Goal: Task Accomplishment & Management: Use online tool/utility

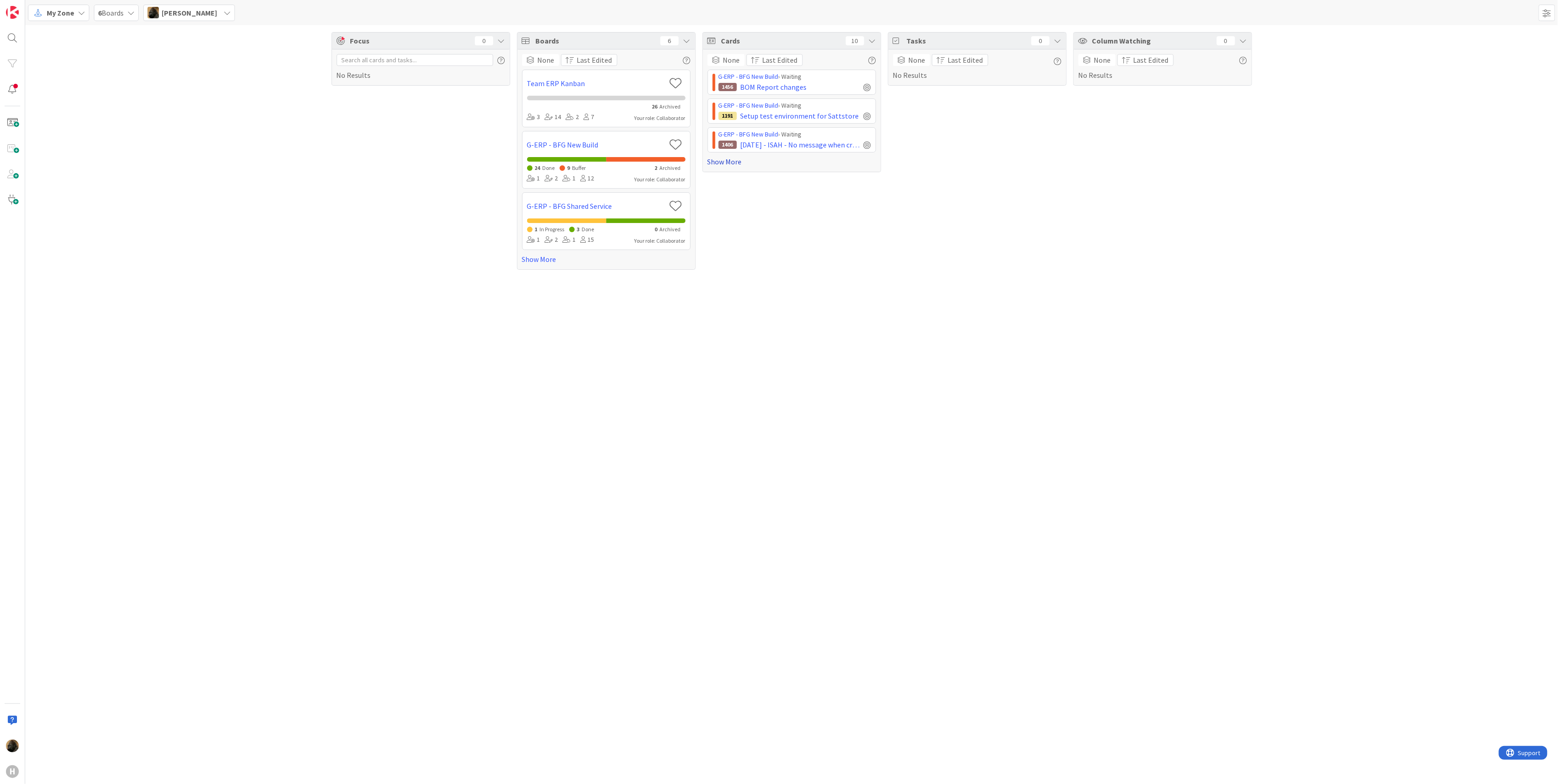
click at [580, 165] on link "Show More" at bounding box center [792, 162] width 169 height 11
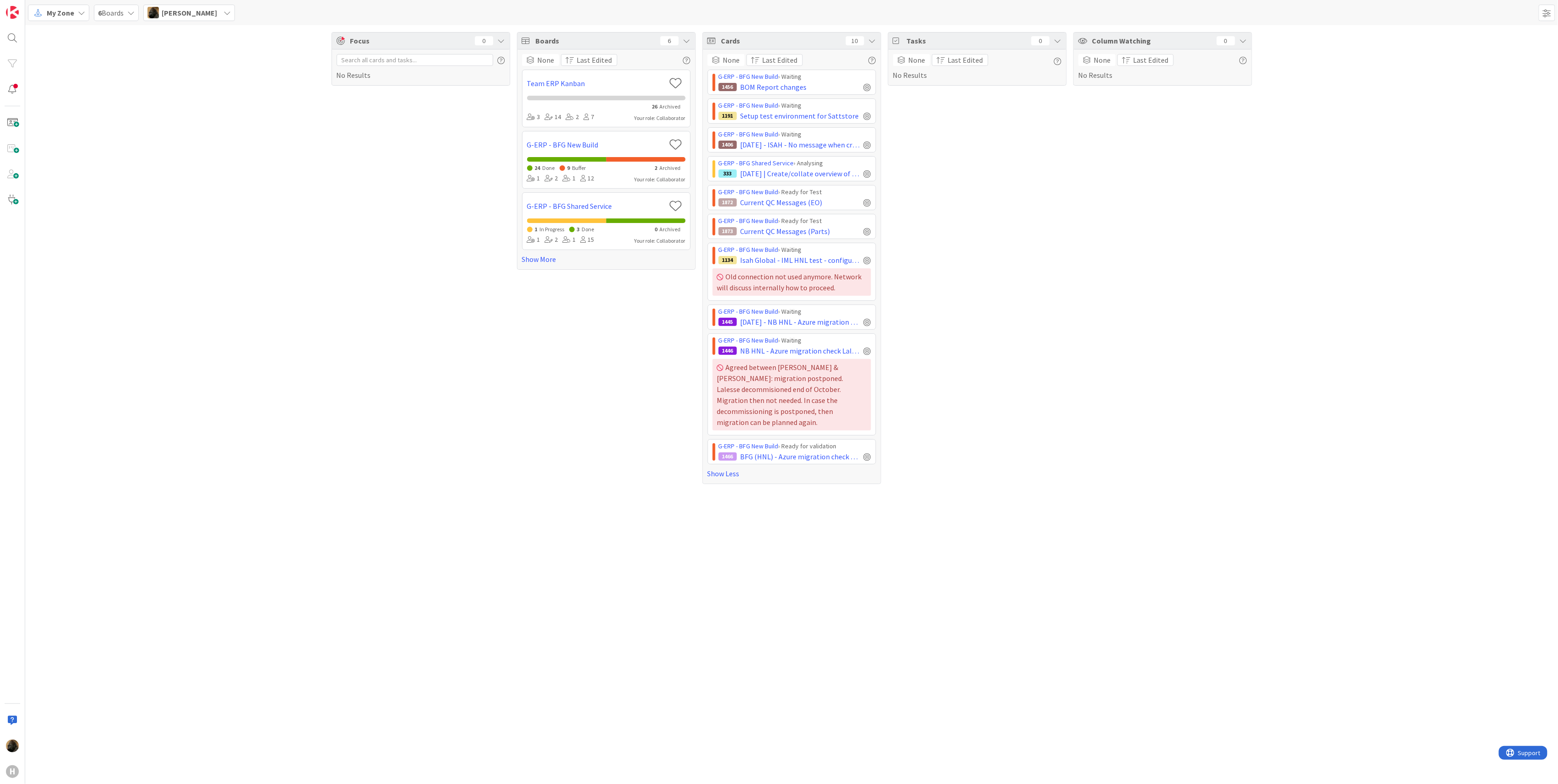
click at [297, 204] on div "Focus 0 No Results Boards 6 None Last Edited Team ERP Kanban 26 Archived 3 14 2…" at bounding box center [792, 258] width 1533 height 466
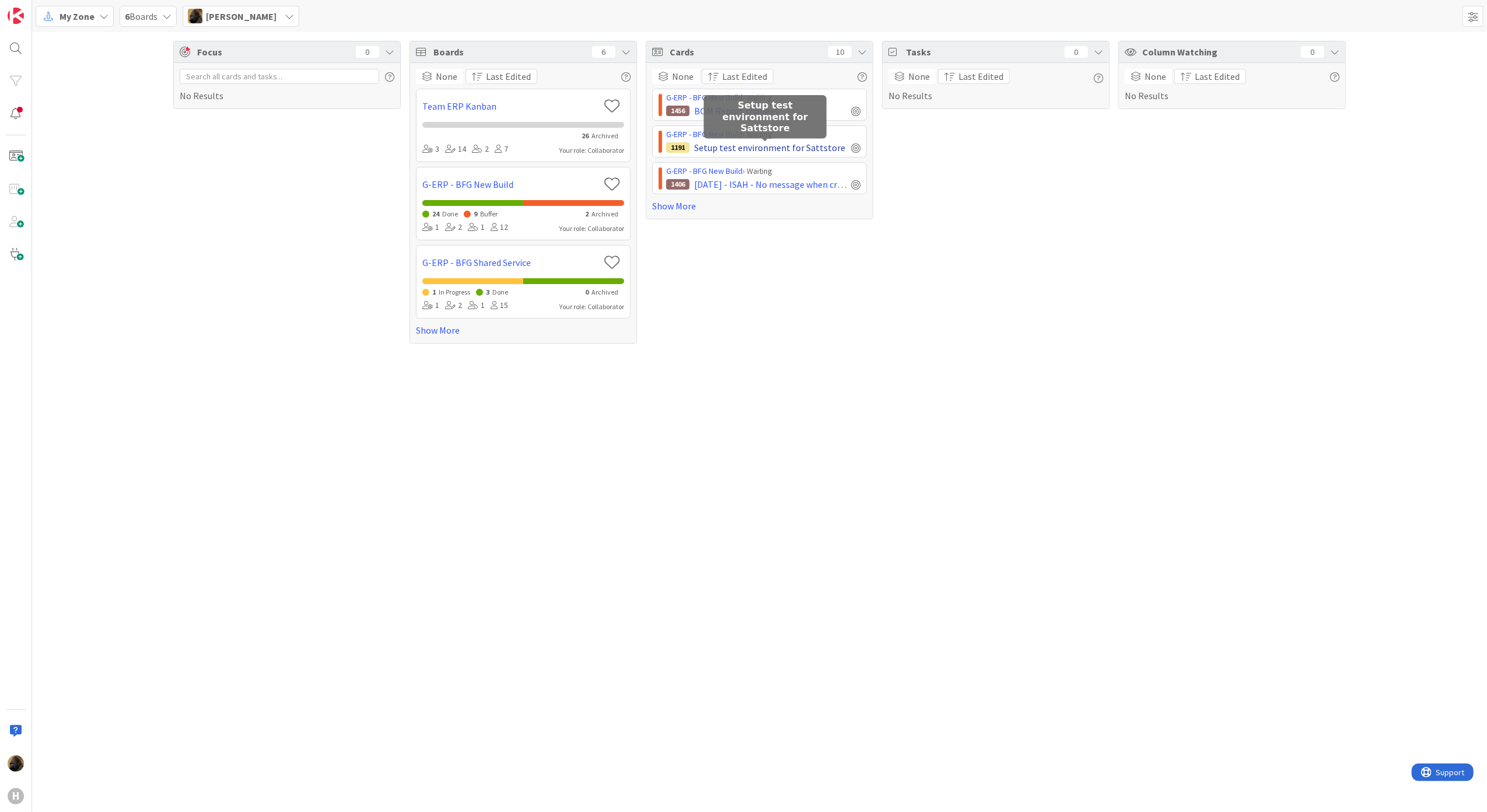
click at [738, 147] on span "Setup test environment for Sattstore" at bounding box center [770, 148] width 151 height 14
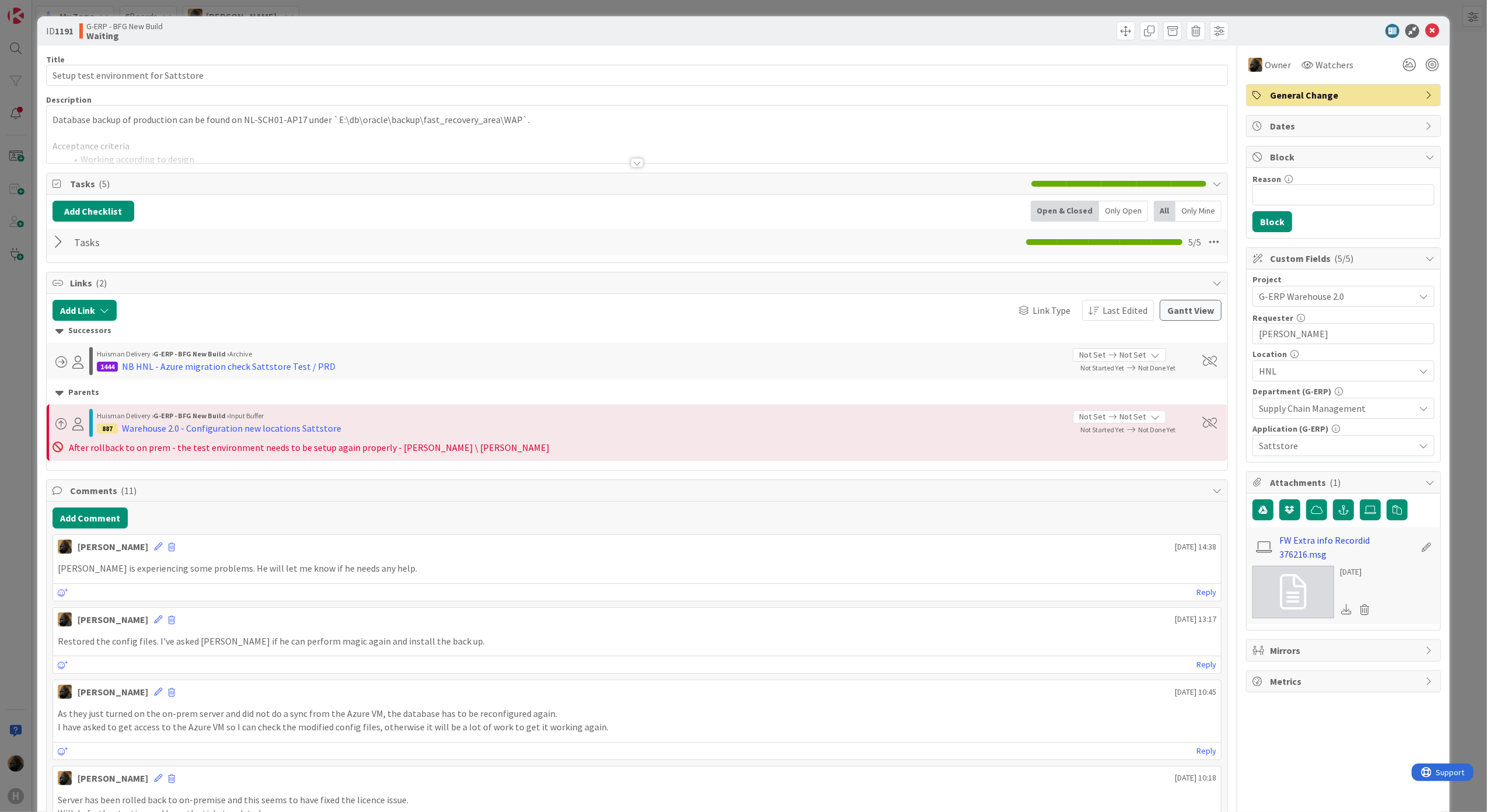
click at [738, 561] on link "FW Extra info Recordid 376216.msg" at bounding box center [1348, 547] width 135 height 28
click at [118, 529] on button "Add Comment" at bounding box center [90, 517] width 75 height 21
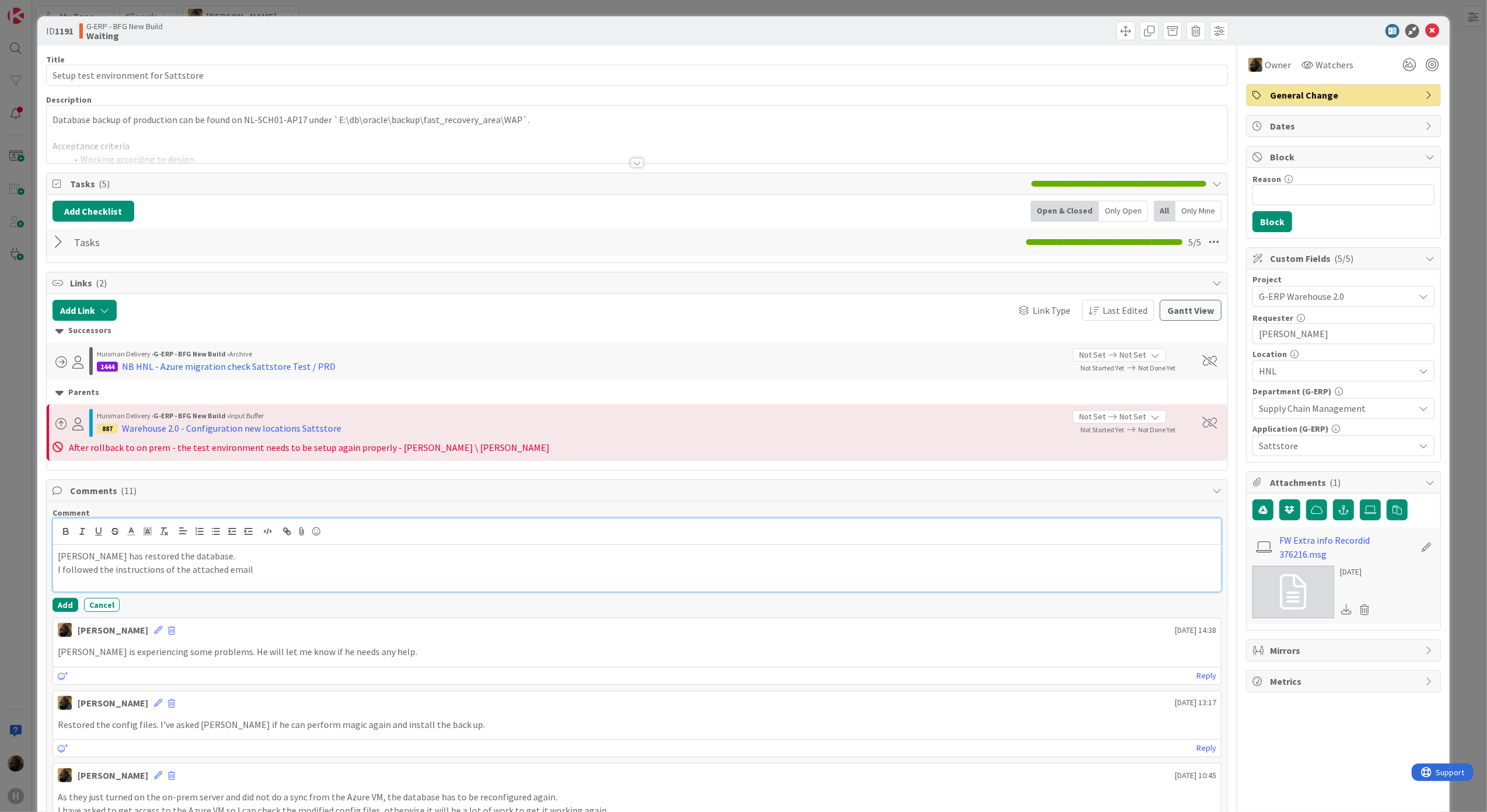
click at [304, 572] on p "I followed the instructions of the attached email" at bounding box center [638, 569] width 1160 height 14
click at [65, 610] on button "Add" at bounding box center [65, 605] width 25 height 14
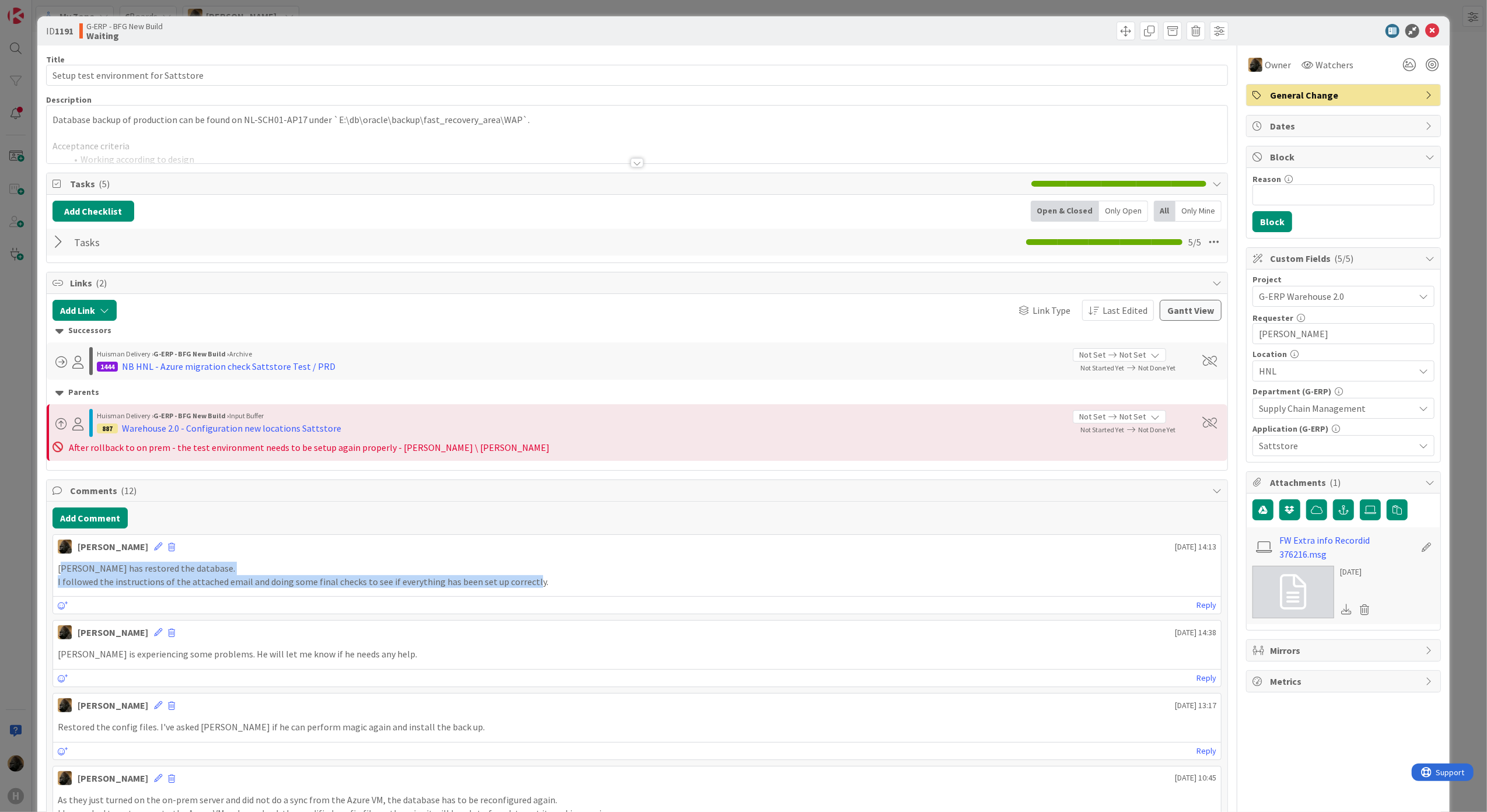
drag, startPoint x: 62, startPoint y: 572, endPoint x: 524, endPoint y: 597, distance: 462.7
click at [524, 597] on div "[PERSON_NAME] [DATE] 14:13 [PERSON_NAME] has restored the database. I followed …" at bounding box center [637, 574] width 1170 height 80
click at [696, 634] on div "[PERSON_NAME] [DATE] 14:38" at bounding box center [637, 629] width 1168 height 18
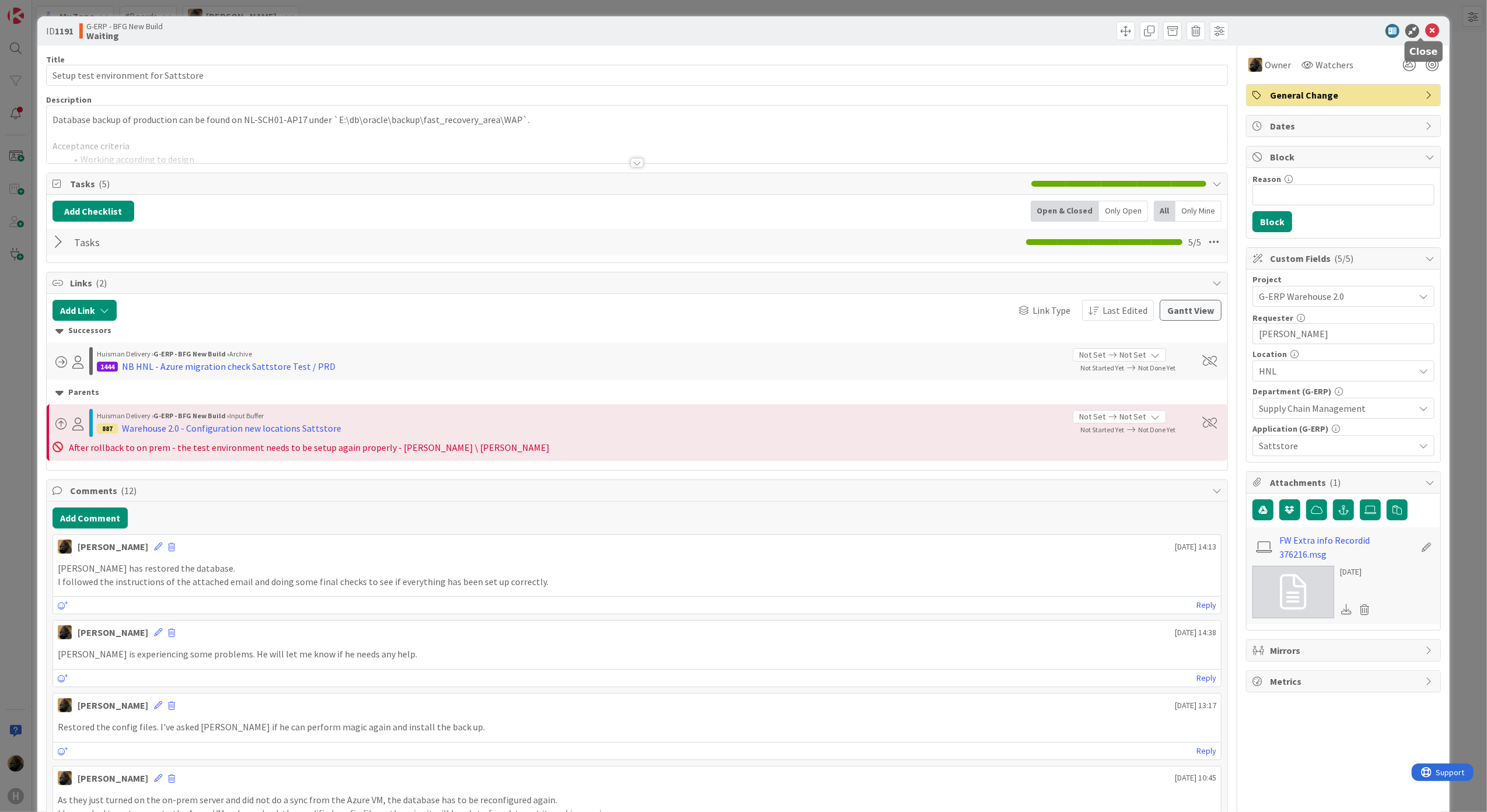
click at [738, 36] on icon at bounding box center [1433, 31] width 14 height 14
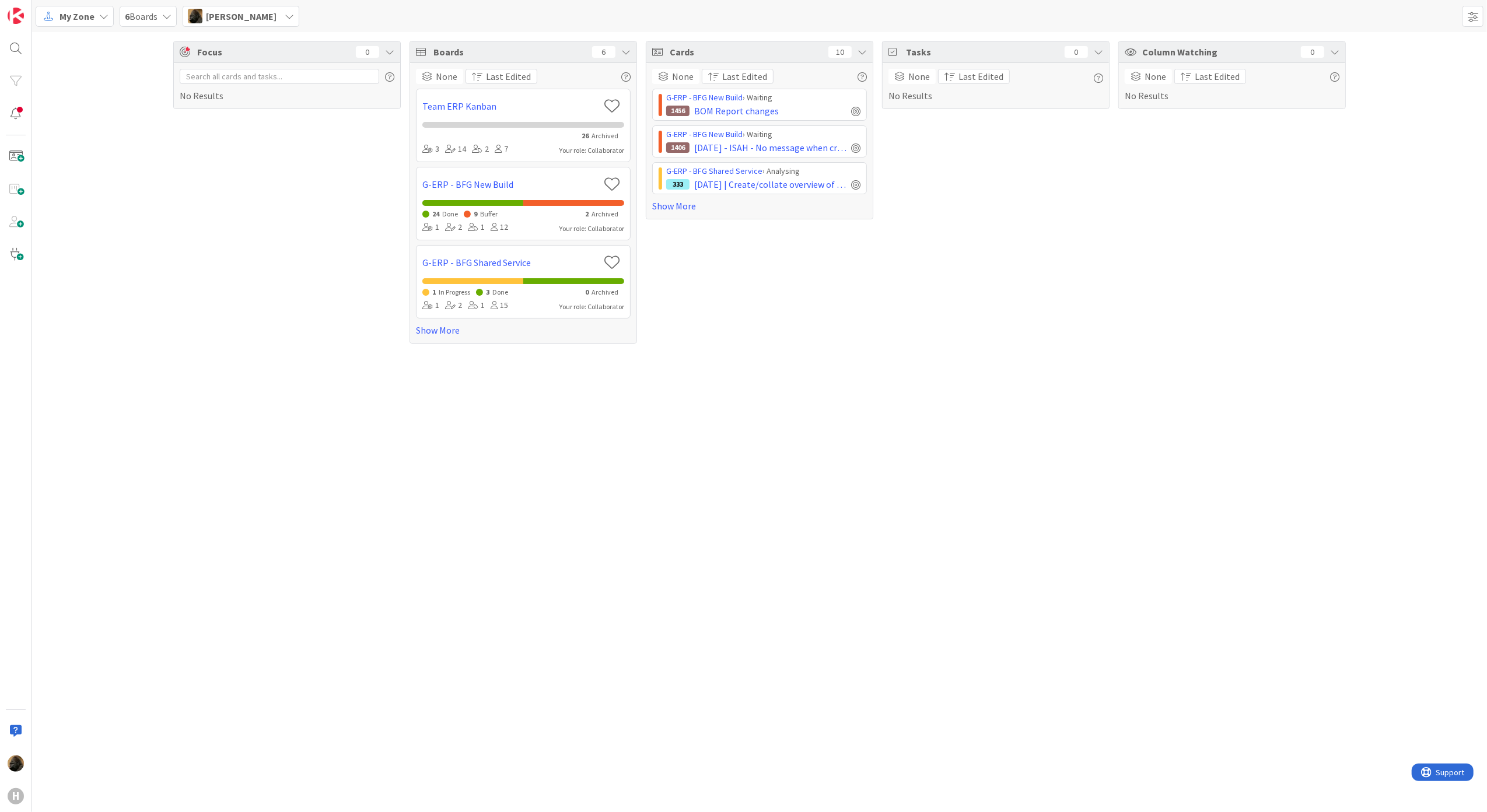
click at [738, 426] on div "Focus 0 No Results Boards 6 None Last Edited Team ERP Kanban 26 Archived 3 14 2…" at bounding box center [759, 421] width 1455 height 779
click at [695, 216] on div "None Last Edited G-ERP - BFG New Build › Waiting 1456 BOM Report changes G-ERP …" at bounding box center [760, 141] width 226 height 156
click at [688, 215] on div "None Last Edited G-ERP - BFG New Build › Waiting 1456 BOM Report changes G-ERP …" at bounding box center [760, 141] width 226 height 156
click at [683, 211] on link "Show More" at bounding box center [760, 206] width 215 height 14
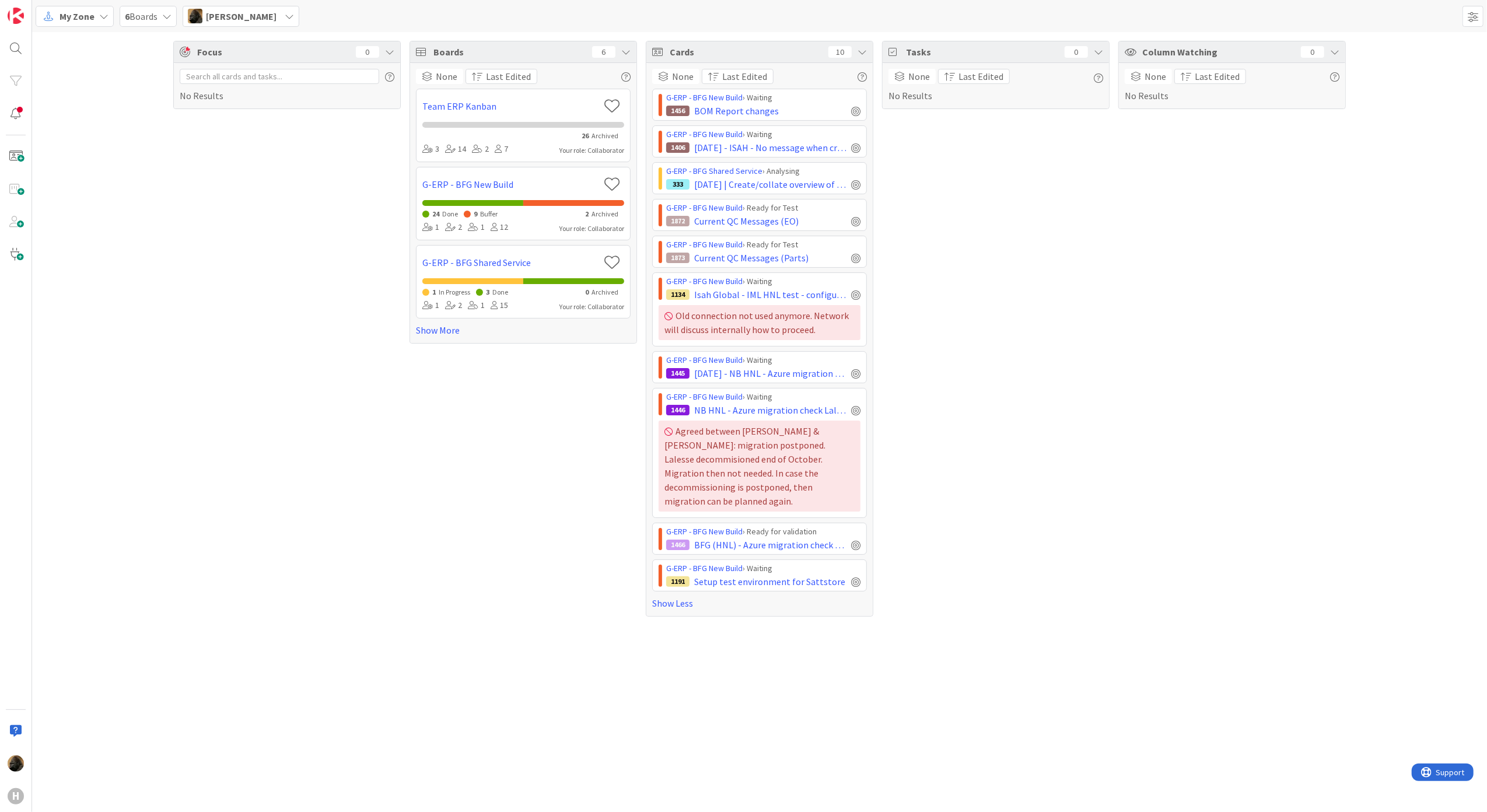
click at [88, 10] on span "My Zone" at bounding box center [77, 17] width 35 height 14
click at [99, 108] on span "Kanban" at bounding box center [103, 101] width 84 height 18
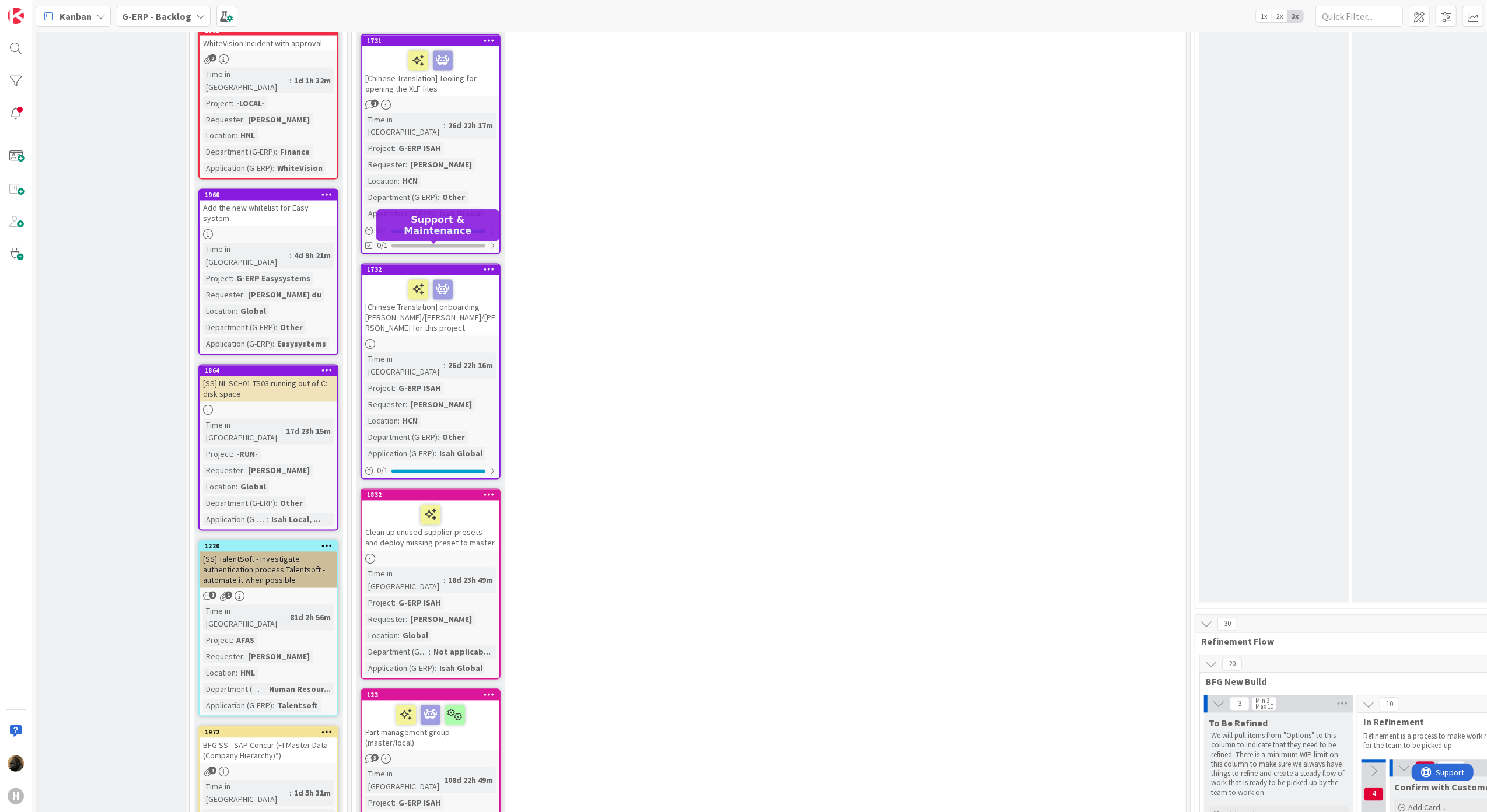
scroll to position [1841, 0]
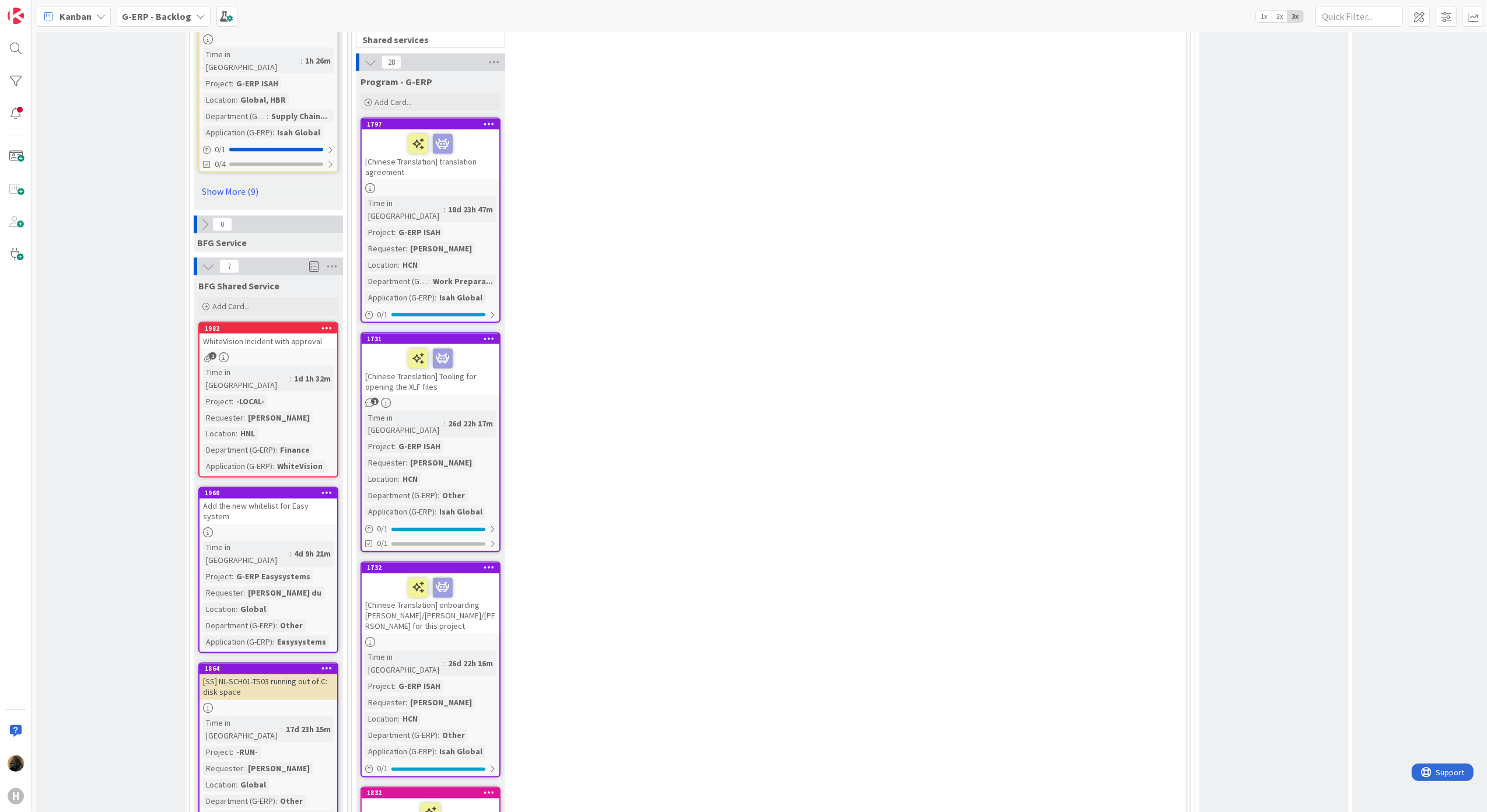
click at [143, 10] on b "G-ERP - Backlog" at bounding box center [156, 16] width 69 height 12
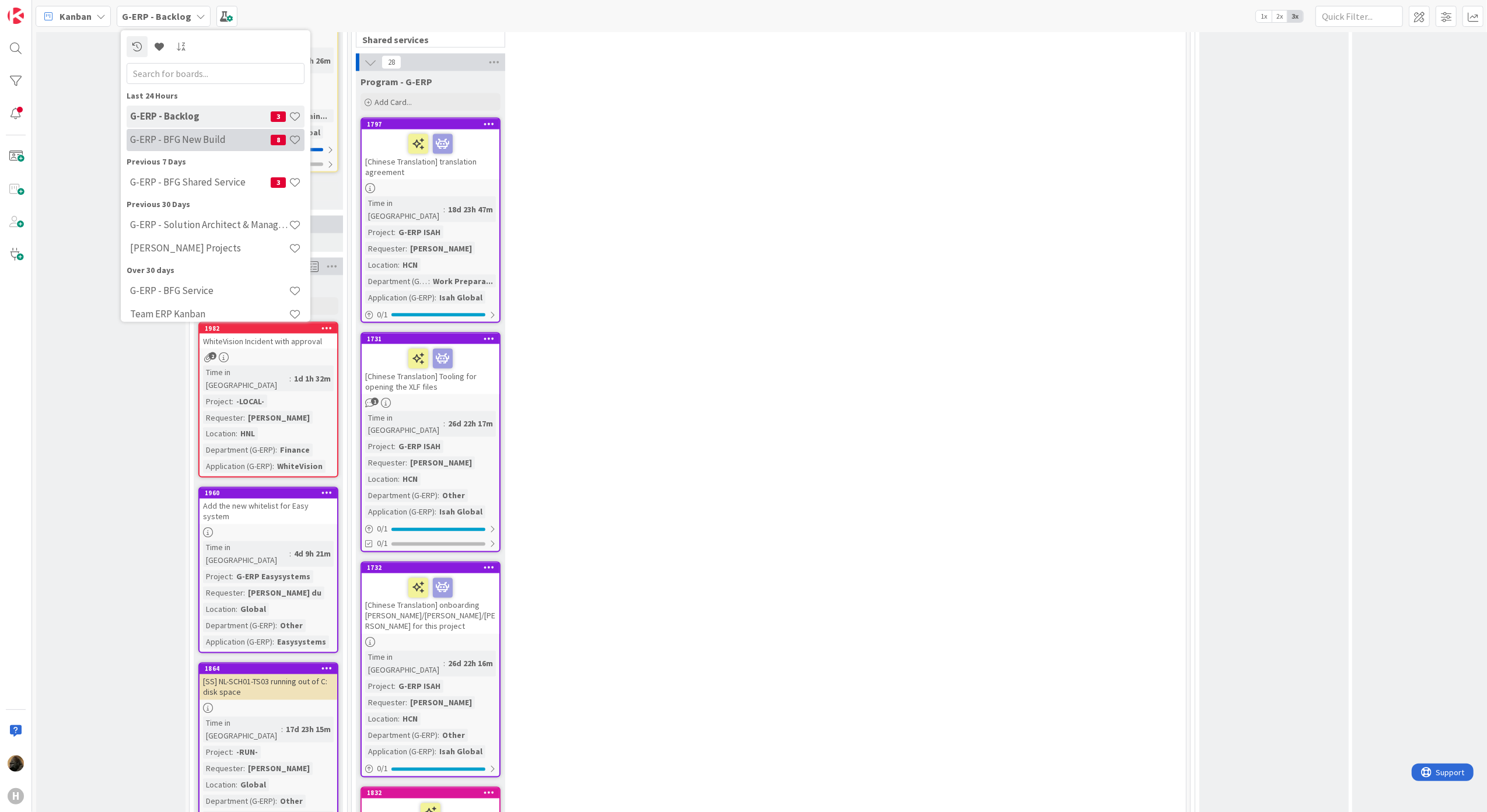
click at [209, 150] on div "G-ERP - BFG New Build 8" at bounding box center [215, 139] width 178 height 22
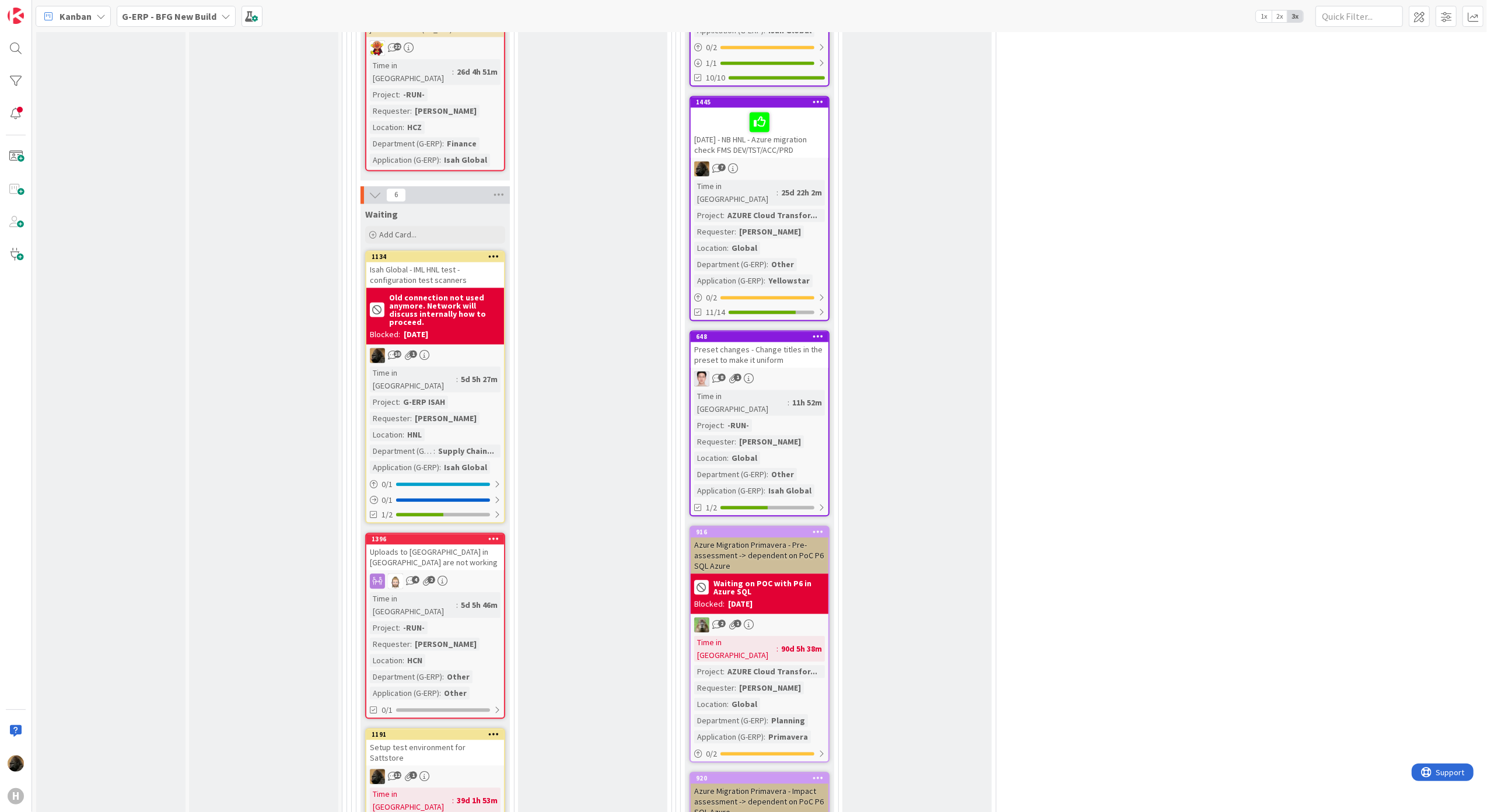
scroll to position [2488, 0]
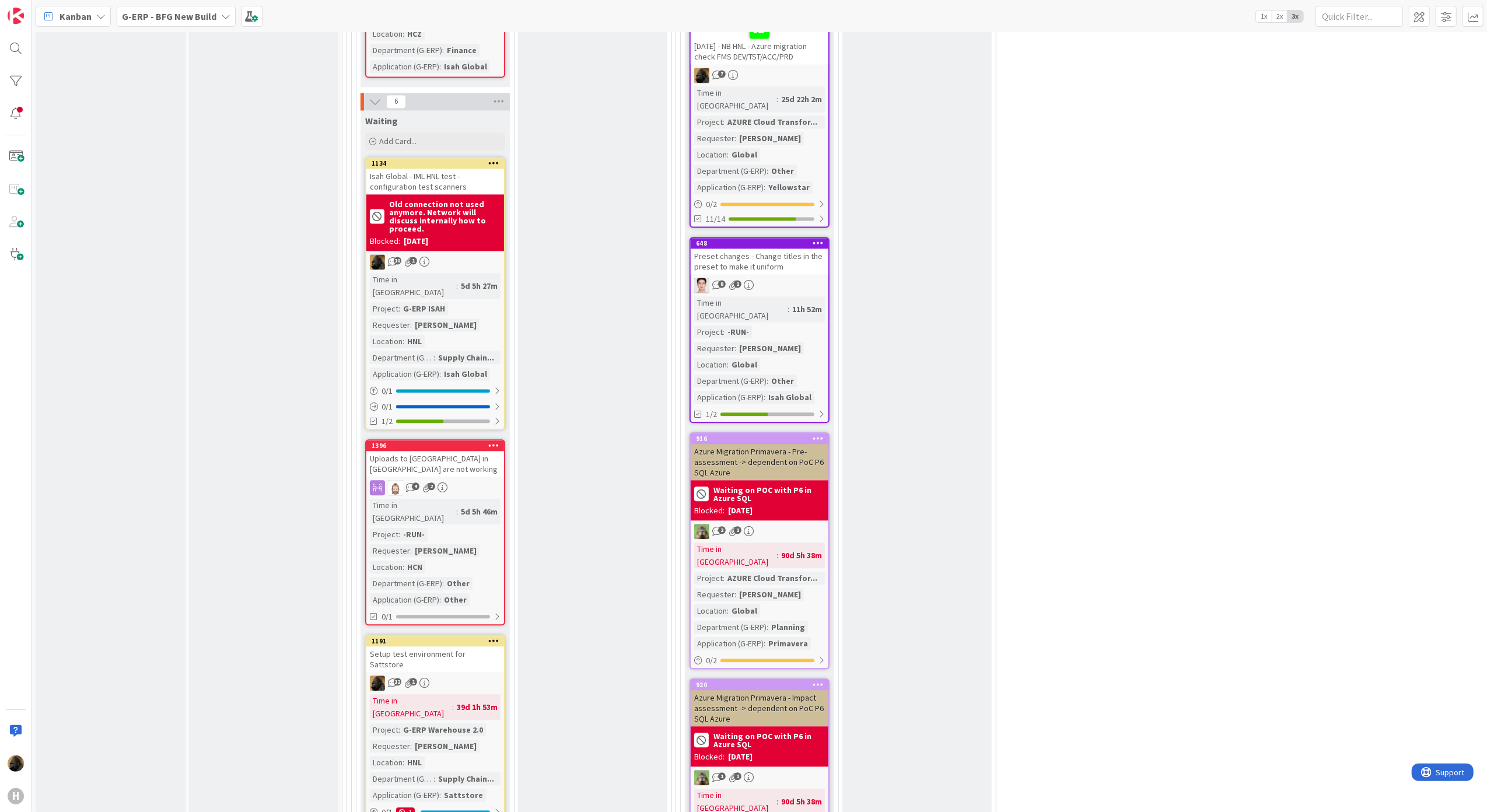
click at [435, 169] on div "Isah Global - IML HNL test - configuration test scanners" at bounding box center [435, 182] width 138 height 25
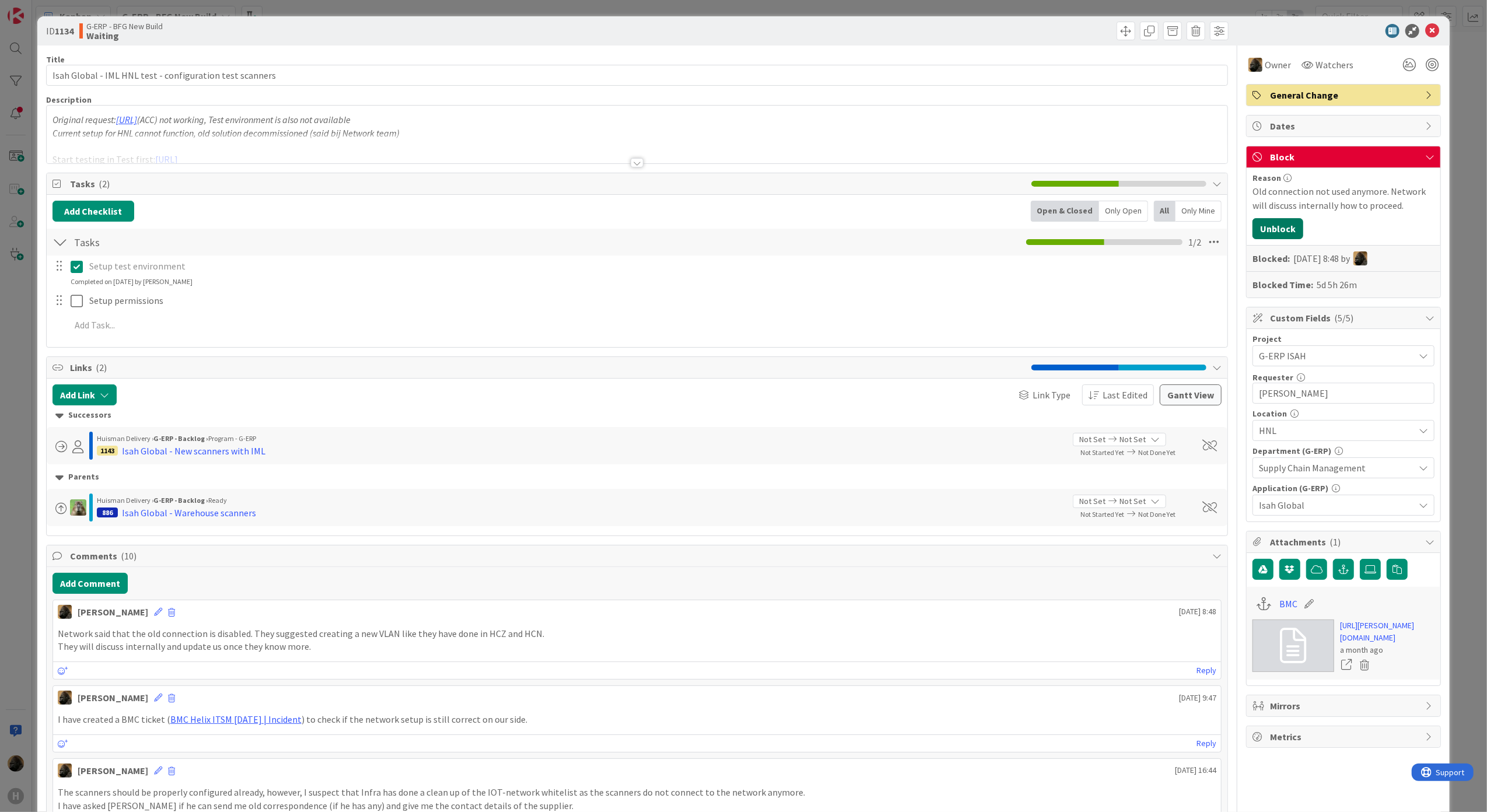
click at [738, 239] on button "Unblock" at bounding box center [1278, 228] width 51 height 21
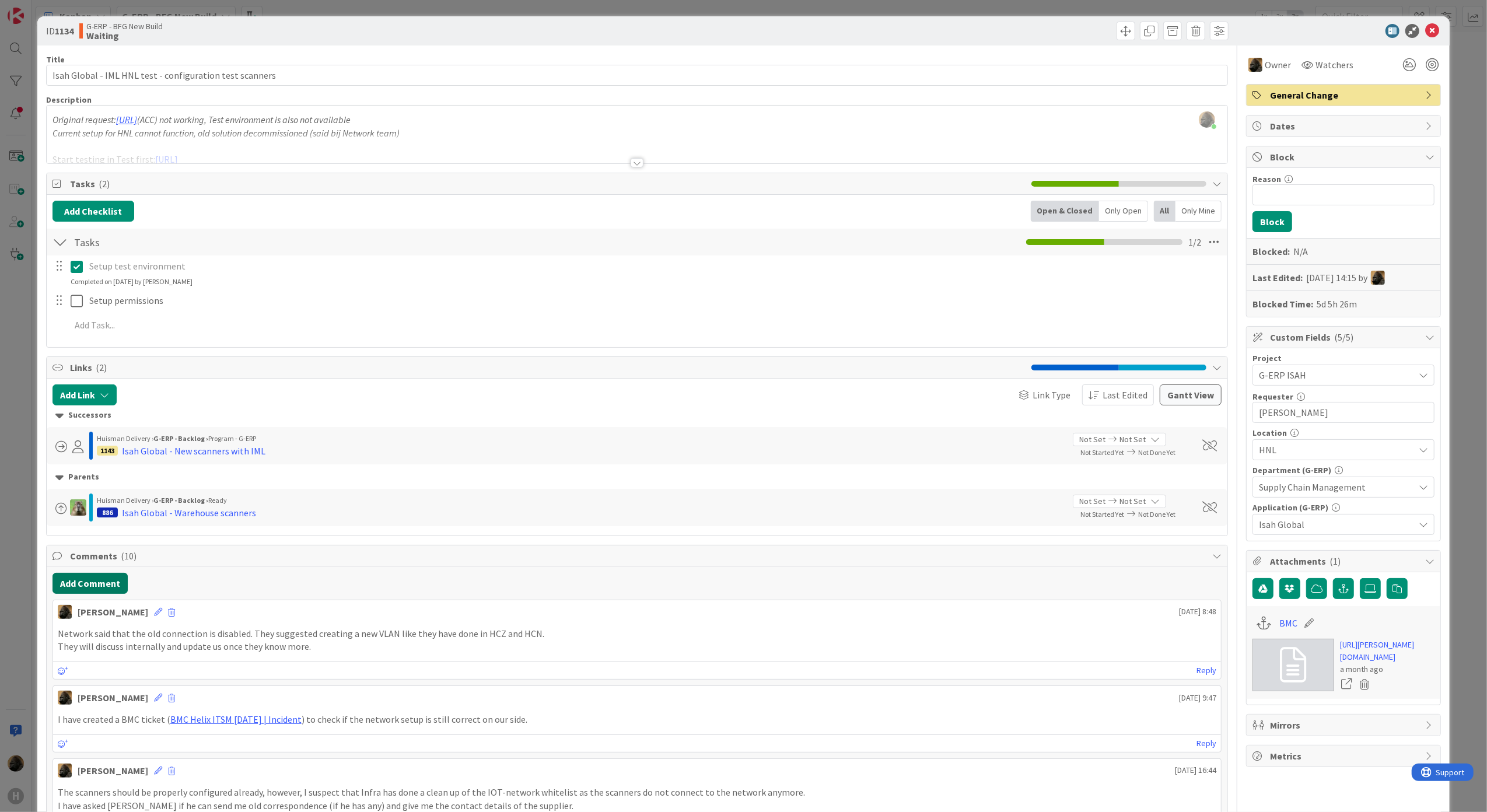
click at [112, 592] on button "Add Comment" at bounding box center [90, 583] width 75 height 21
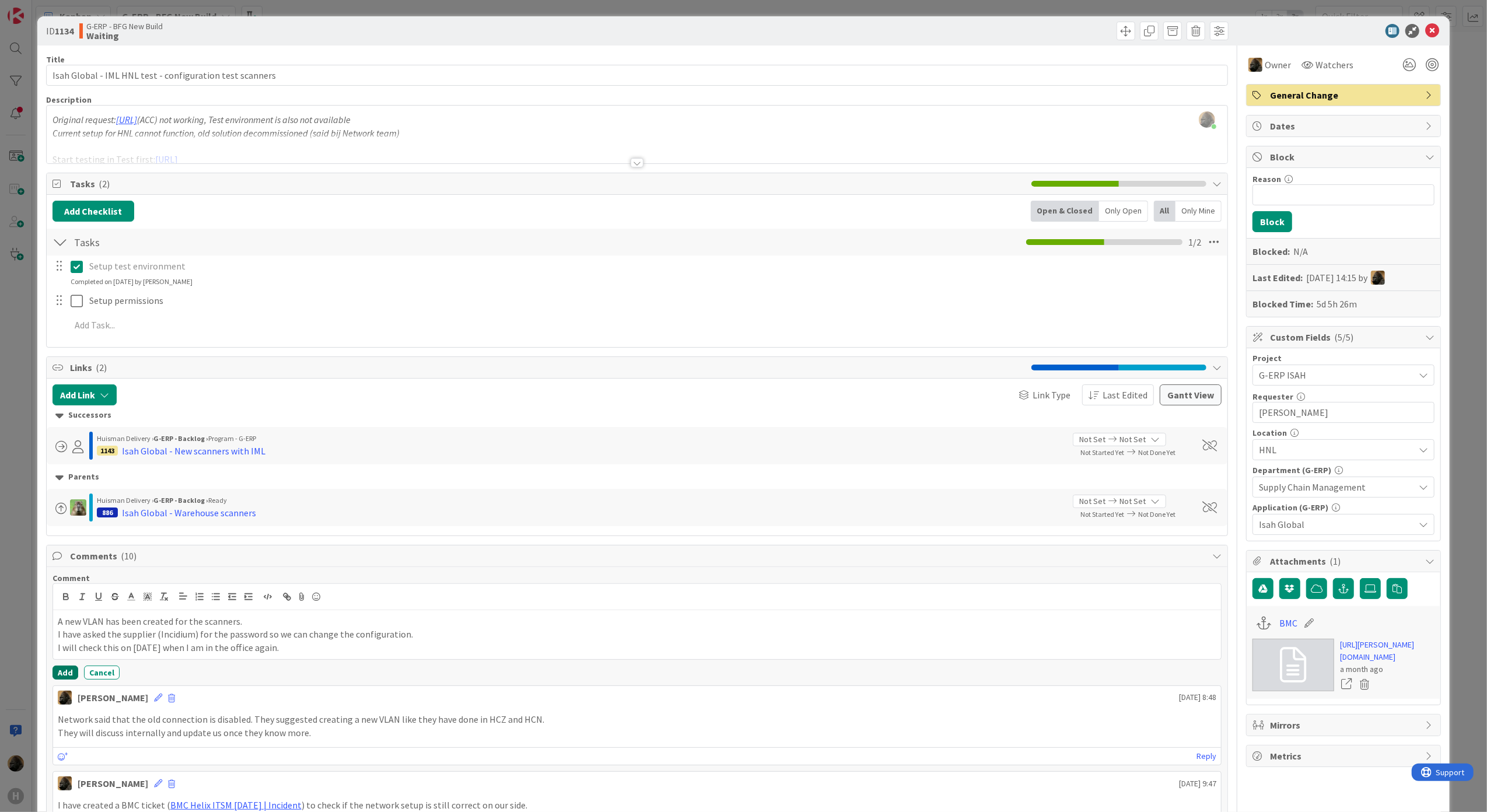
click at [64, 673] on button "Add" at bounding box center [65, 673] width 25 height 14
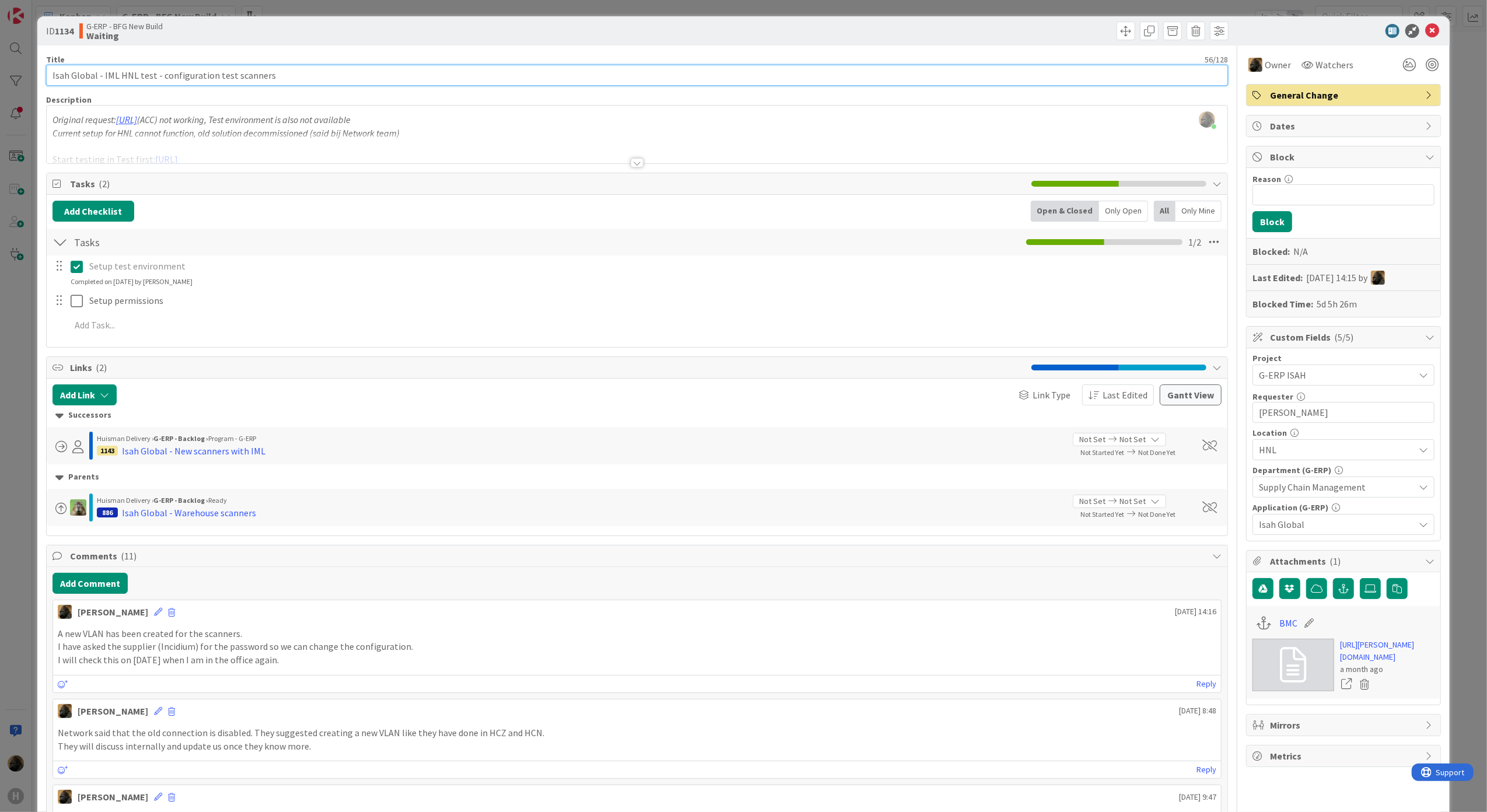
click at [53, 77] on input "Isah Global - IML HNL test - configuration test scanners" at bounding box center [637, 75] width 1183 height 21
type input "[DATE] | Isah Global - IML HNL test - configuration test scanners"
click at [738, 68] on icon at bounding box center [1410, 64] width 21 height 21
click at [738, 111] on icon at bounding box center [1395, 109] width 10 height 10
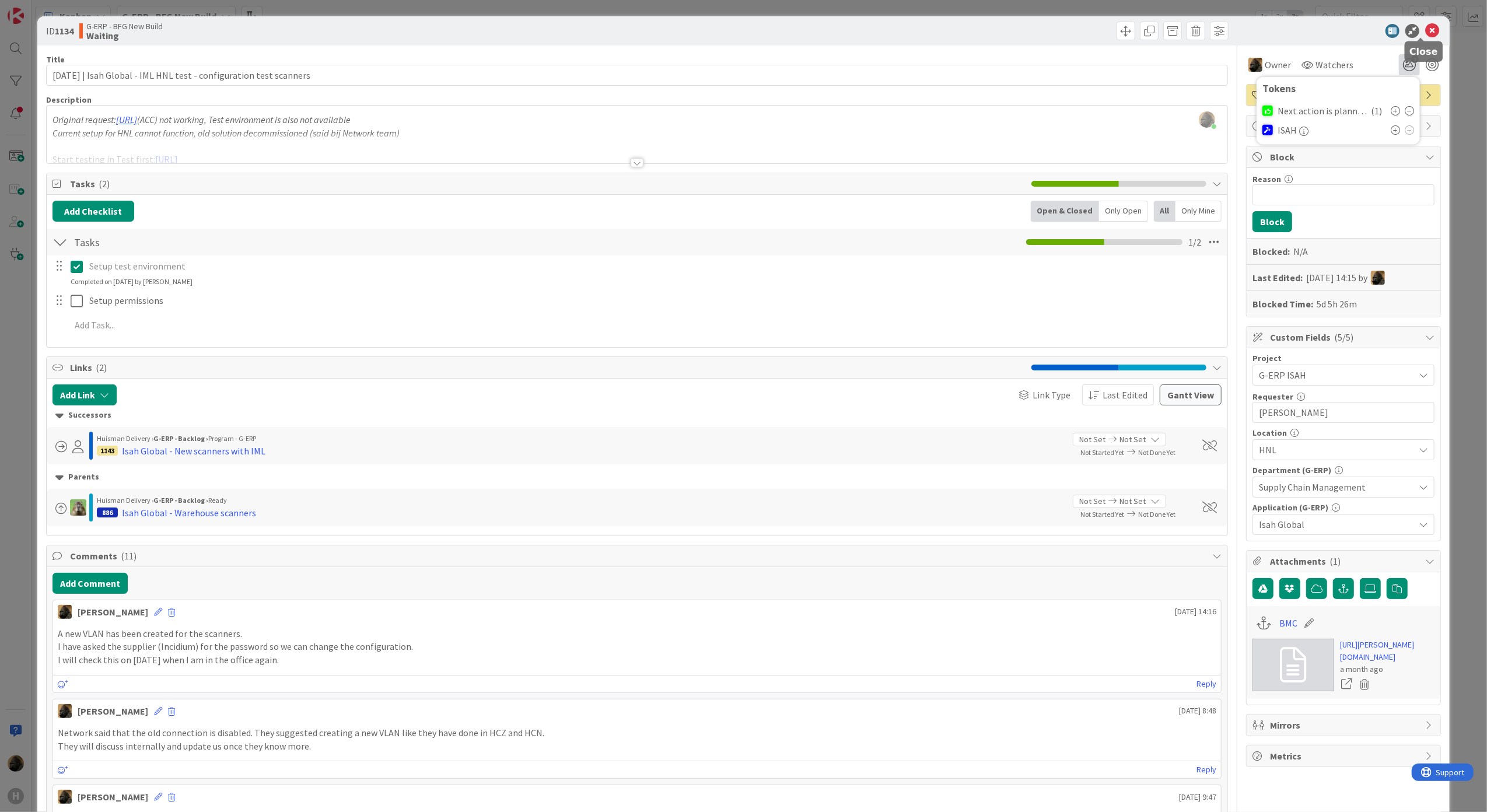
click at [738, 33] on icon at bounding box center [1433, 31] width 14 height 14
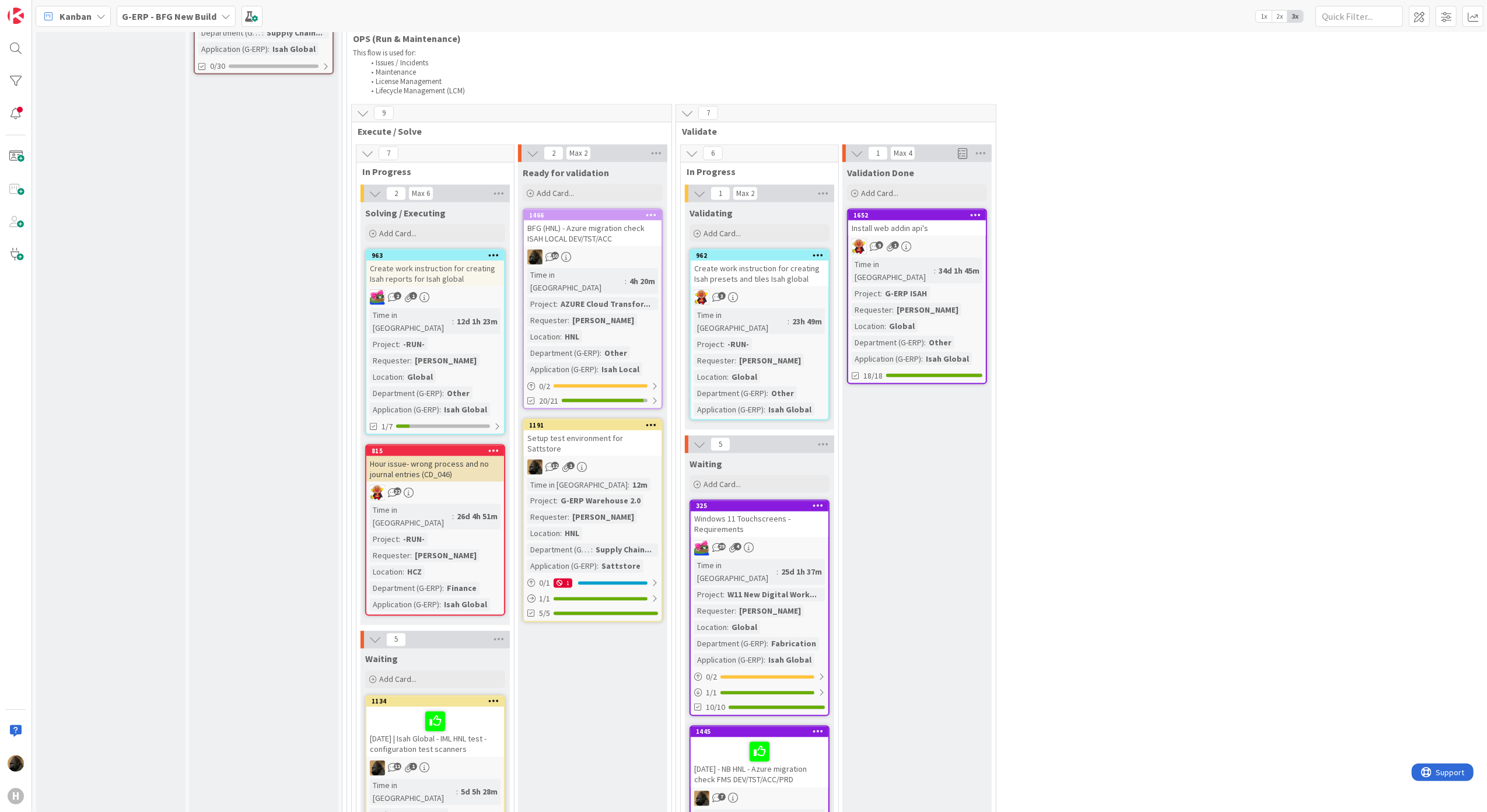
scroll to position [1764, 0]
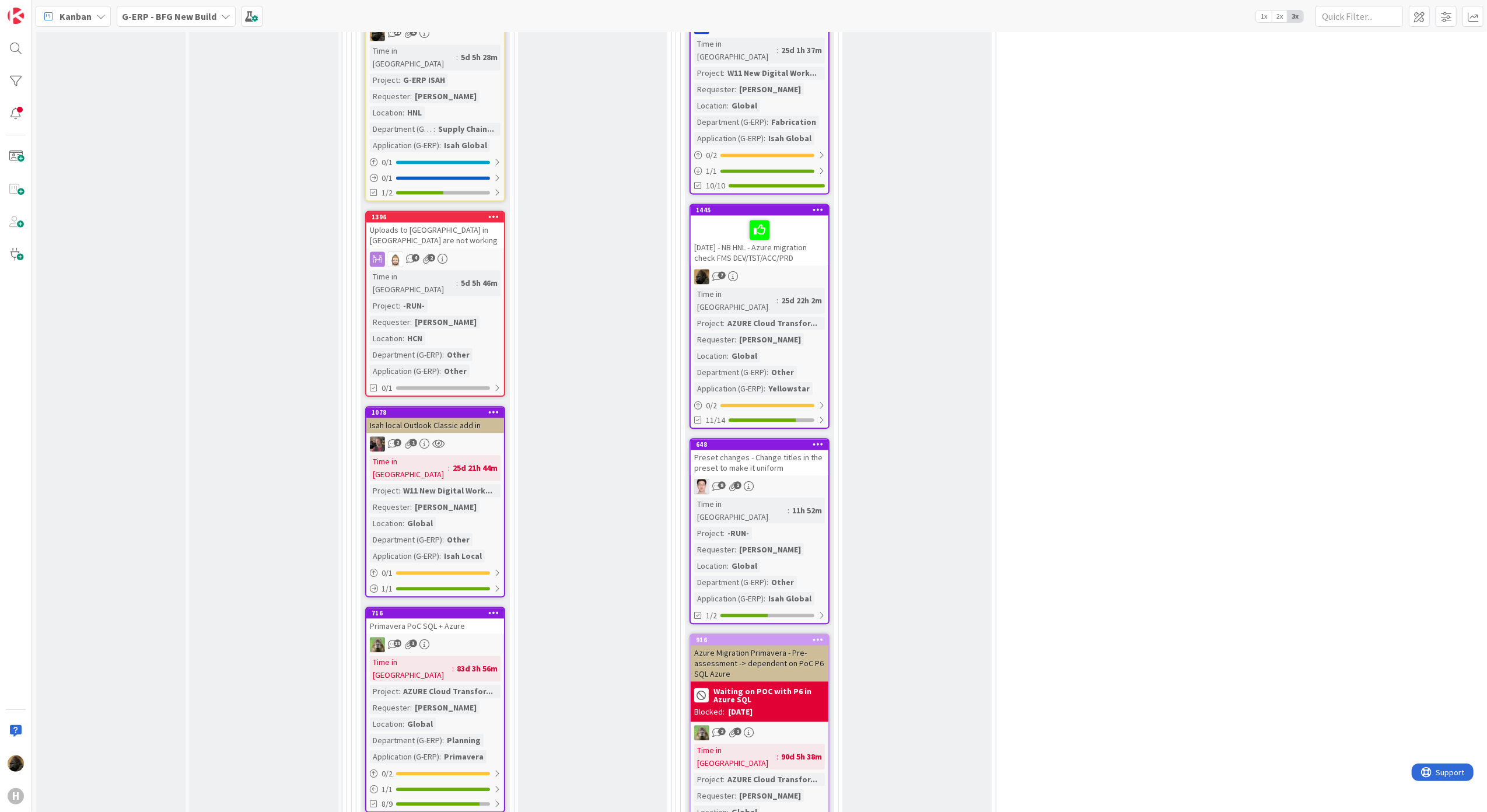
scroll to position [2464, 0]
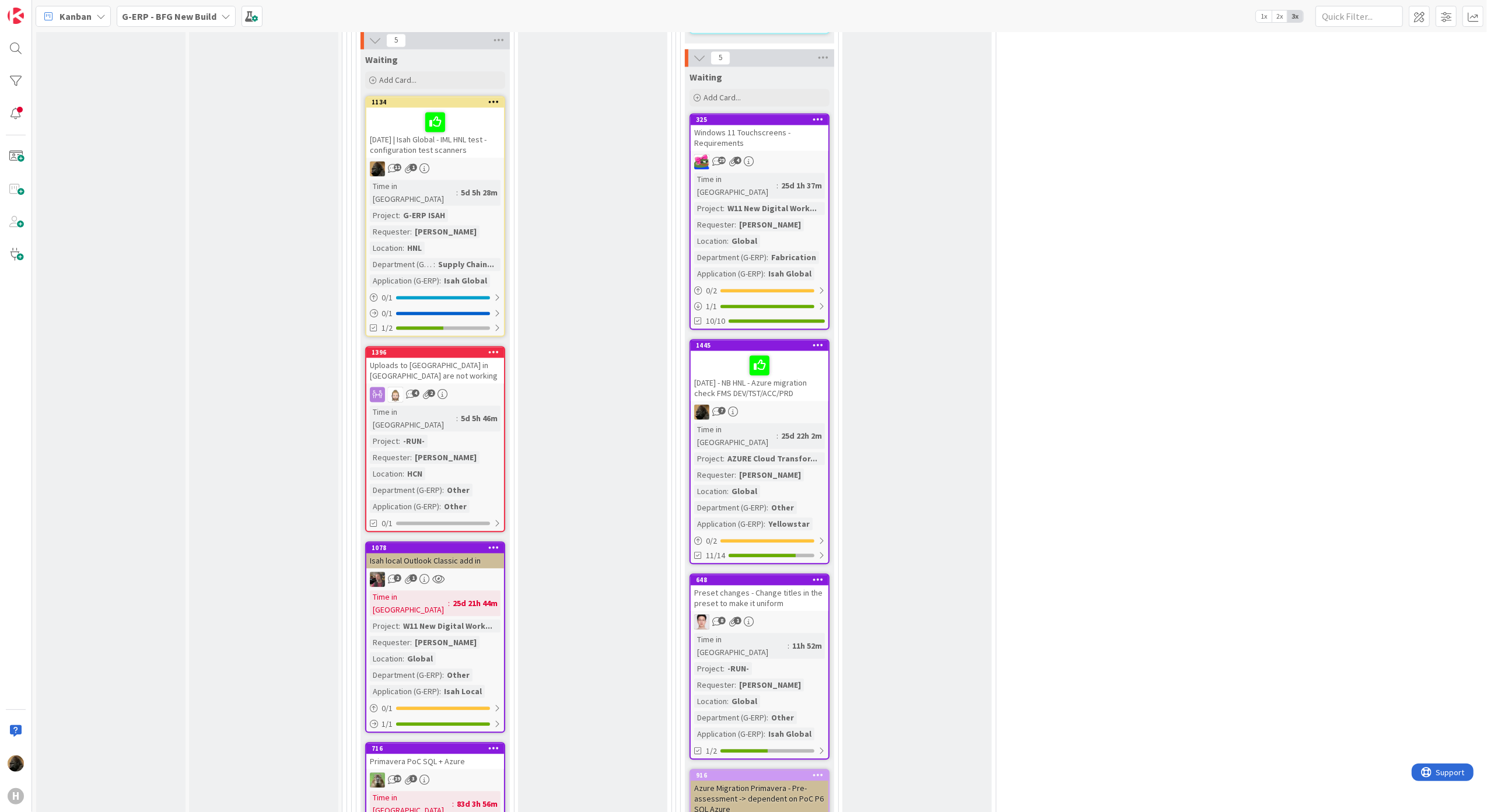
scroll to position [2403, 0]
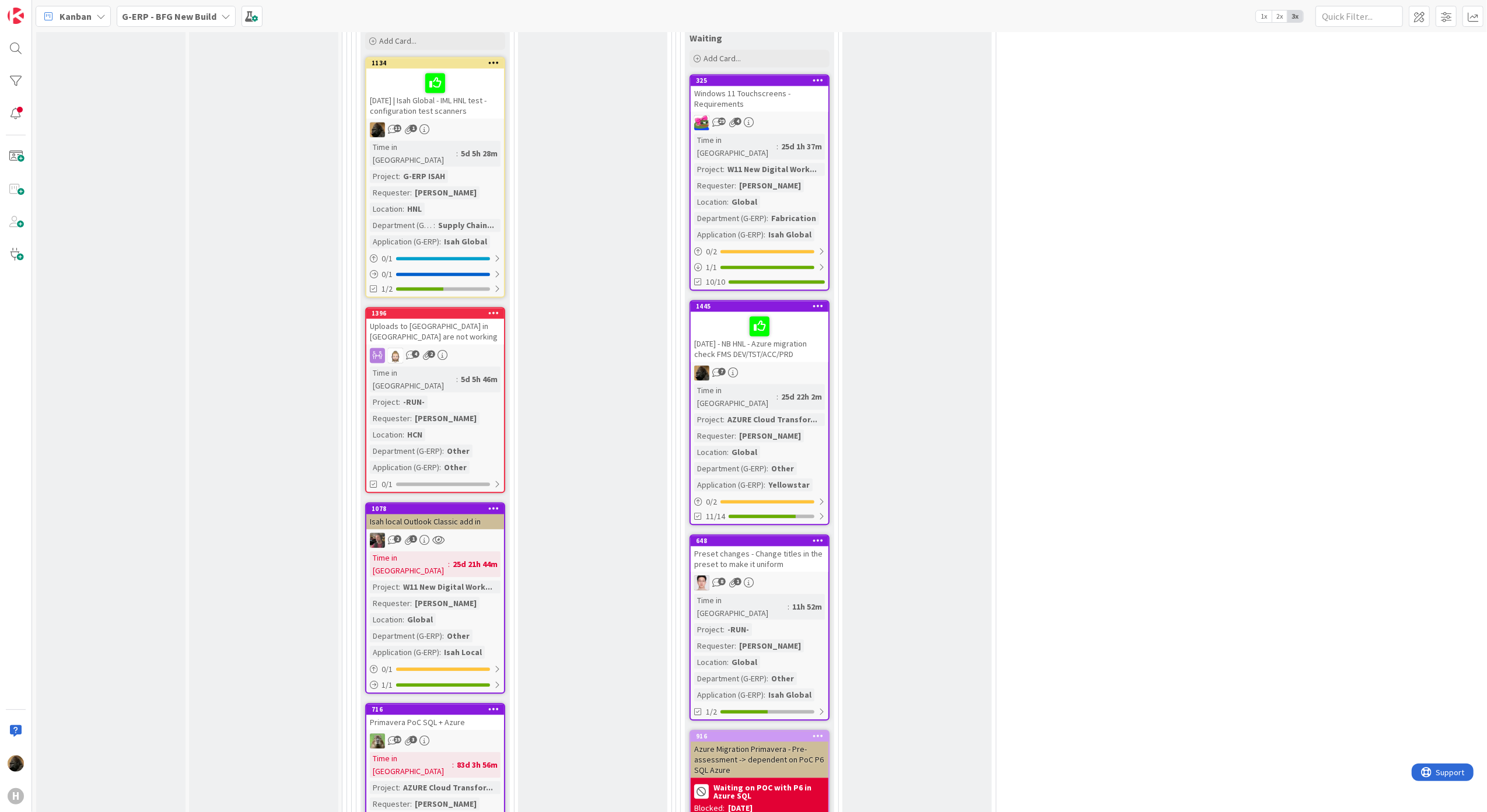
click at [738, 309] on div "Validation Done Add Card... 1652 Install web addin api's 9 1 Time in [GEOGRAPHI…" at bounding box center [918, 382] width 150 height 1716
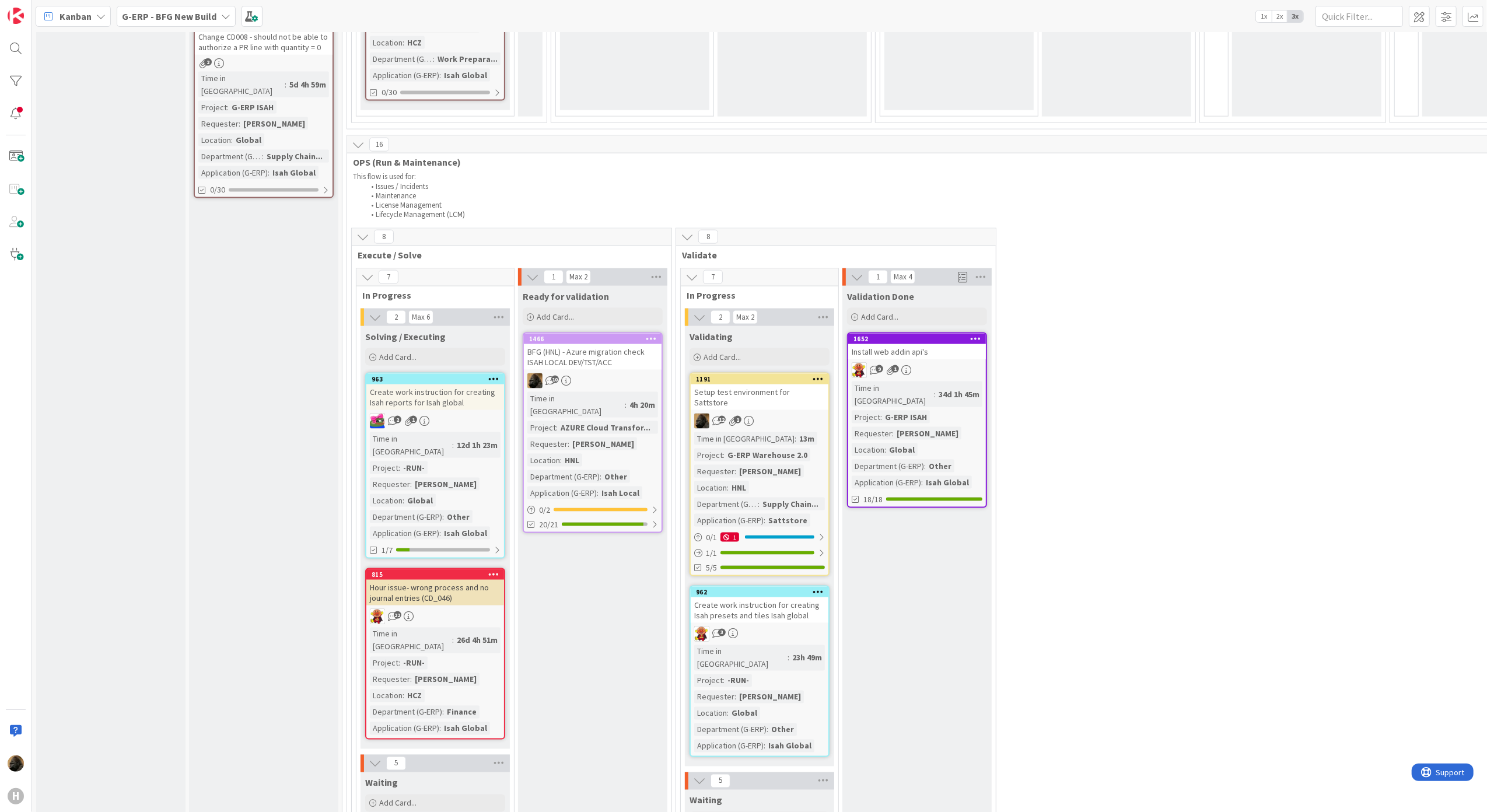
scroll to position [1626, 0]
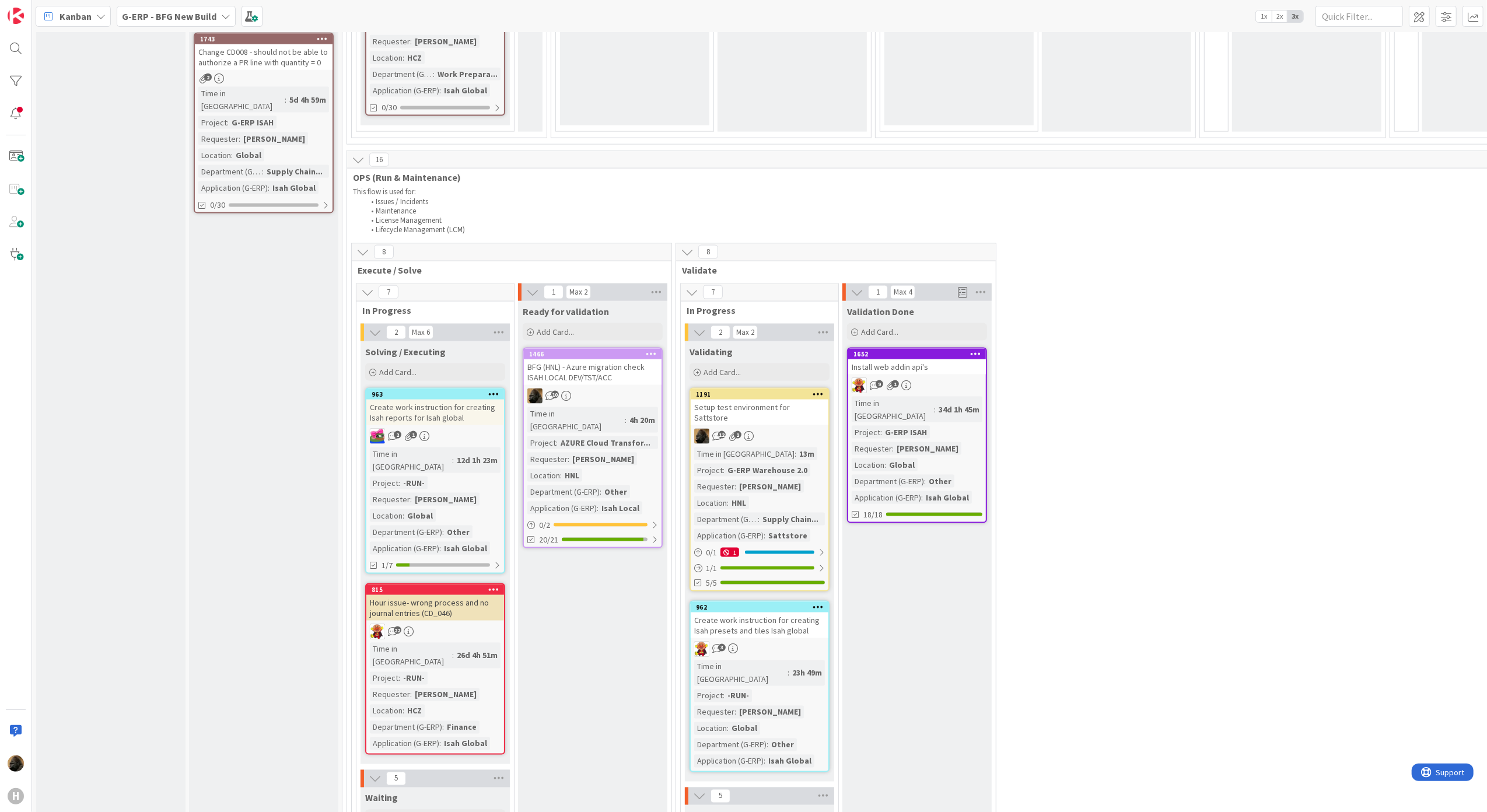
click at [597, 359] on div "BFG (HNL) - Azure migration check ISAH LOCAL DEV/TST/ACC" at bounding box center [593, 372] width 138 height 25
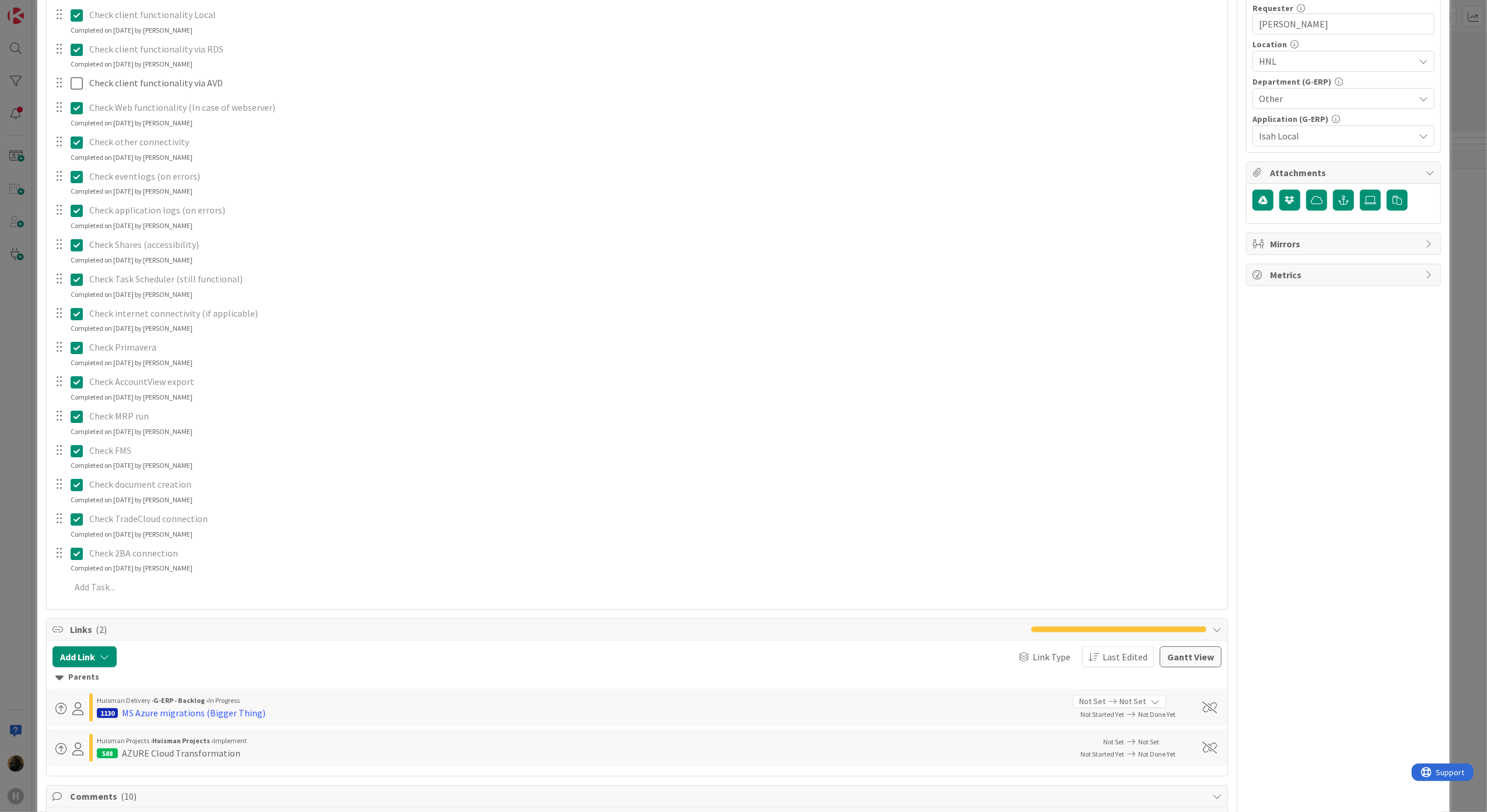
scroll to position [77, 0]
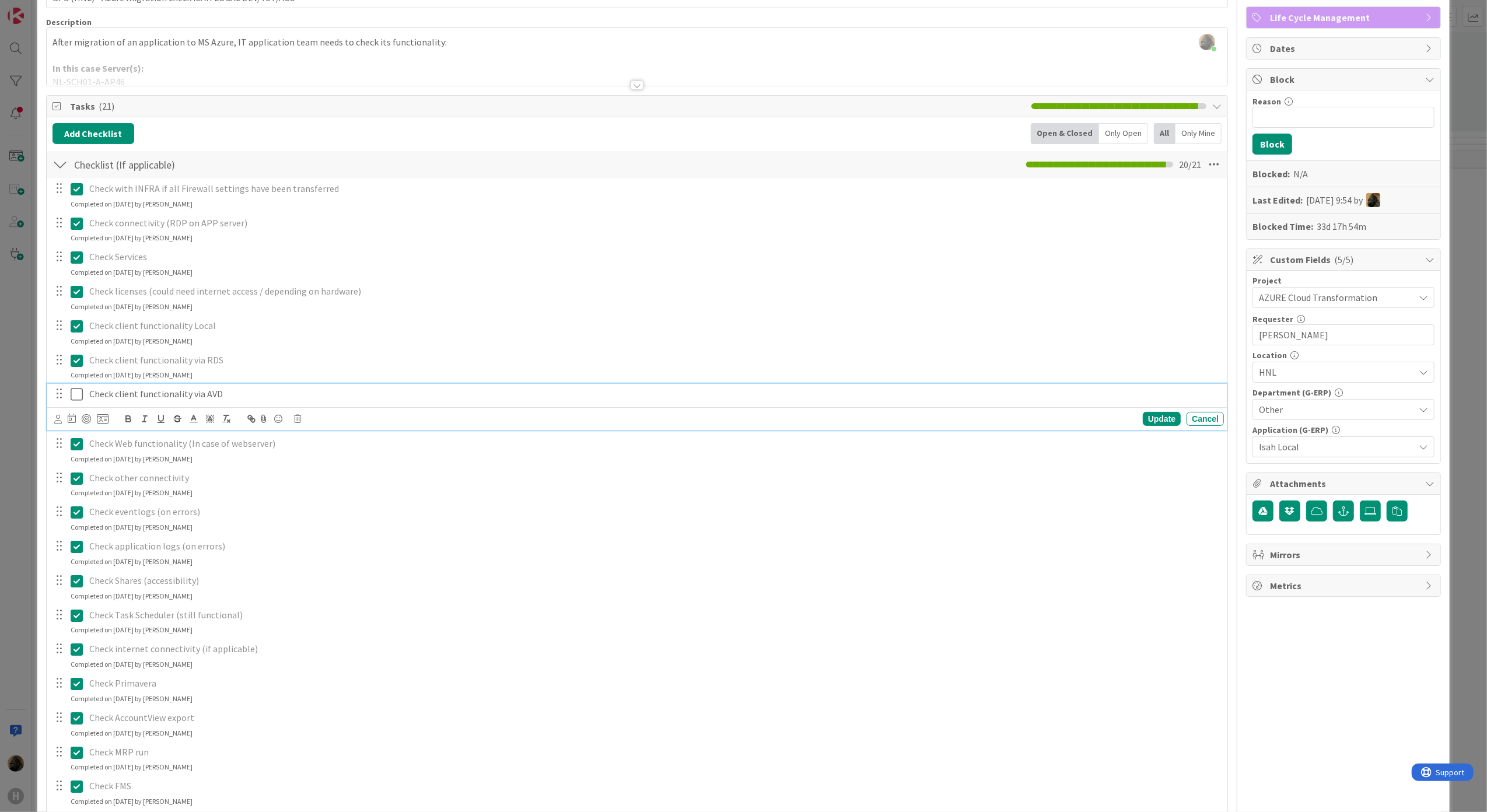
click at [72, 392] on icon at bounding box center [76, 394] width 12 height 14
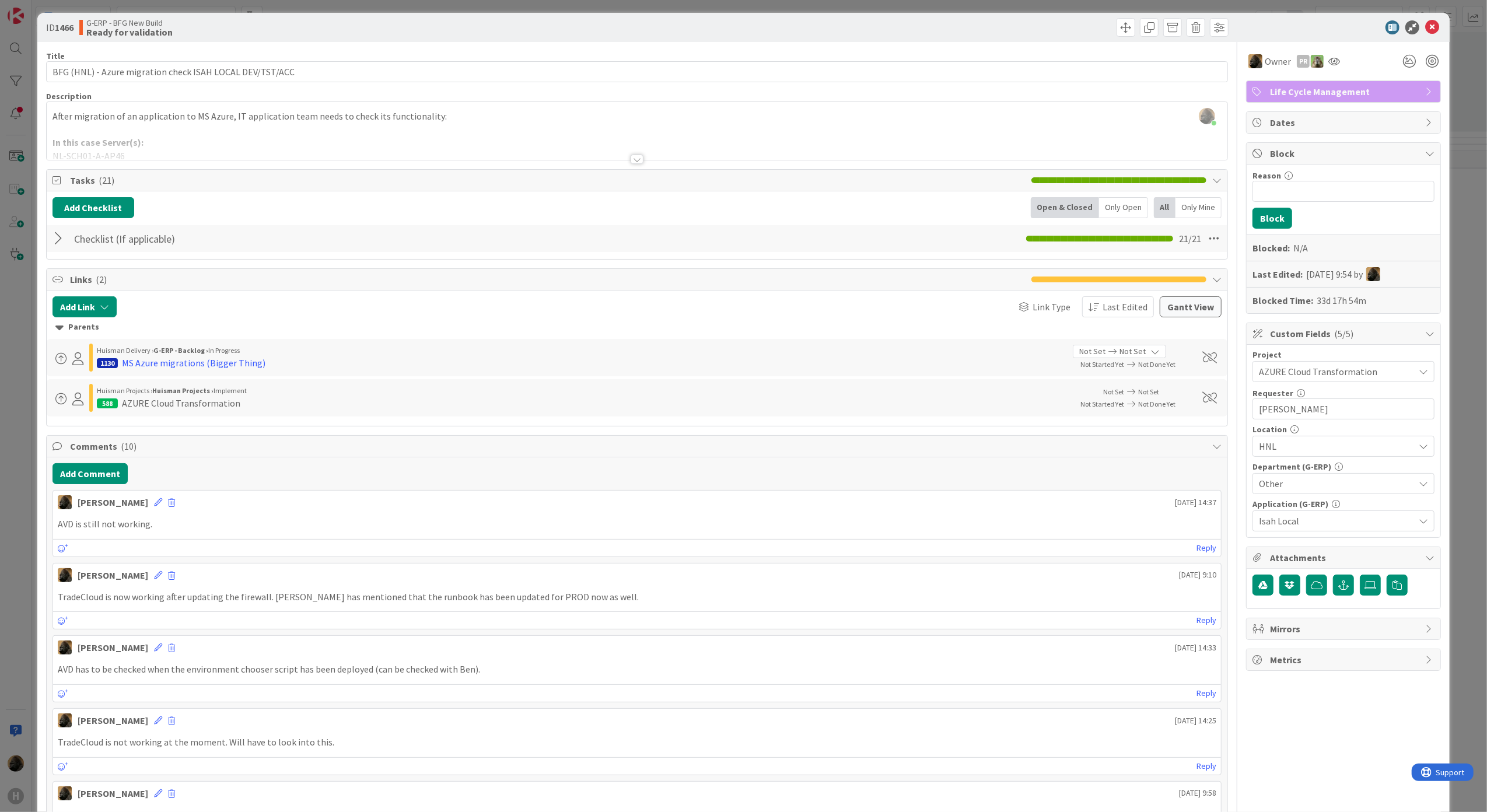
scroll to position [0, 0]
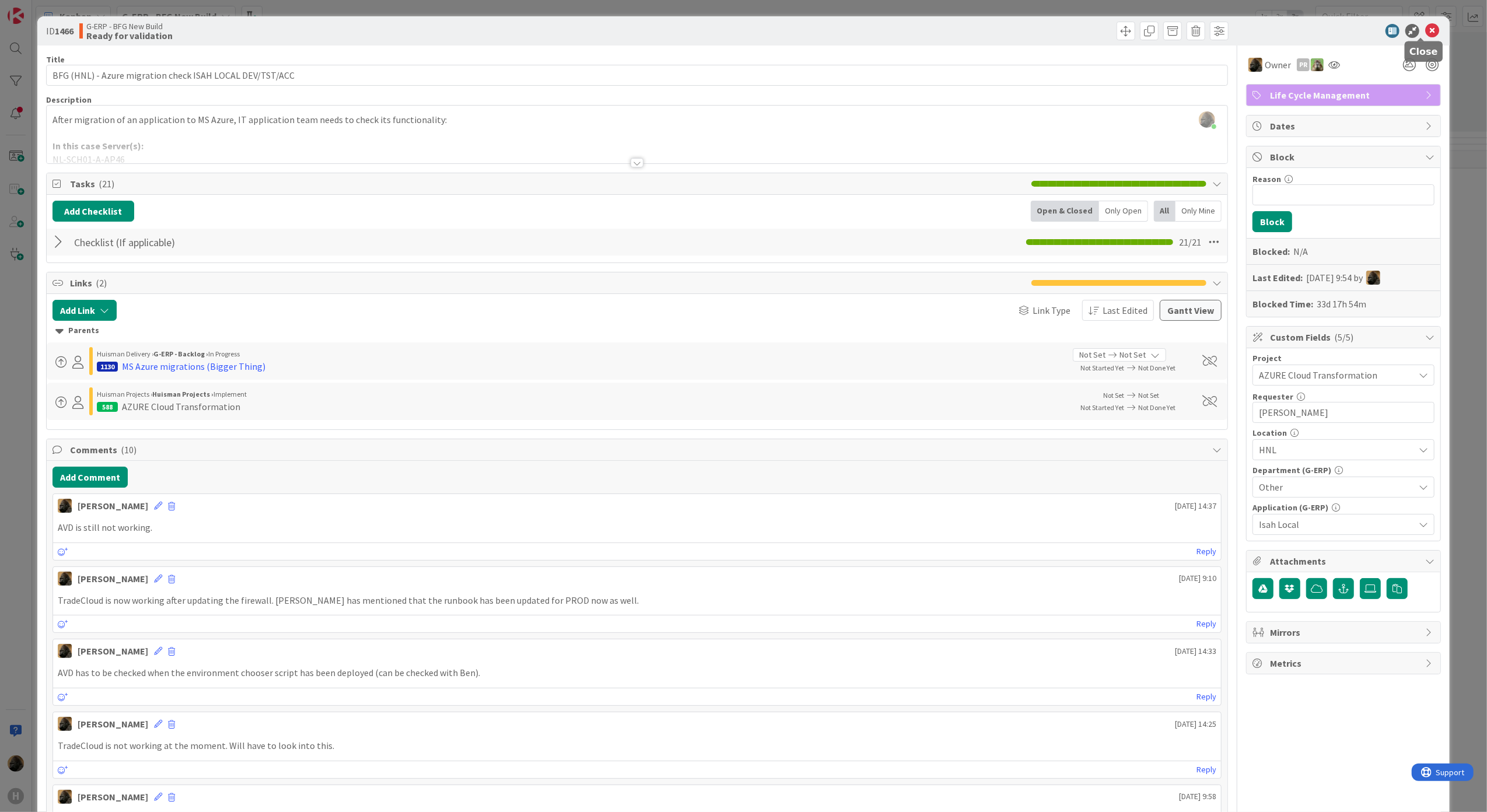
click at [738, 26] on icon at bounding box center [1433, 31] width 14 height 14
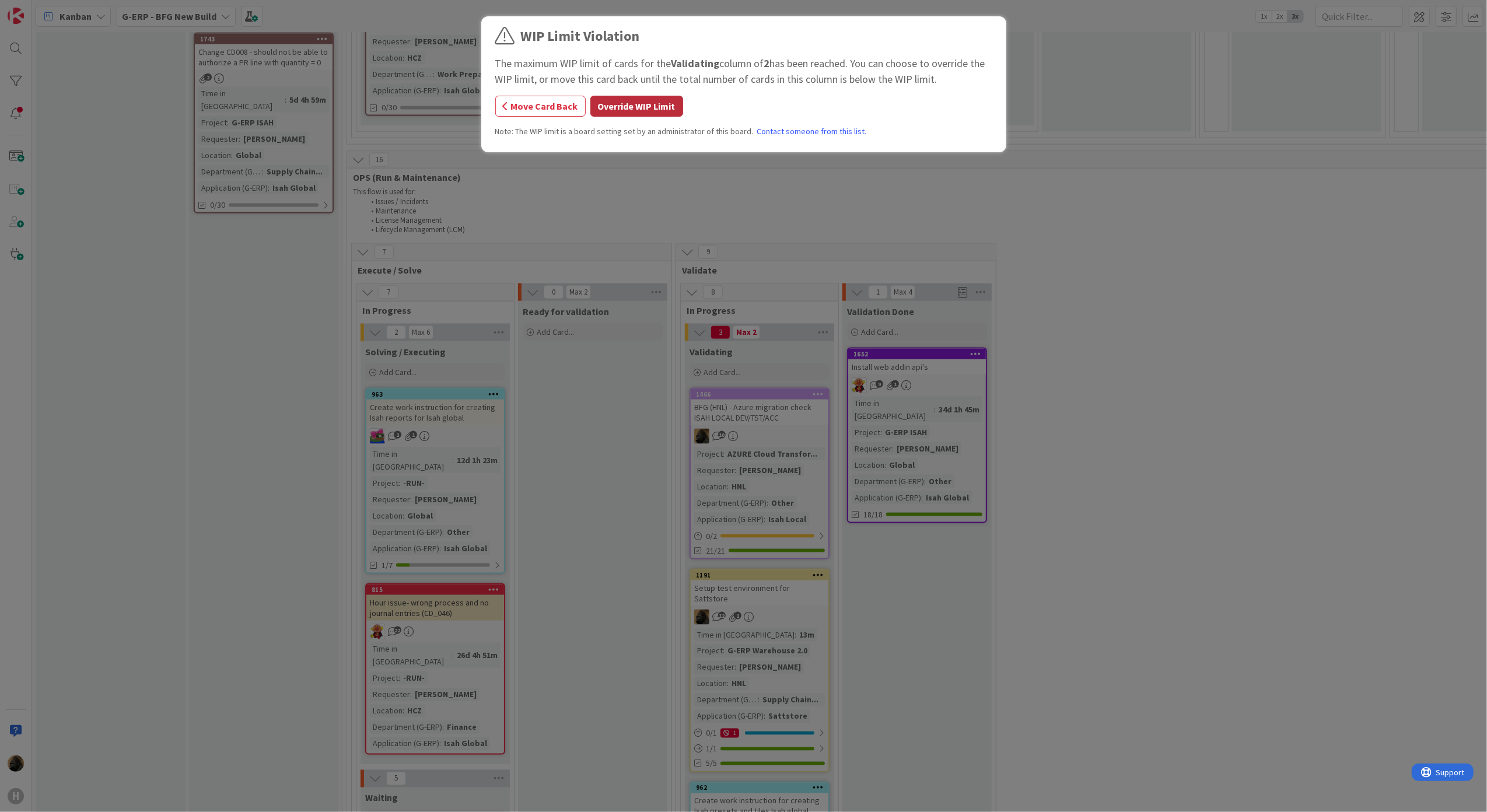
click at [643, 110] on button "Override WIP Limit" at bounding box center [636, 106] width 92 height 21
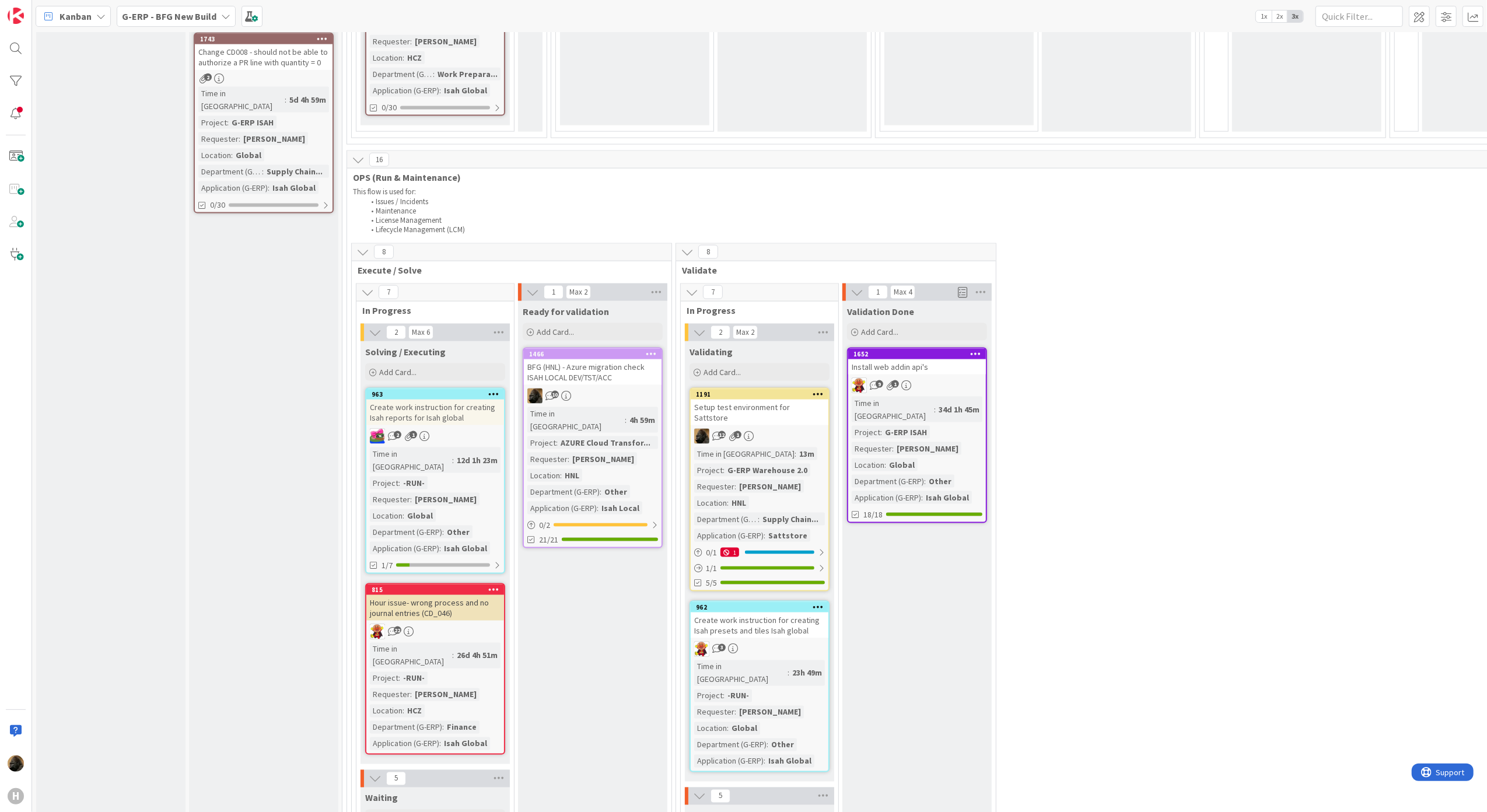
click at [601, 359] on div "BFG (HNL) - Azure migration check ISAH LOCAL DEV/TST/ACC" at bounding box center [593, 372] width 138 height 25
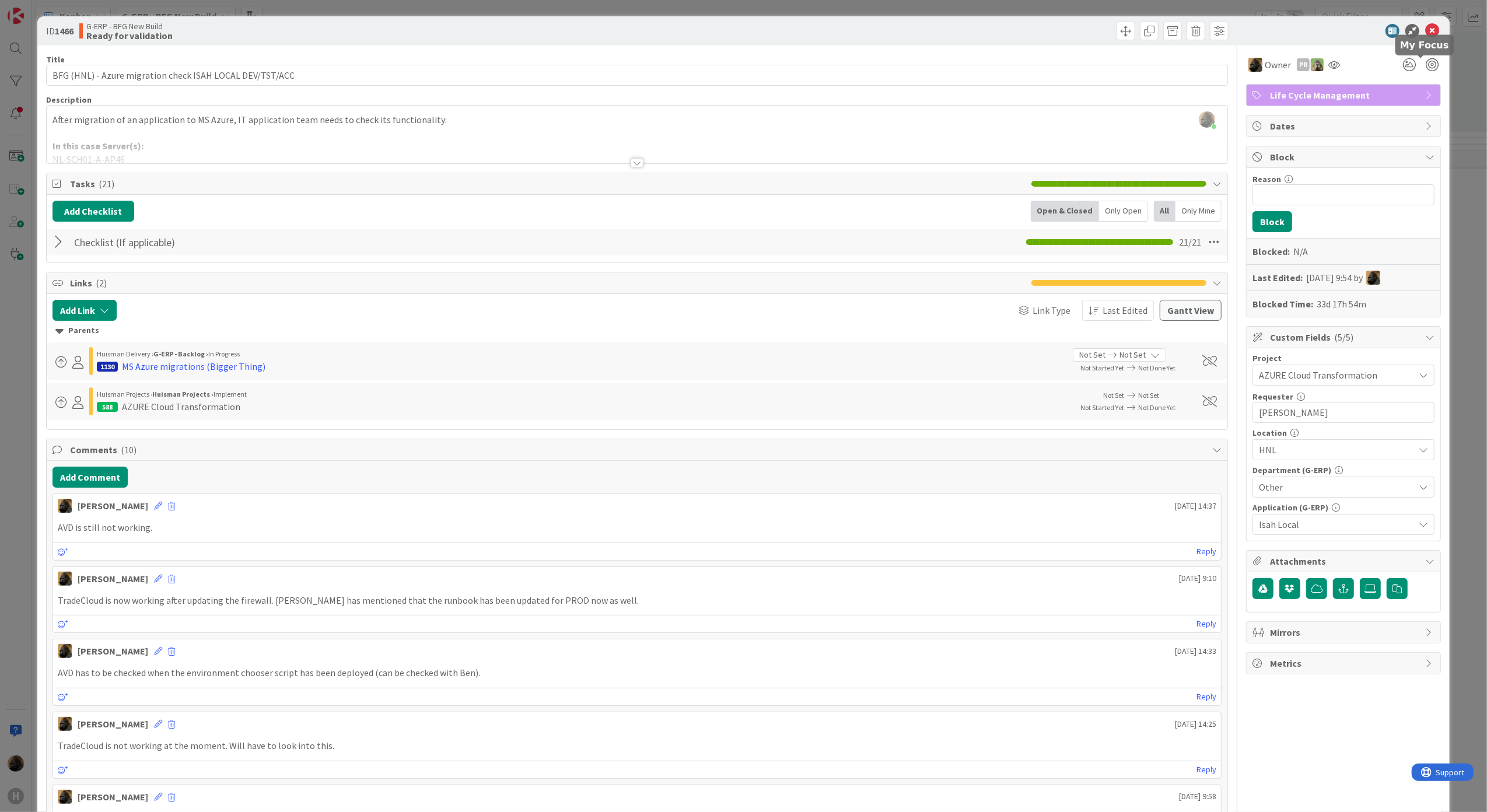
click at [738, 35] on icon at bounding box center [1433, 31] width 14 height 14
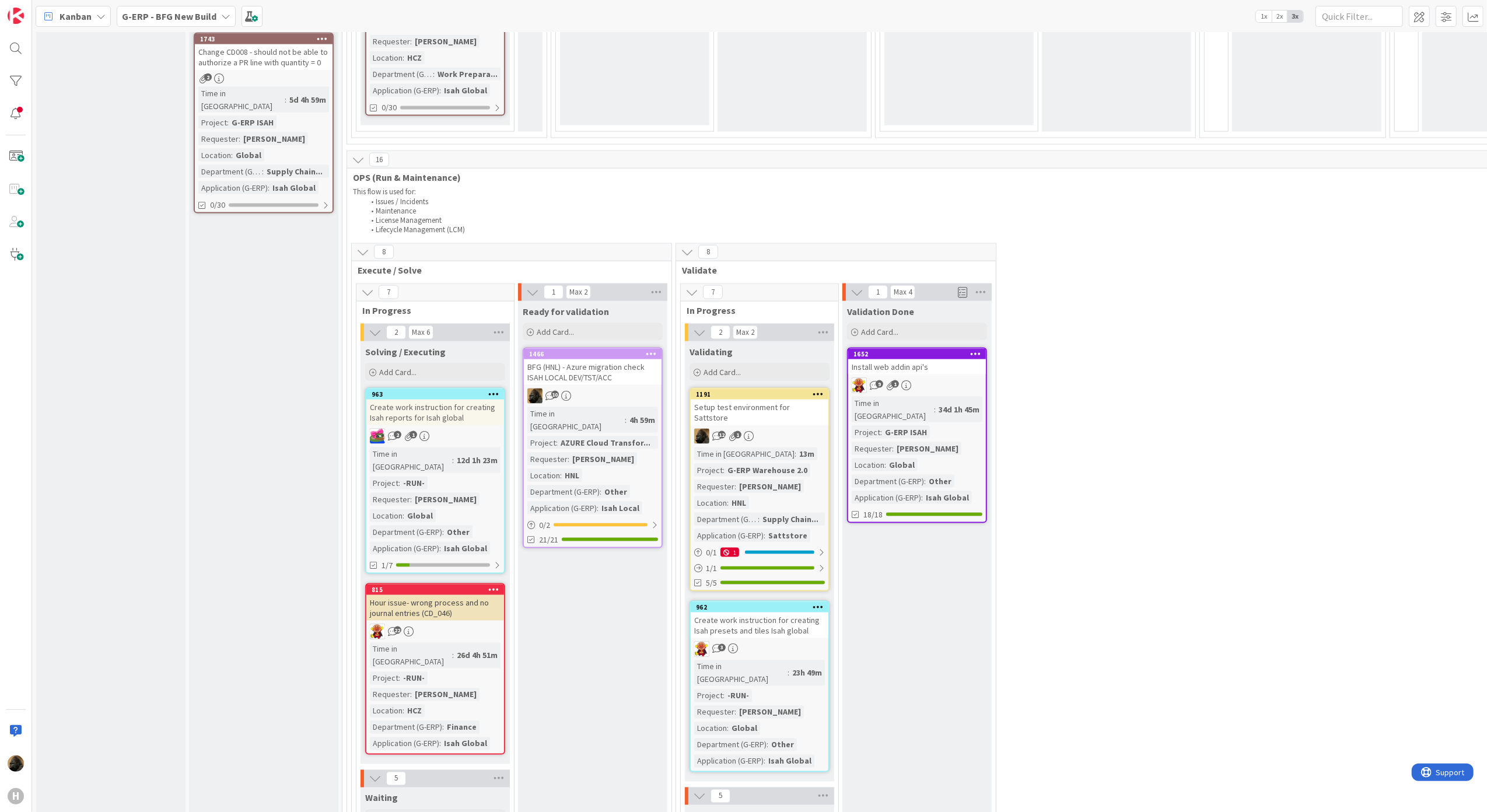
click at [225, 422] on div "Input Buffer During the Replenishment Meeting the team & Team Manager will sele…" at bounding box center [264, 252] width 150 height 3651
click at [288, 766] on div "Input Buffer During the Replenishment Meeting the team & Team Manager will sele…" at bounding box center [264, 252] width 150 height 3651
click at [226, 359] on div "Input Buffer During the Replenishment Meeting the team & Team Manager will sele…" at bounding box center [264, 252] width 150 height 3651
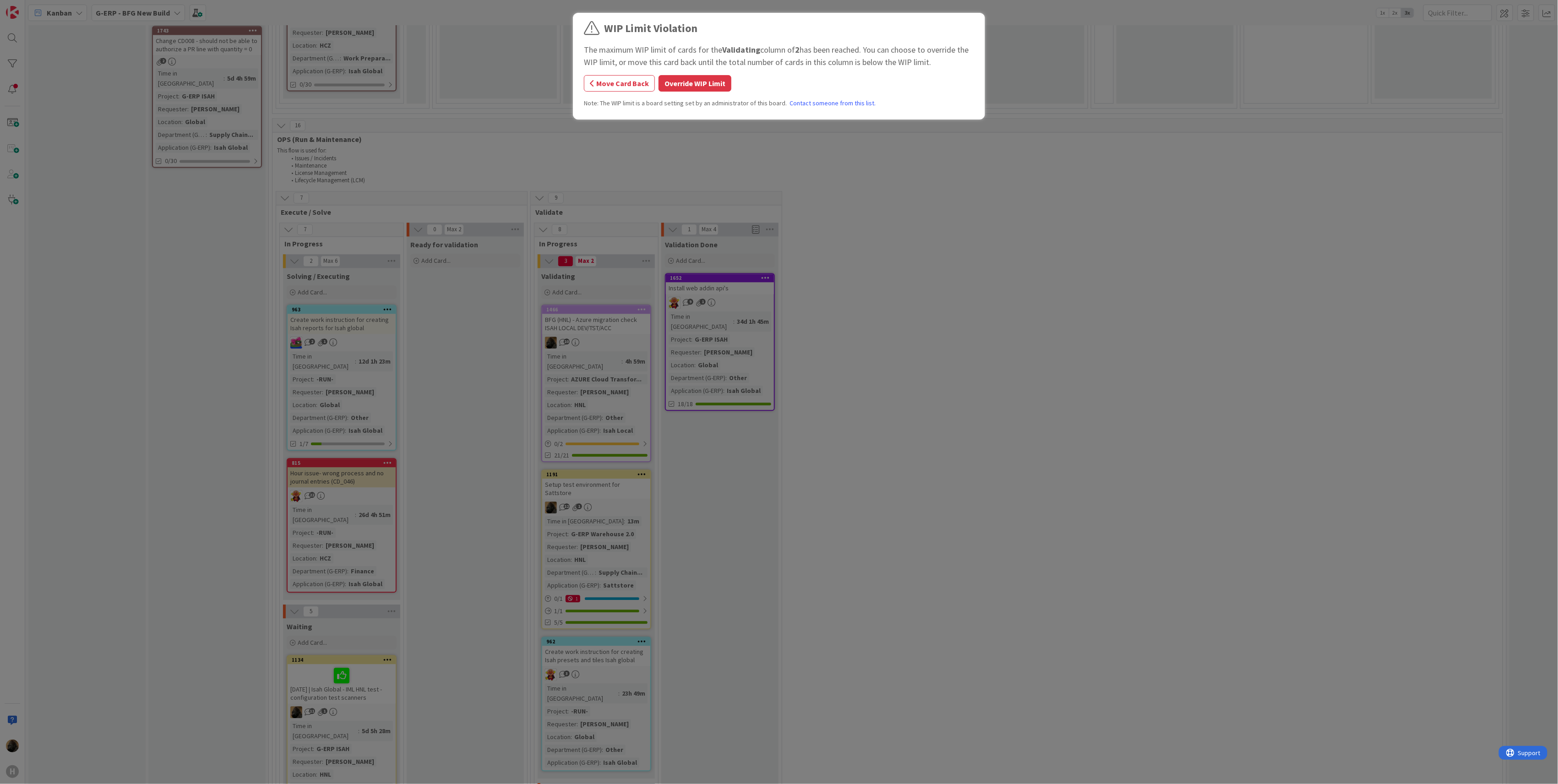
click at [580, 81] on button "Override WIP Limit" at bounding box center [695, 83] width 73 height 16
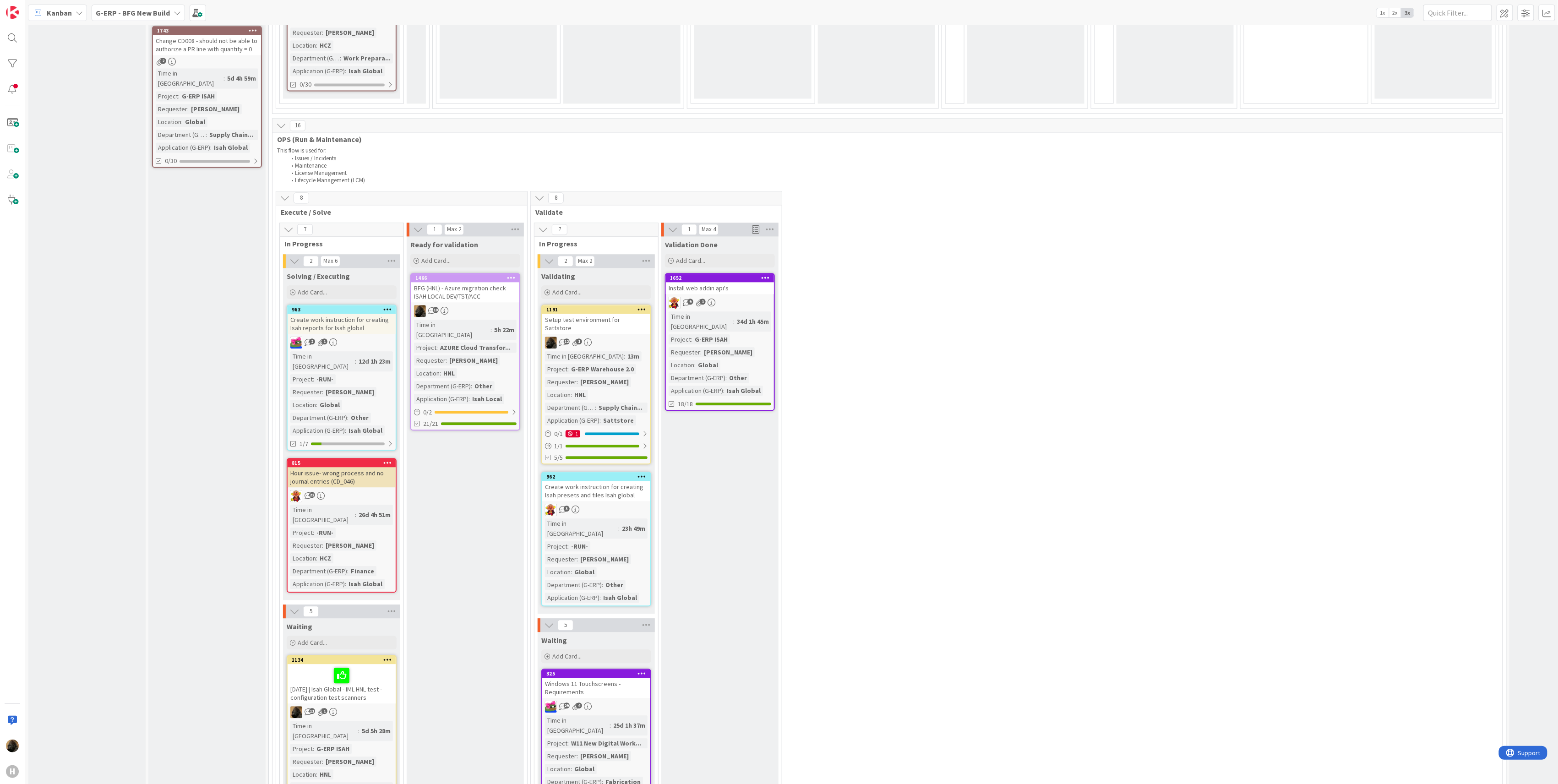
click at [475, 282] on div "BFG (HNL) - Azure migration check ISAH LOCAL DEV/TST/ACC" at bounding box center [465, 292] width 108 height 20
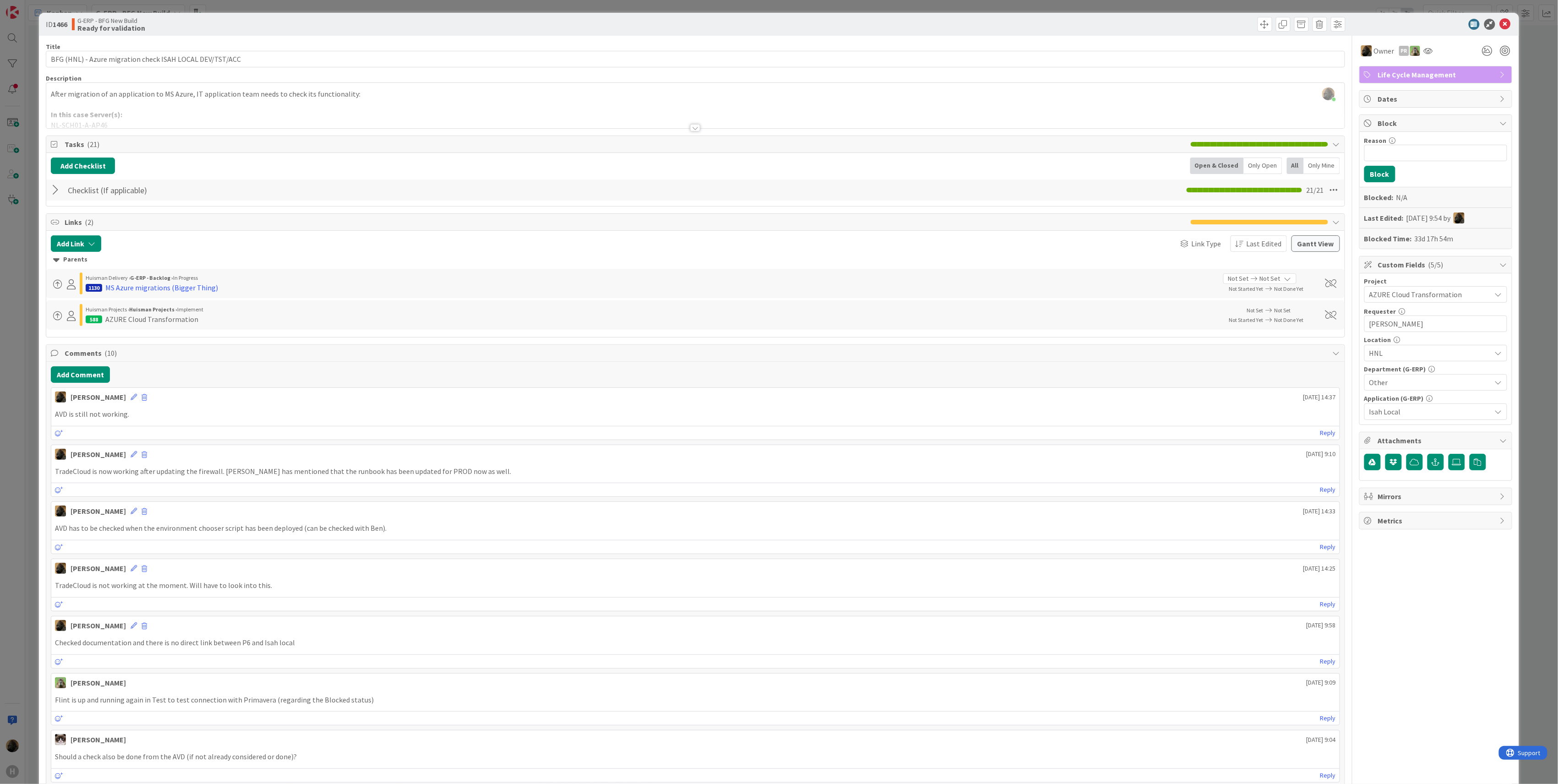
click at [56, 191] on div at bounding box center [56, 190] width 12 height 16
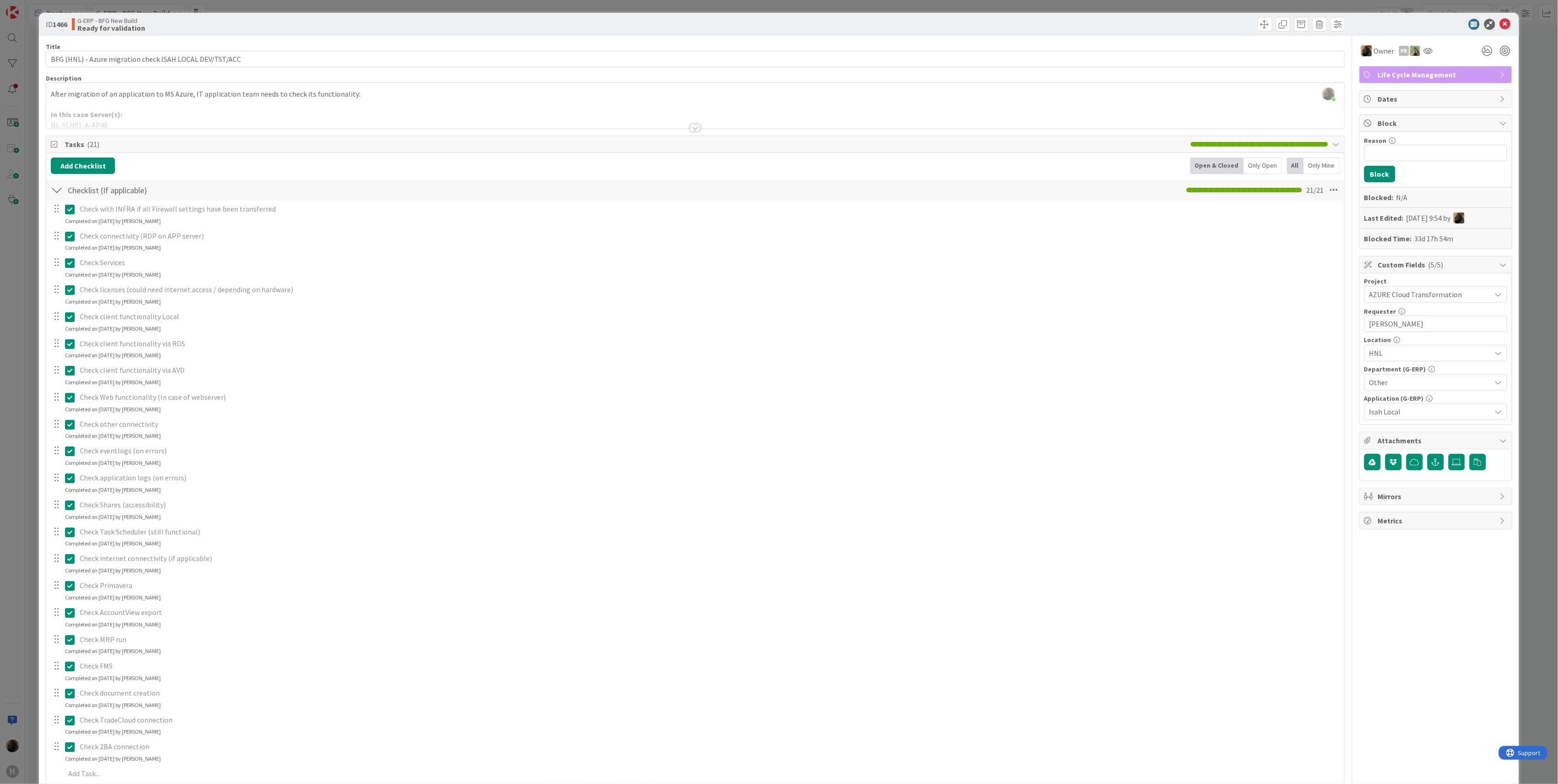
click at [66, 373] on icon at bounding box center [69, 371] width 9 height 11
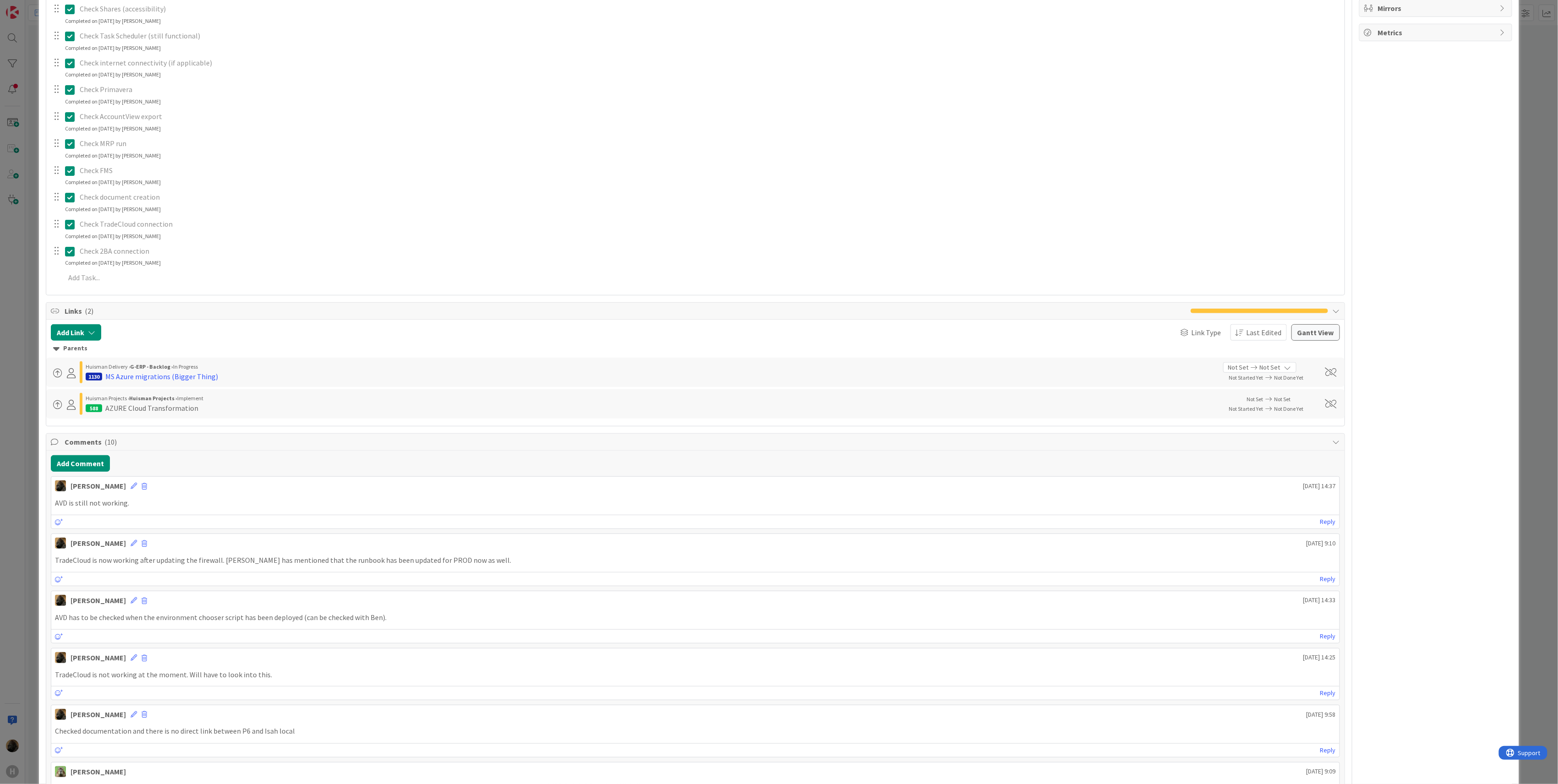
scroll to position [469, 0]
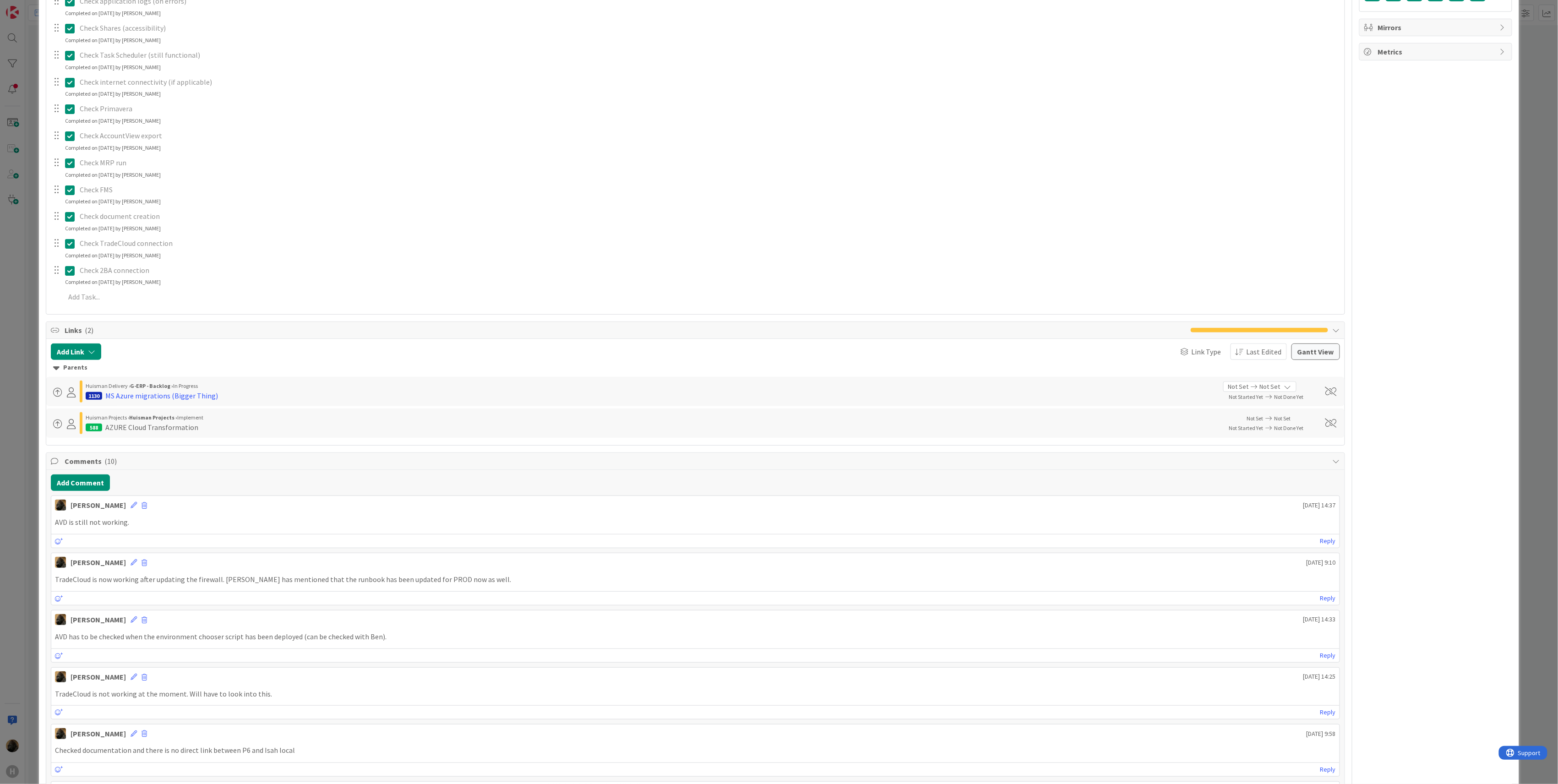
click at [191, 546] on div "Reply" at bounding box center [695, 541] width 1289 height 14
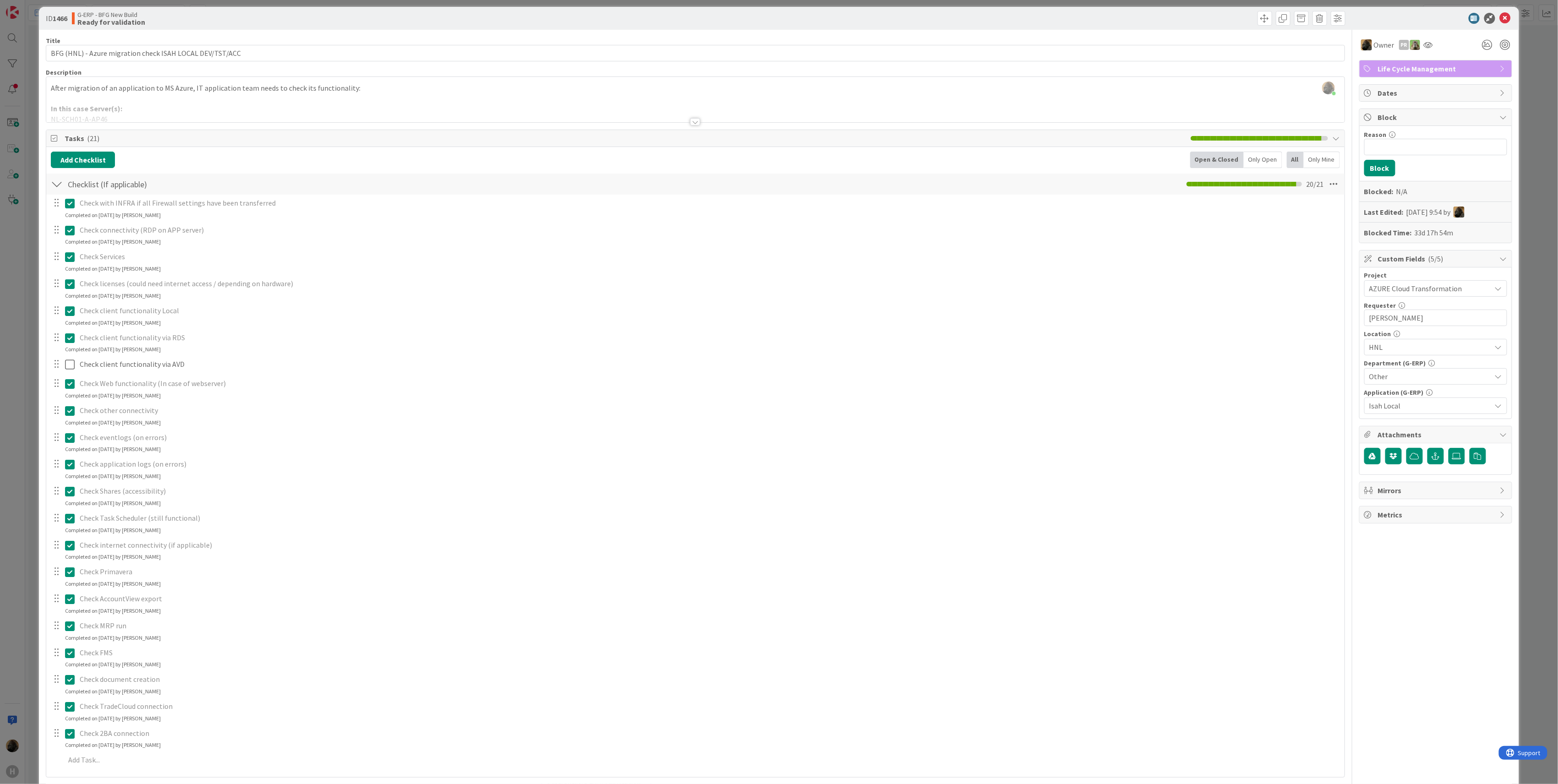
scroll to position [0, 0]
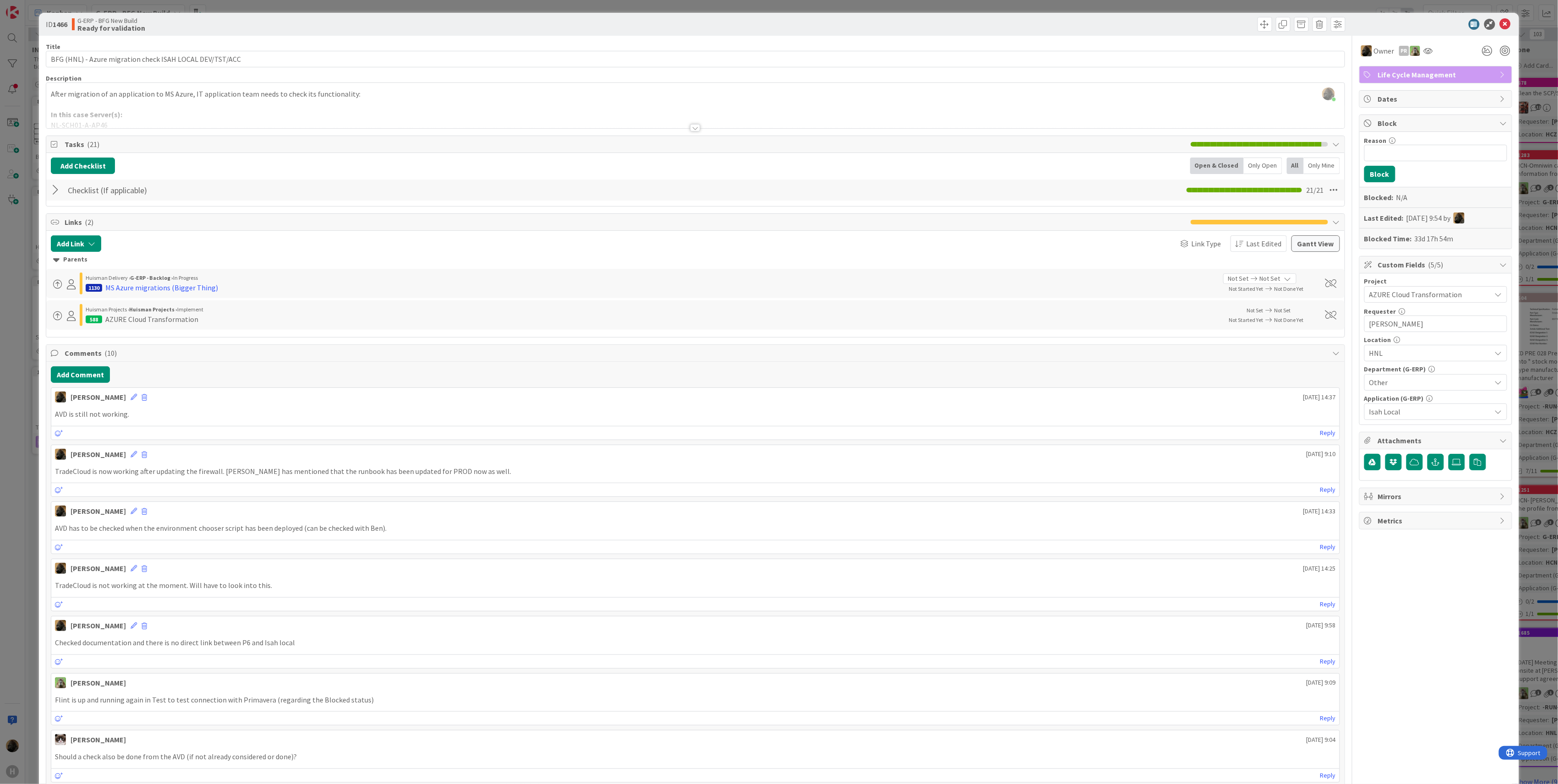
drag, startPoint x: 196, startPoint y: 413, endPoint x: 136, endPoint y: 401, distance: 61.2
click at [196, 413] on p "AVD is still not working." at bounding box center [695, 414] width 1281 height 11
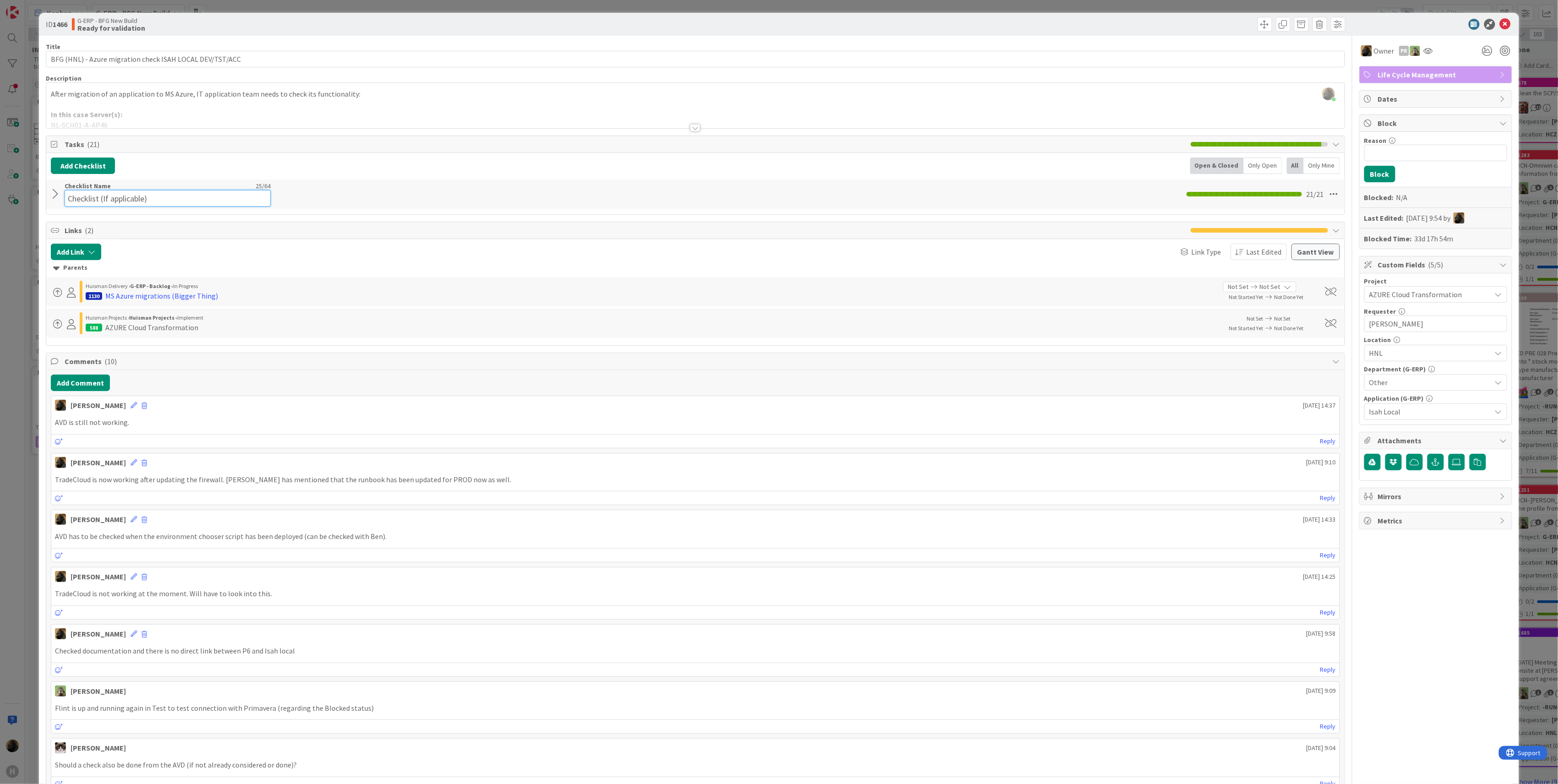
click at [110, 196] on input "Checklist (If applicable)" at bounding box center [168, 198] width 206 height 16
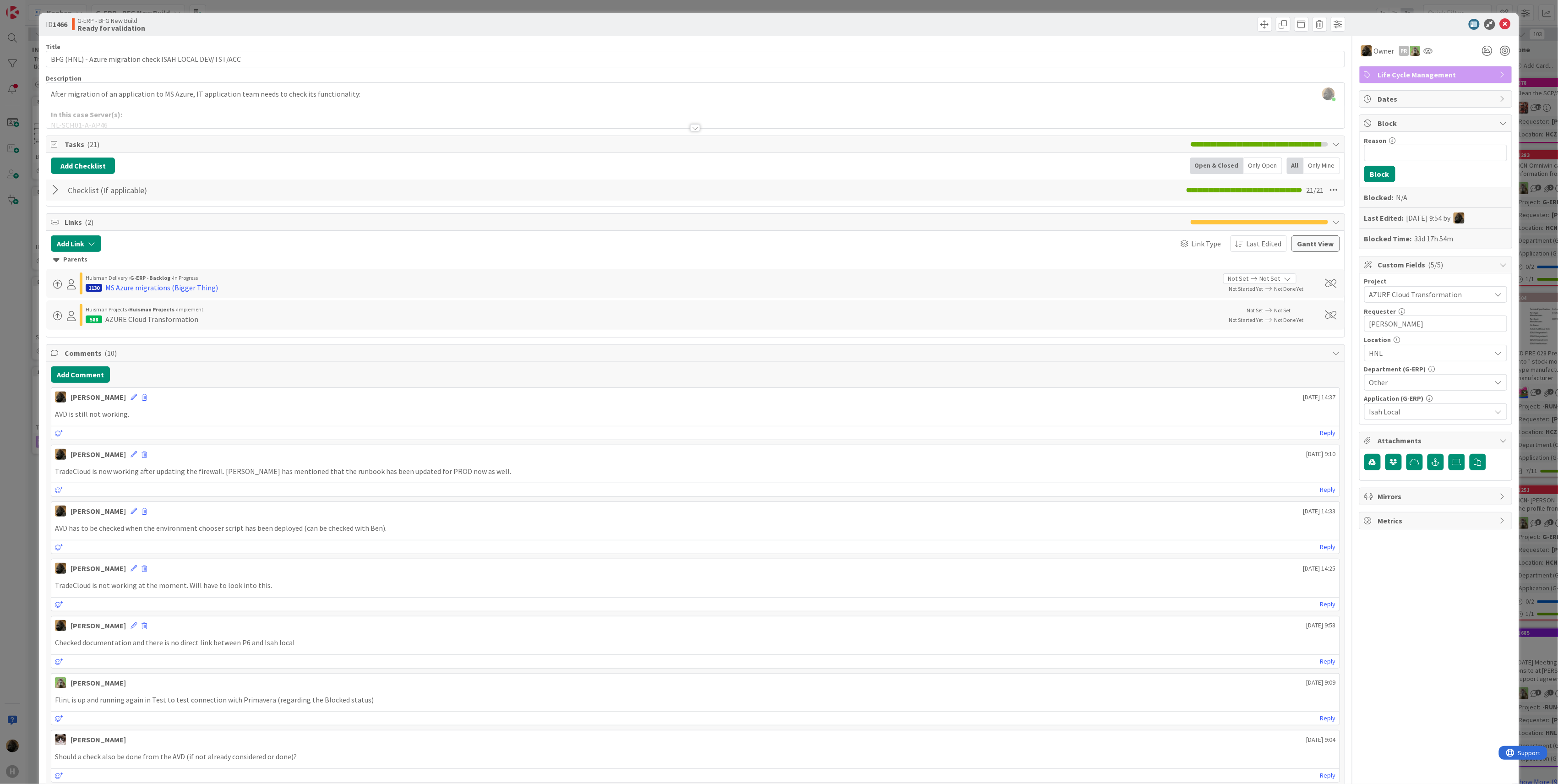
click at [59, 197] on div at bounding box center [56, 190] width 12 height 16
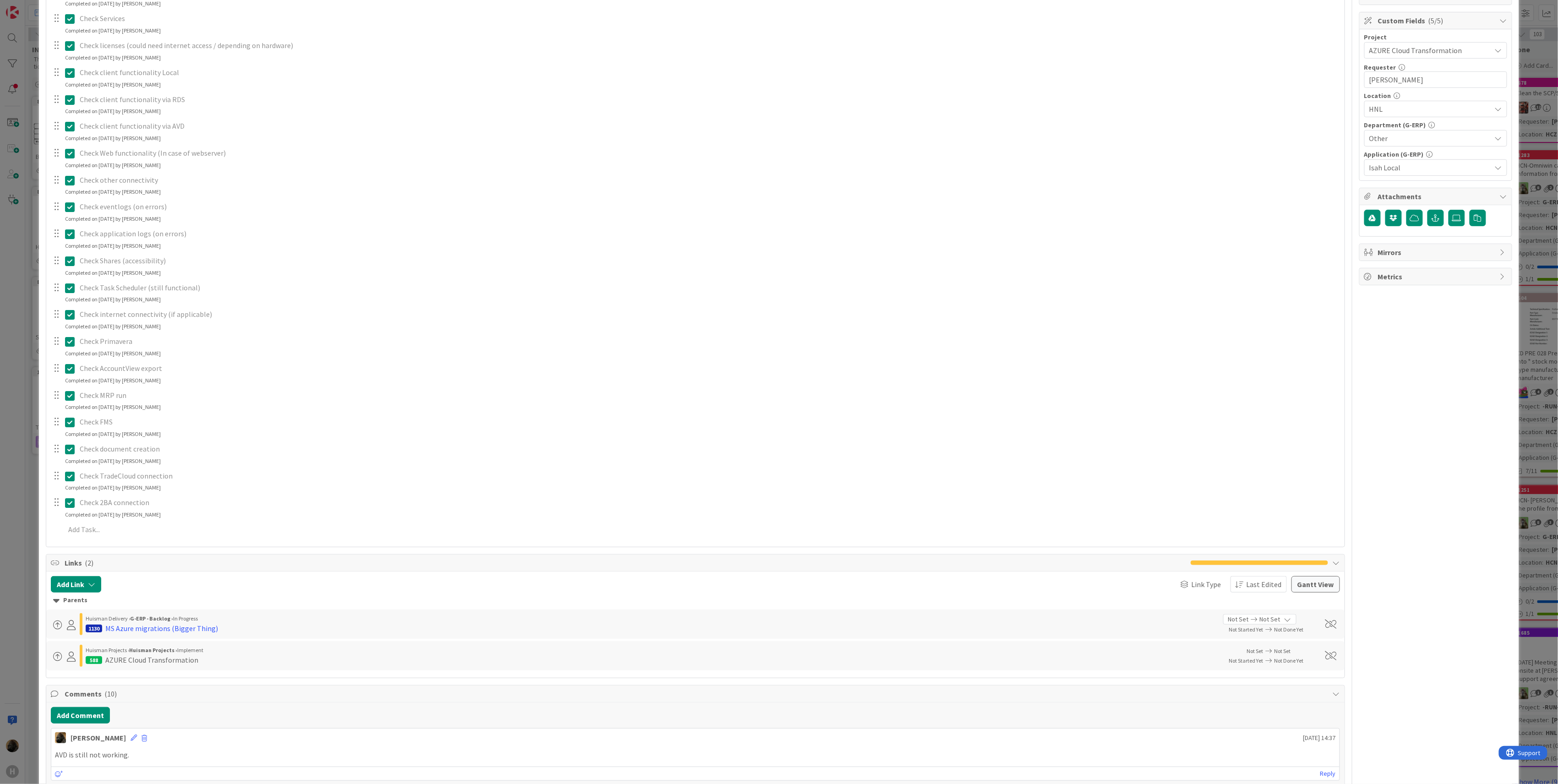
scroll to position [427, 0]
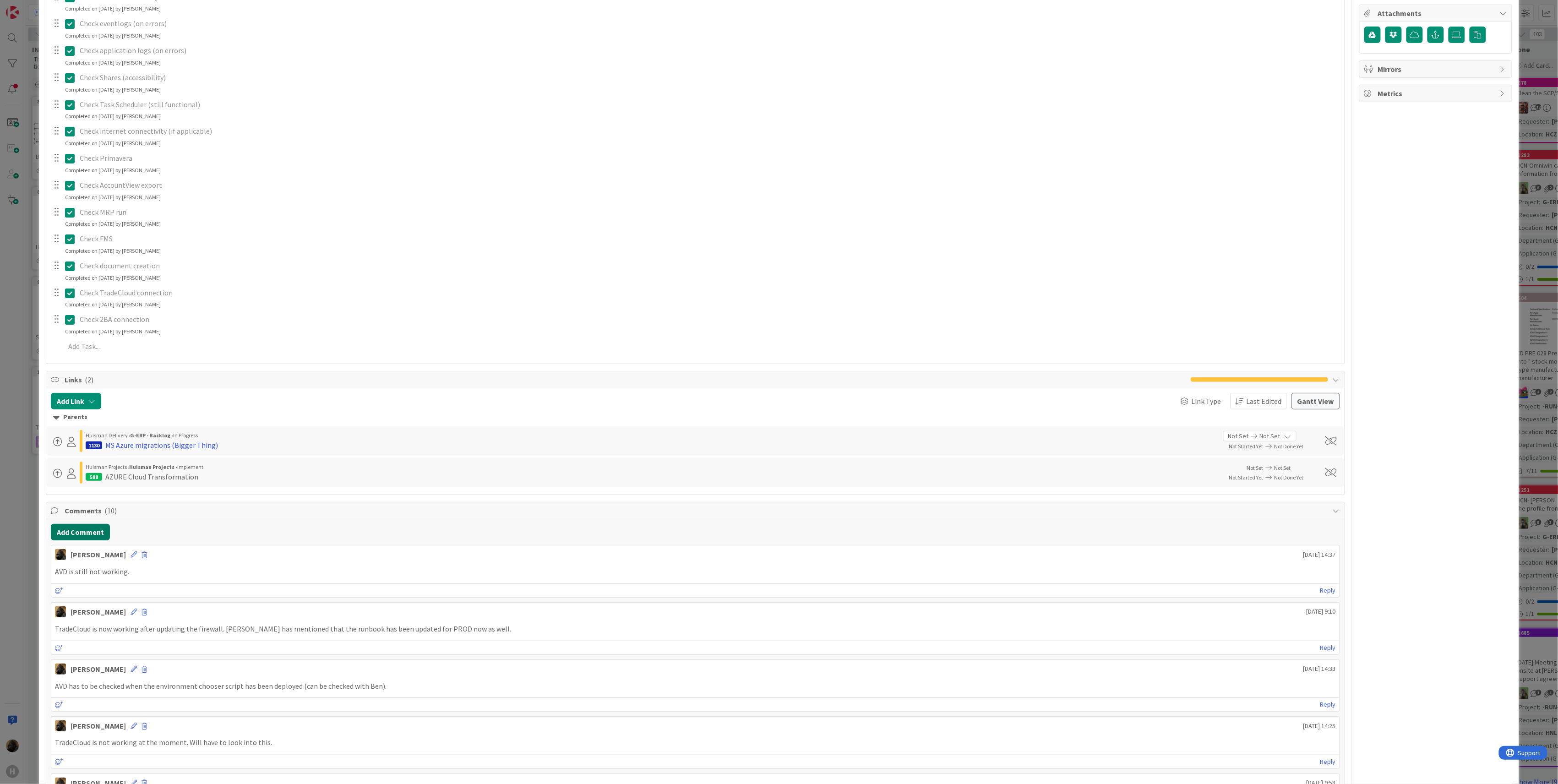
click at [92, 526] on button "Add Comment" at bounding box center [80, 532] width 59 height 16
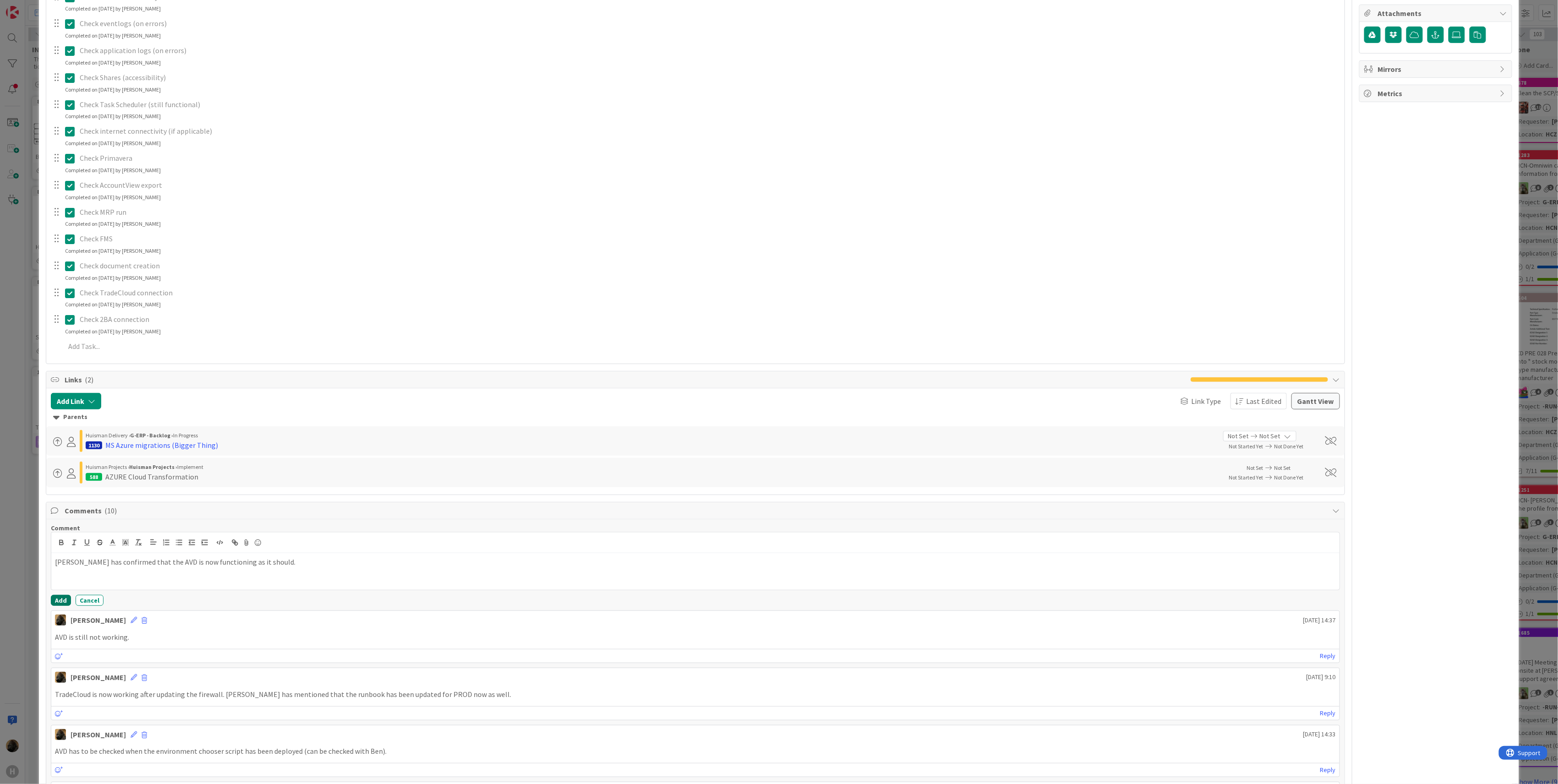
click at [59, 605] on button "Add" at bounding box center [61, 601] width 20 height 11
click at [131, 558] on icon at bounding box center [134, 555] width 6 height 6
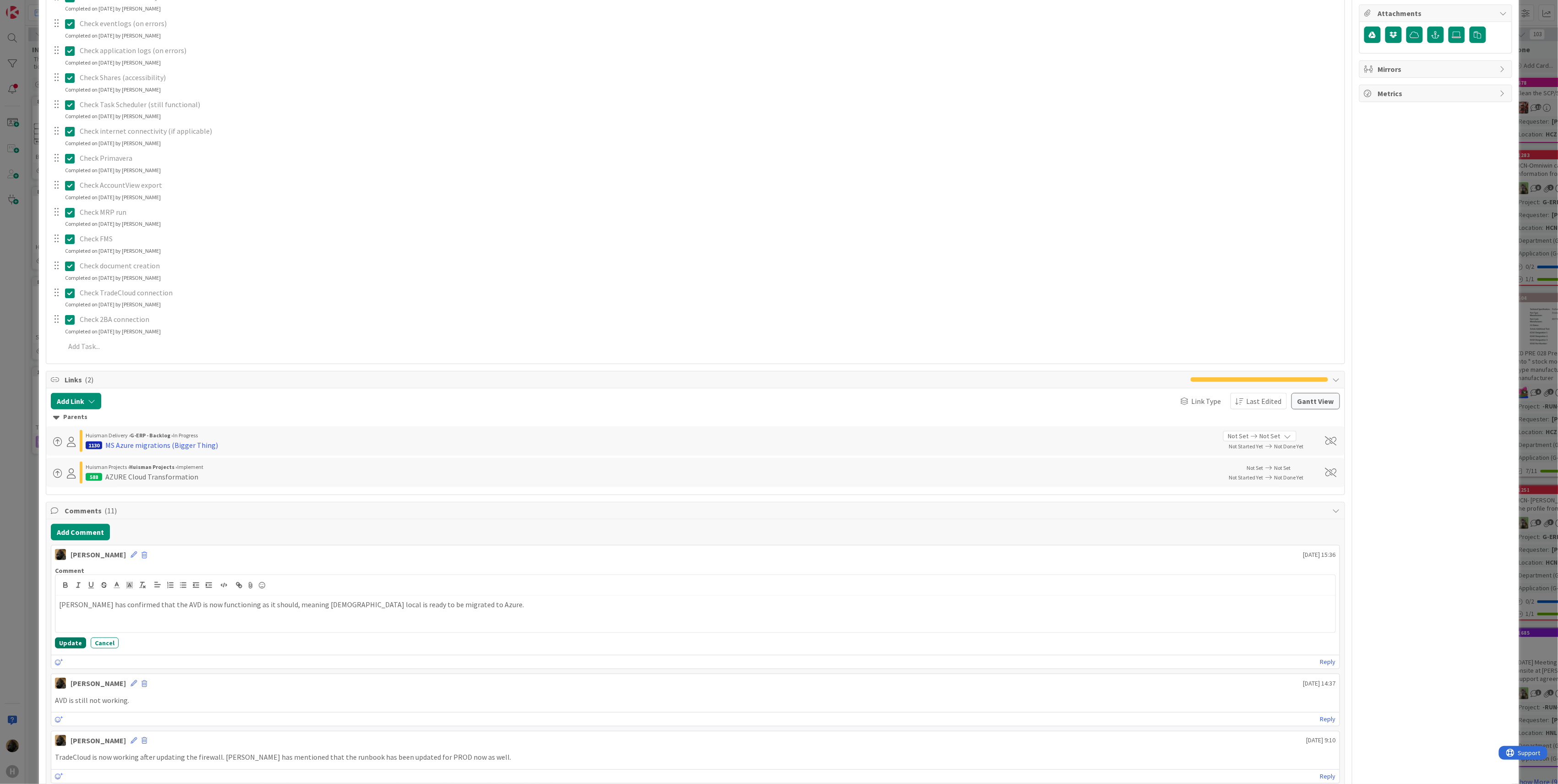
click at [75, 644] on button "Update" at bounding box center [71, 643] width 31 height 11
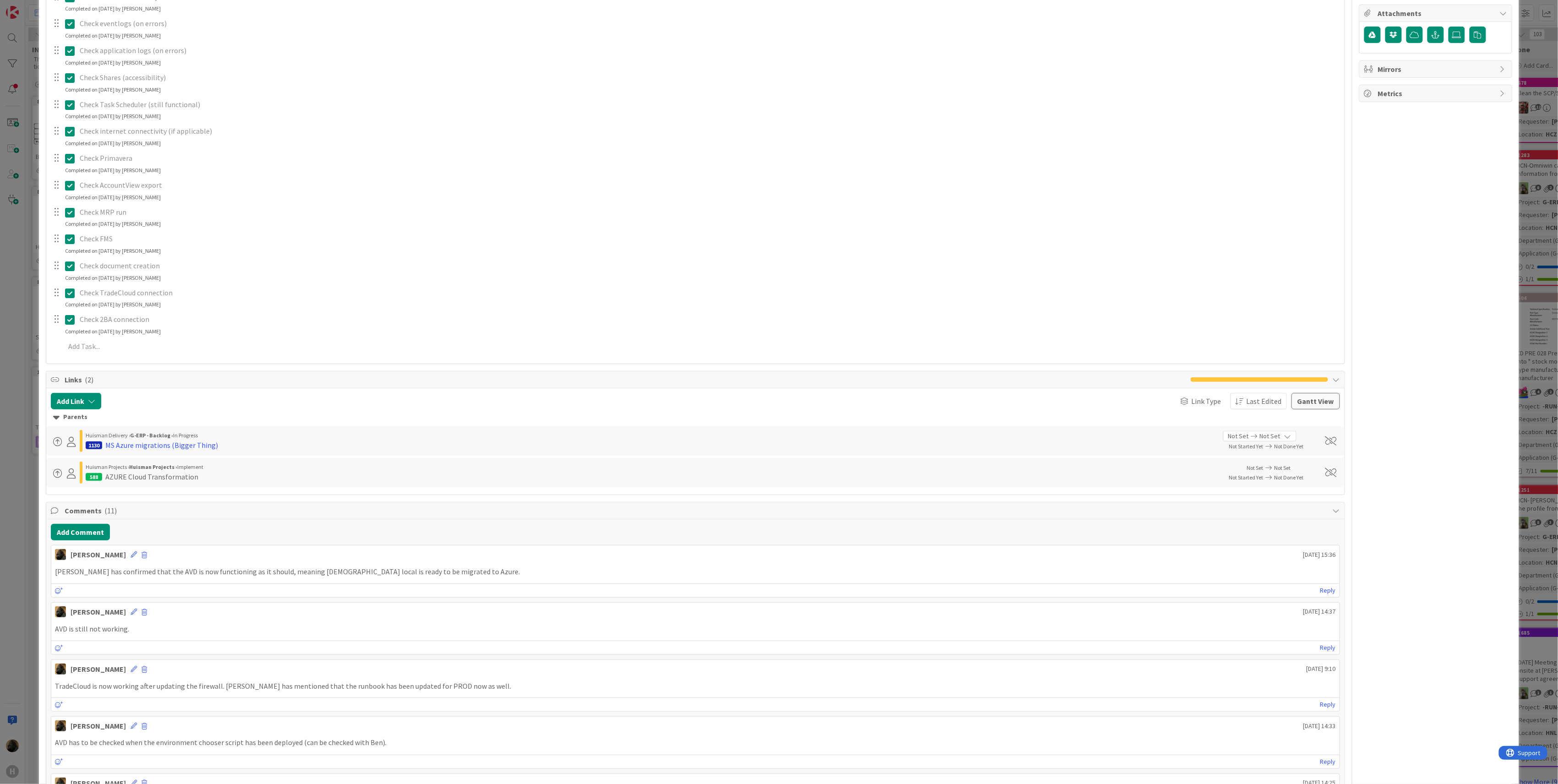
scroll to position [0, 0]
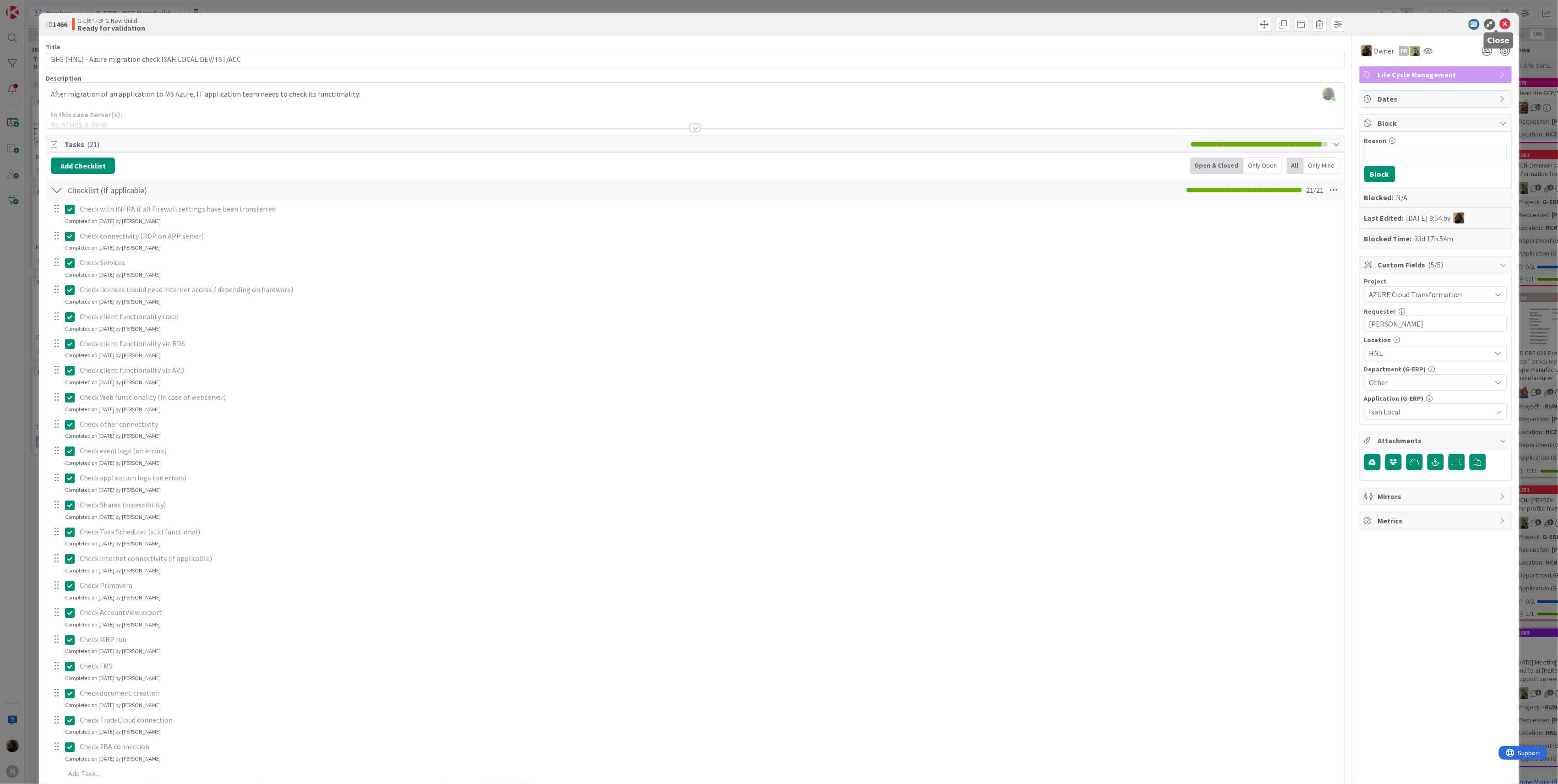
click at [1500, 23] on icon at bounding box center [1505, 24] width 11 height 11
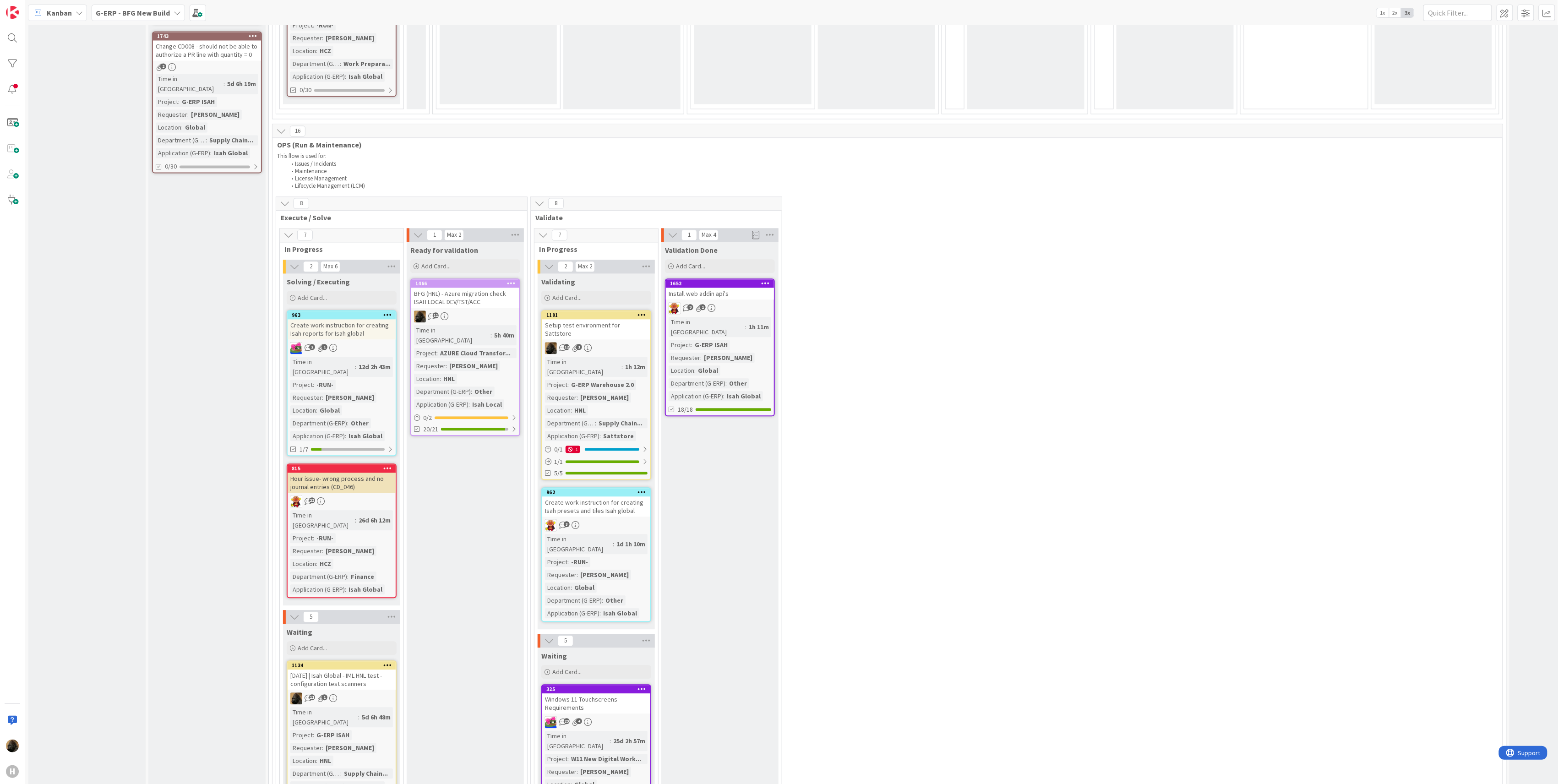
scroll to position [1344, 0]
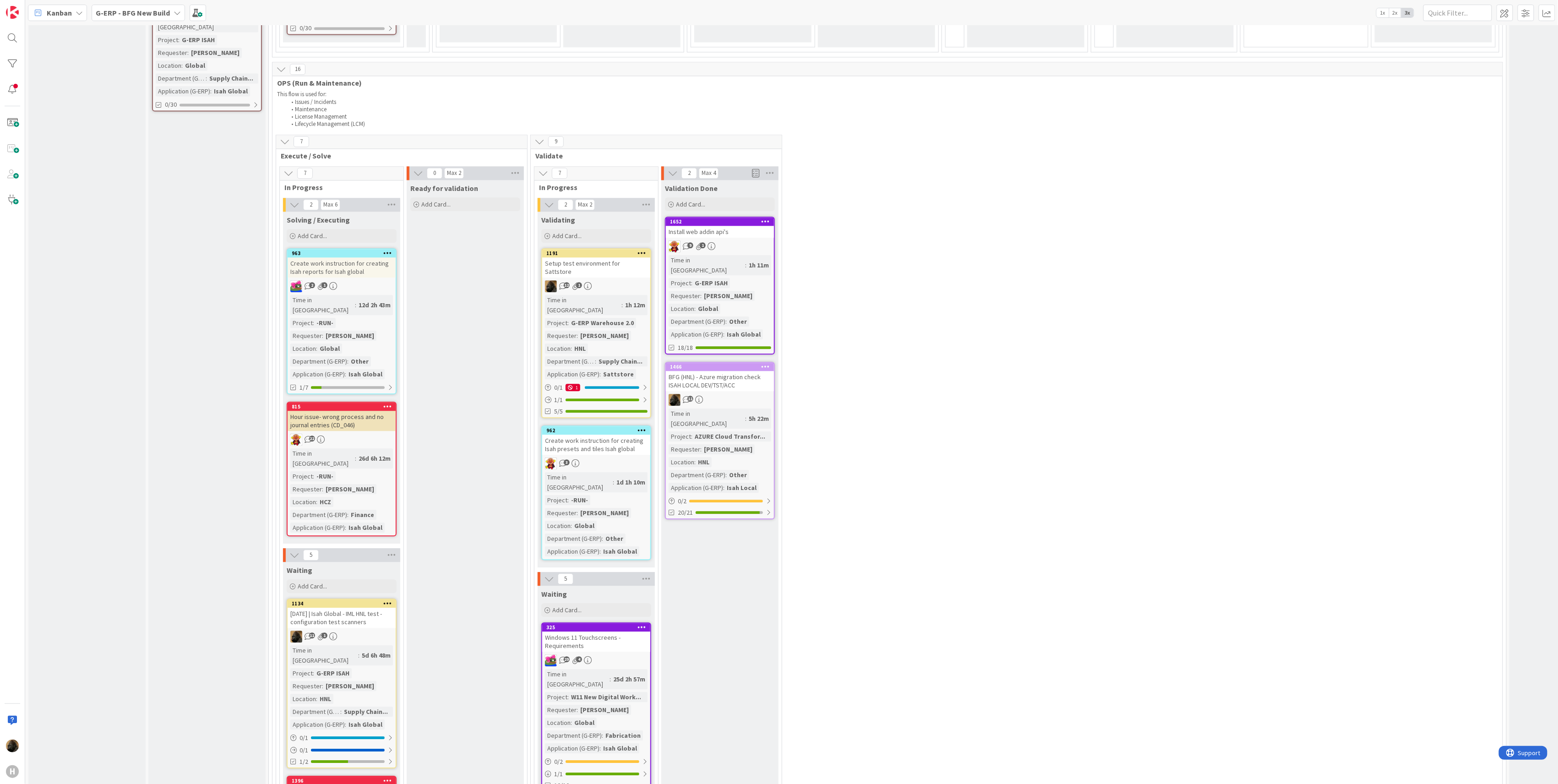
click at [69, 9] on span "Kanban" at bounding box center [59, 13] width 25 height 11
click at [59, 25] on div "My Zone Organization Select a single board Kanban List (Bulk Actions) Metrics P…" at bounding box center [74, 126] width 92 height 208
click at [58, 29] on span "My Zone" at bounding box center [81, 33] width 66 height 14
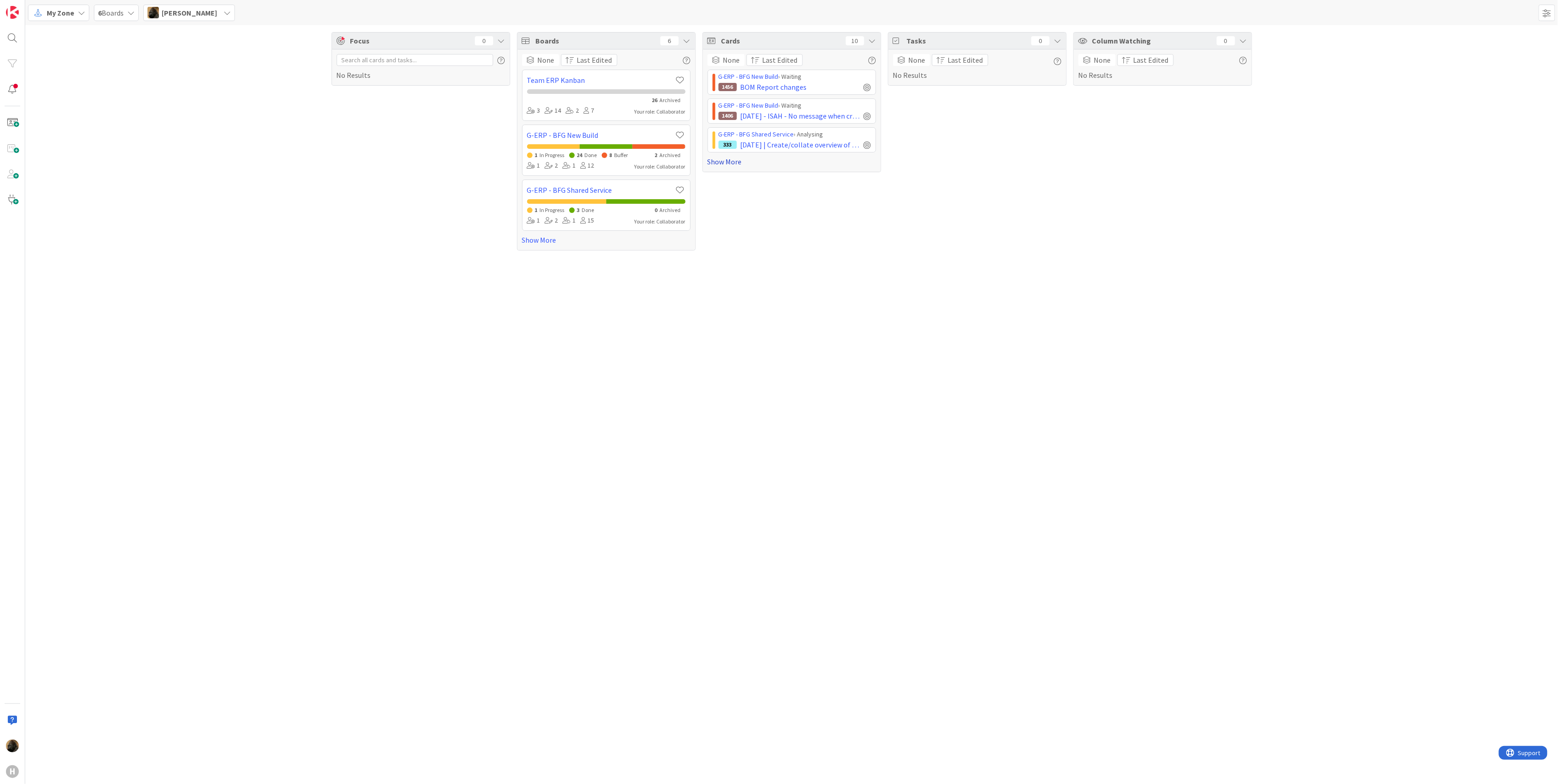
click at [739, 164] on link "Show More" at bounding box center [792, 162] width 169 height 11
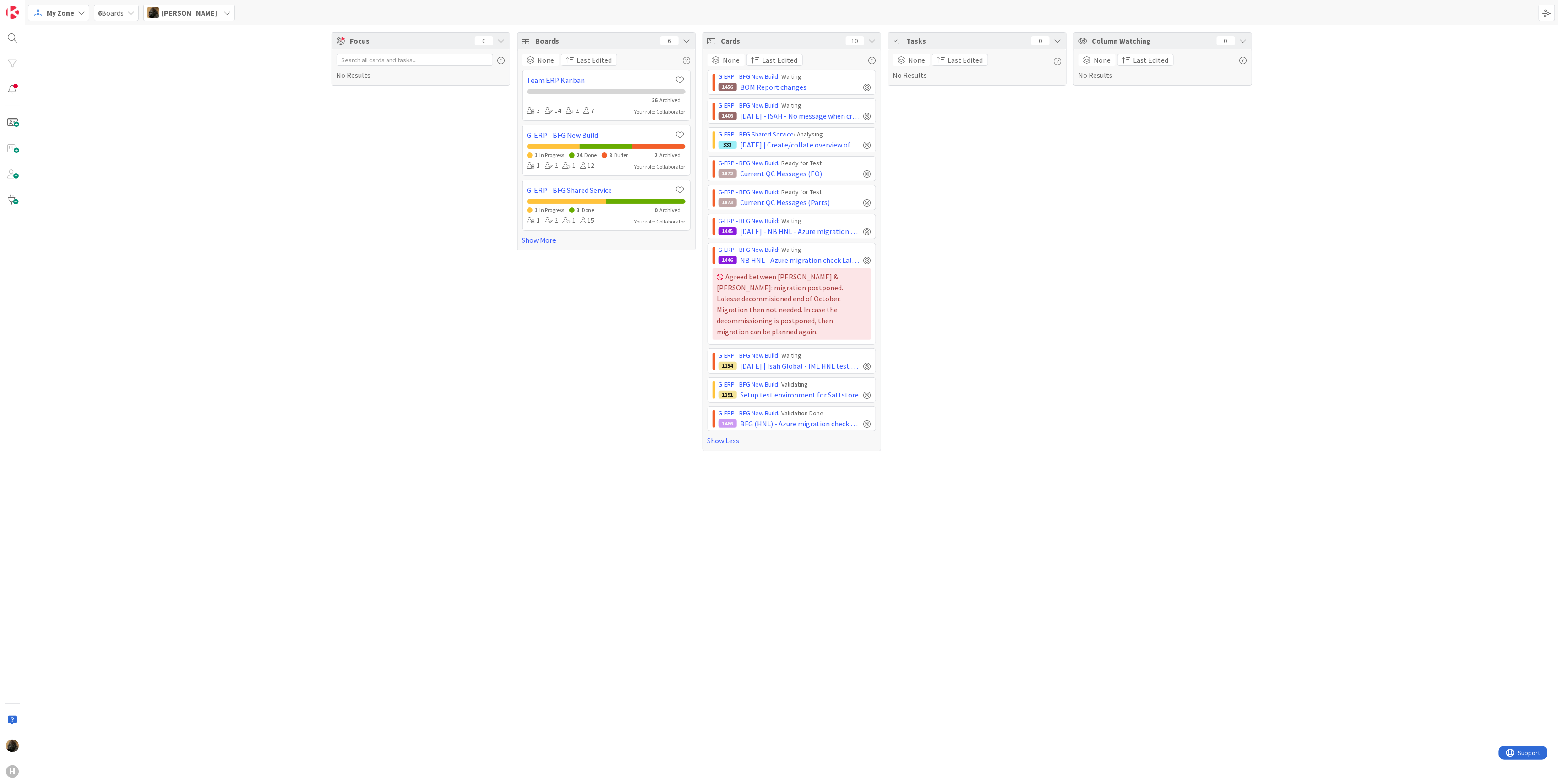
click at [269, 197] on div "Focus 0 No Results Boards 6 None Last Edited Team ERP Kanban 26 Archived 3 14 2…" at bounding box center [792, 241] width 1533 height 433
click at [783, 83] on span "BOM Report changes" at bounding box center [774, 87] width 66 height 11
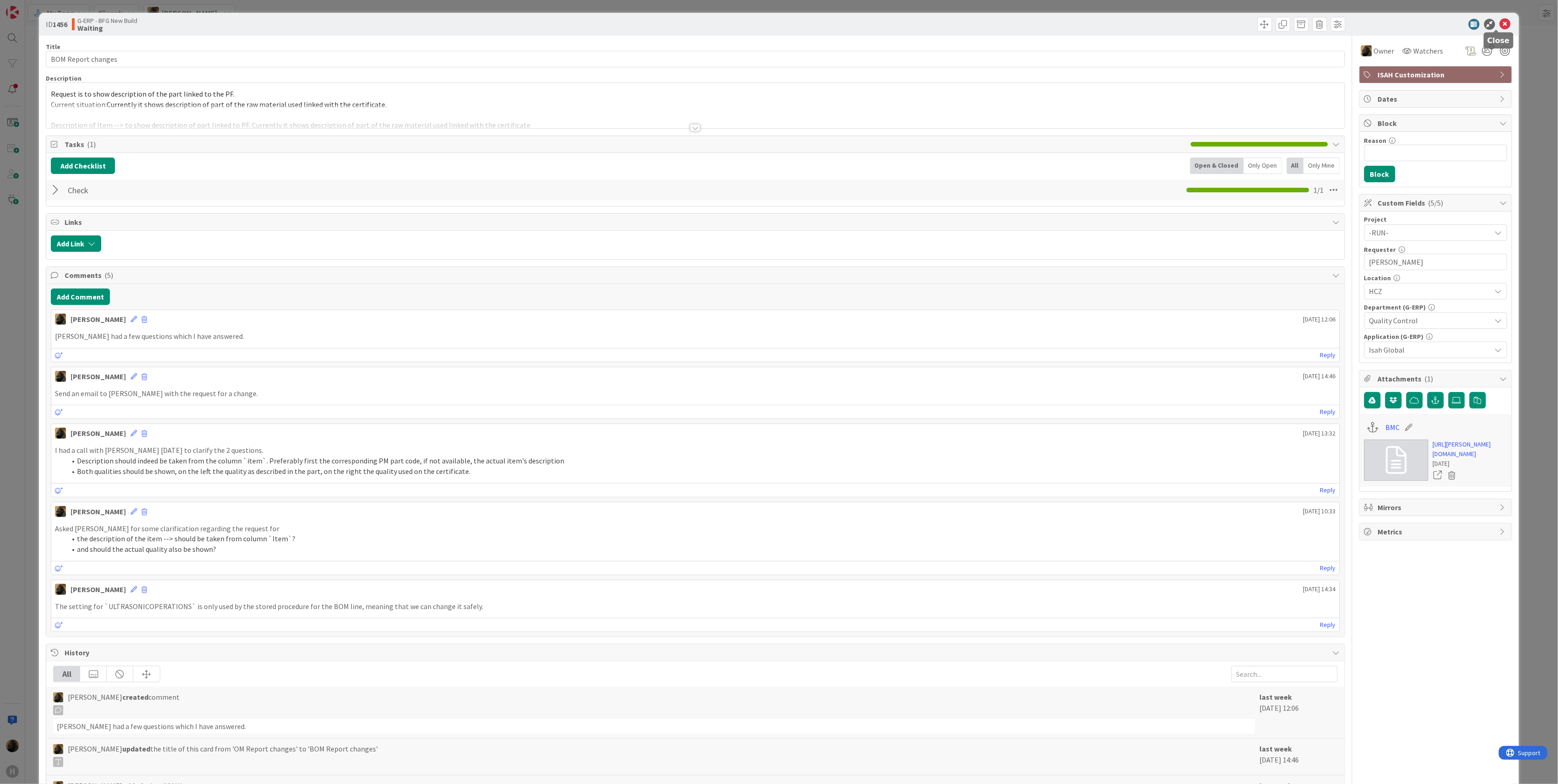
click at [1500, 24] on icon at bounding box center [1505, 24] width 11 height 11
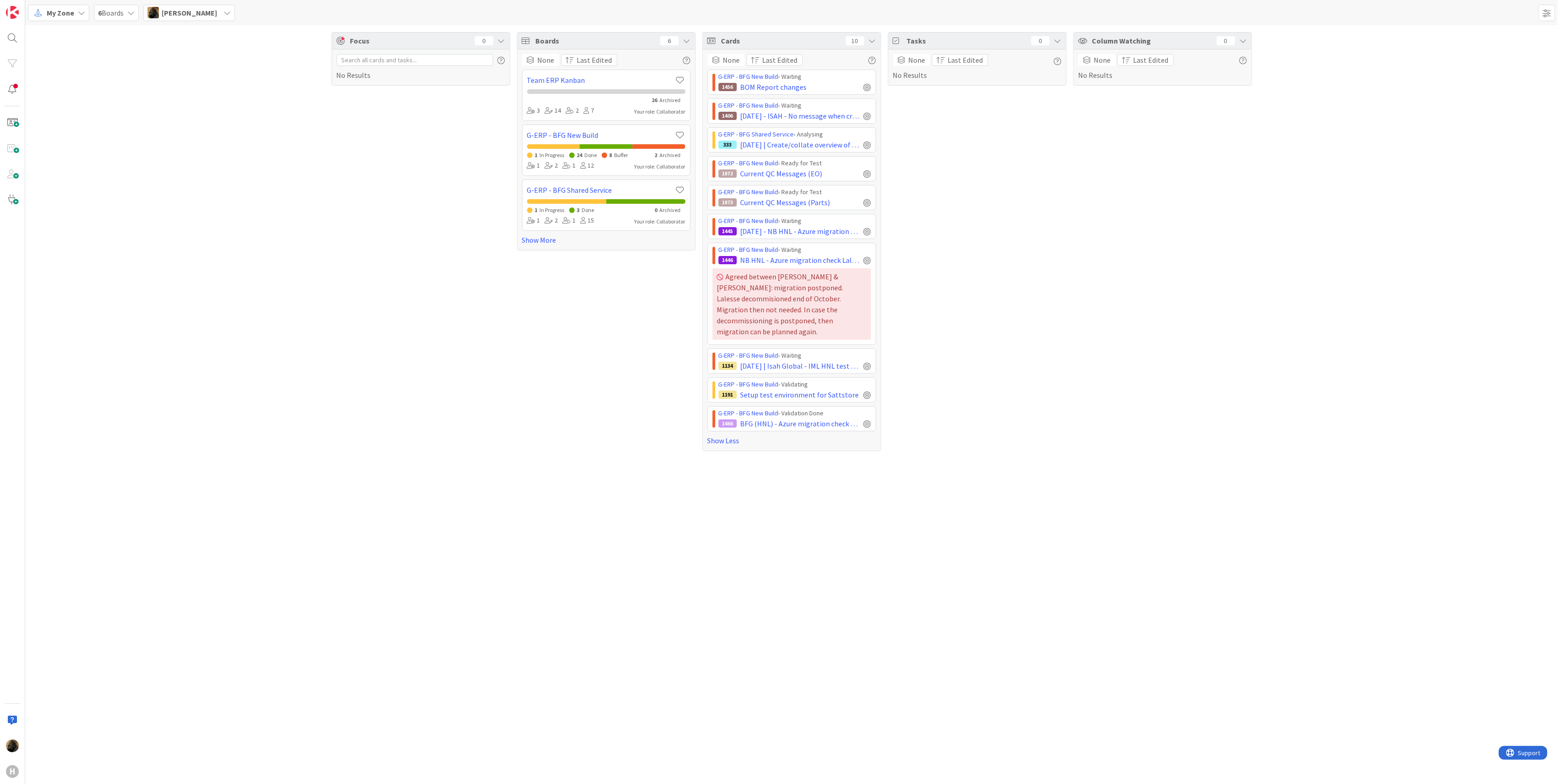
drag, startPoint x: 255, startPoint y: 259, endPoint x: 168, endPoint y: 176, distance: 120.2
click at [253, 256] on div "Focus 0 No Results Boards 6 None Last Edited Team ERP Kanban 26 Archived 3 14 2…" at bounding box center [792, 241] width 1533 height 433
click at [71, 9] on span "My Zone" at bounding box center [61, 13] width 28 height 11
click at [63, 79] on span "Kanban" at bounding box center [81, 79] width 66 height 14
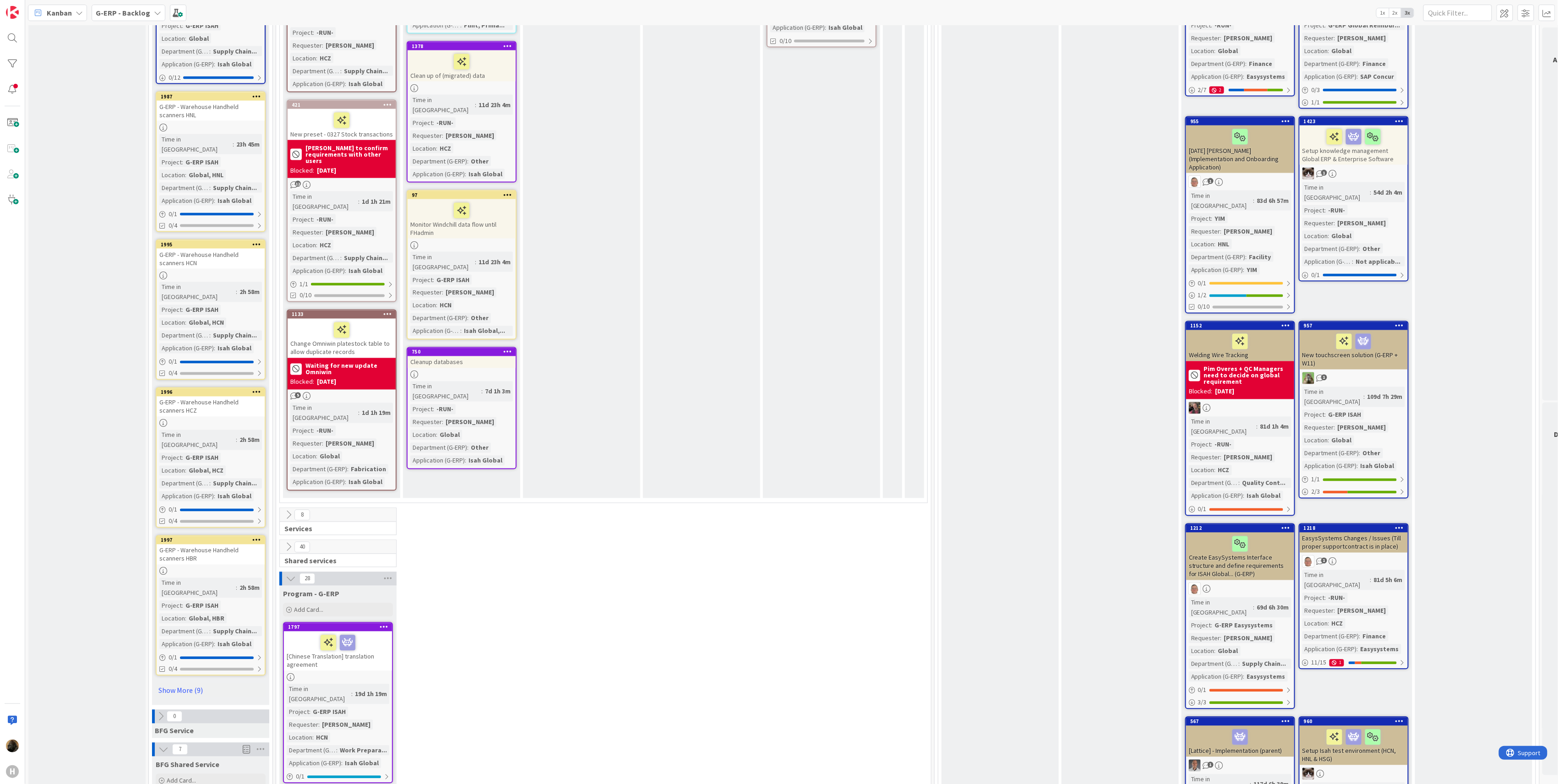
scroll to position [916, 0]
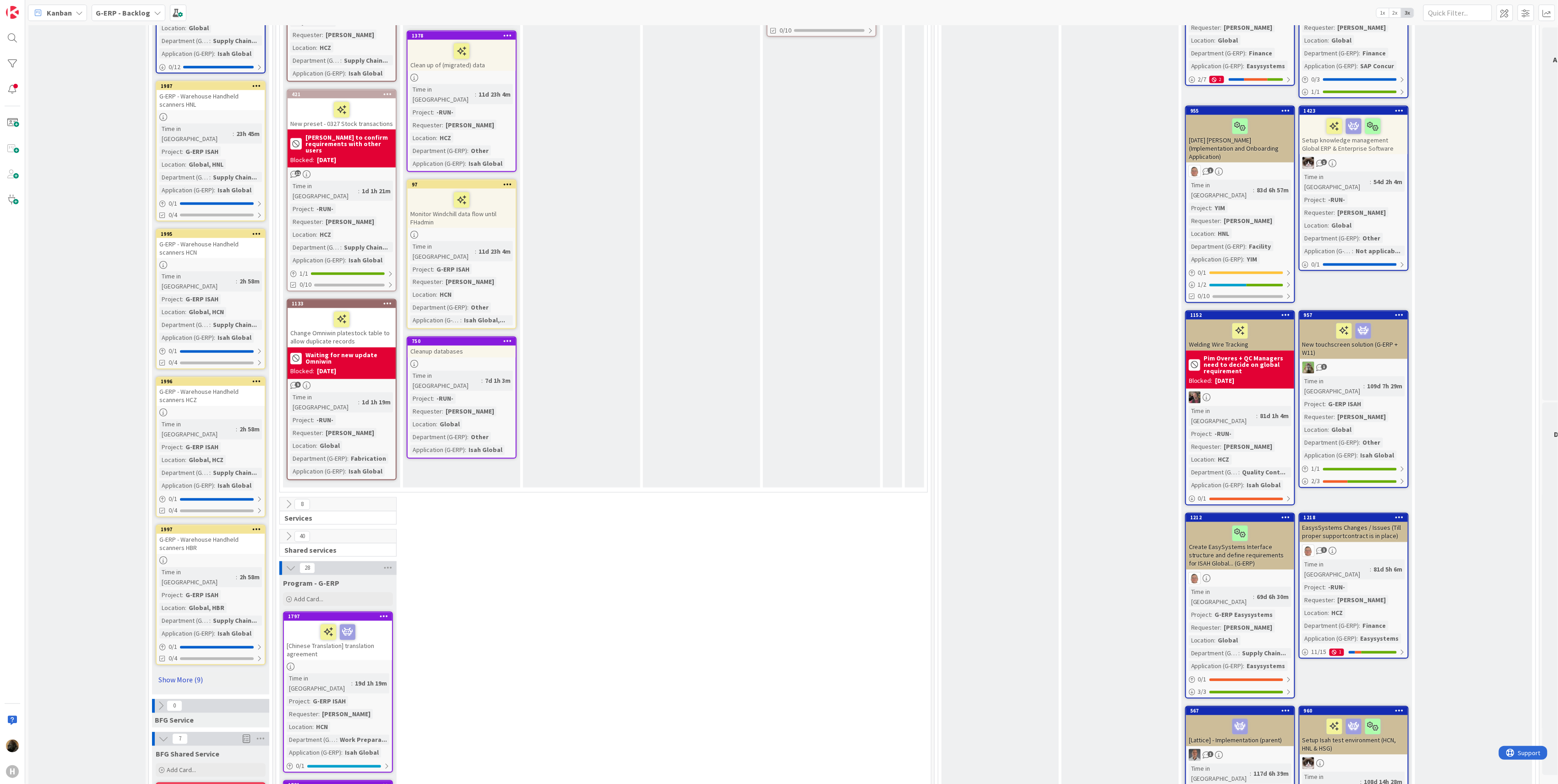
click at [191, 673] on link "Show More (9)" at bounding box center [211, 680] width 110 height 14
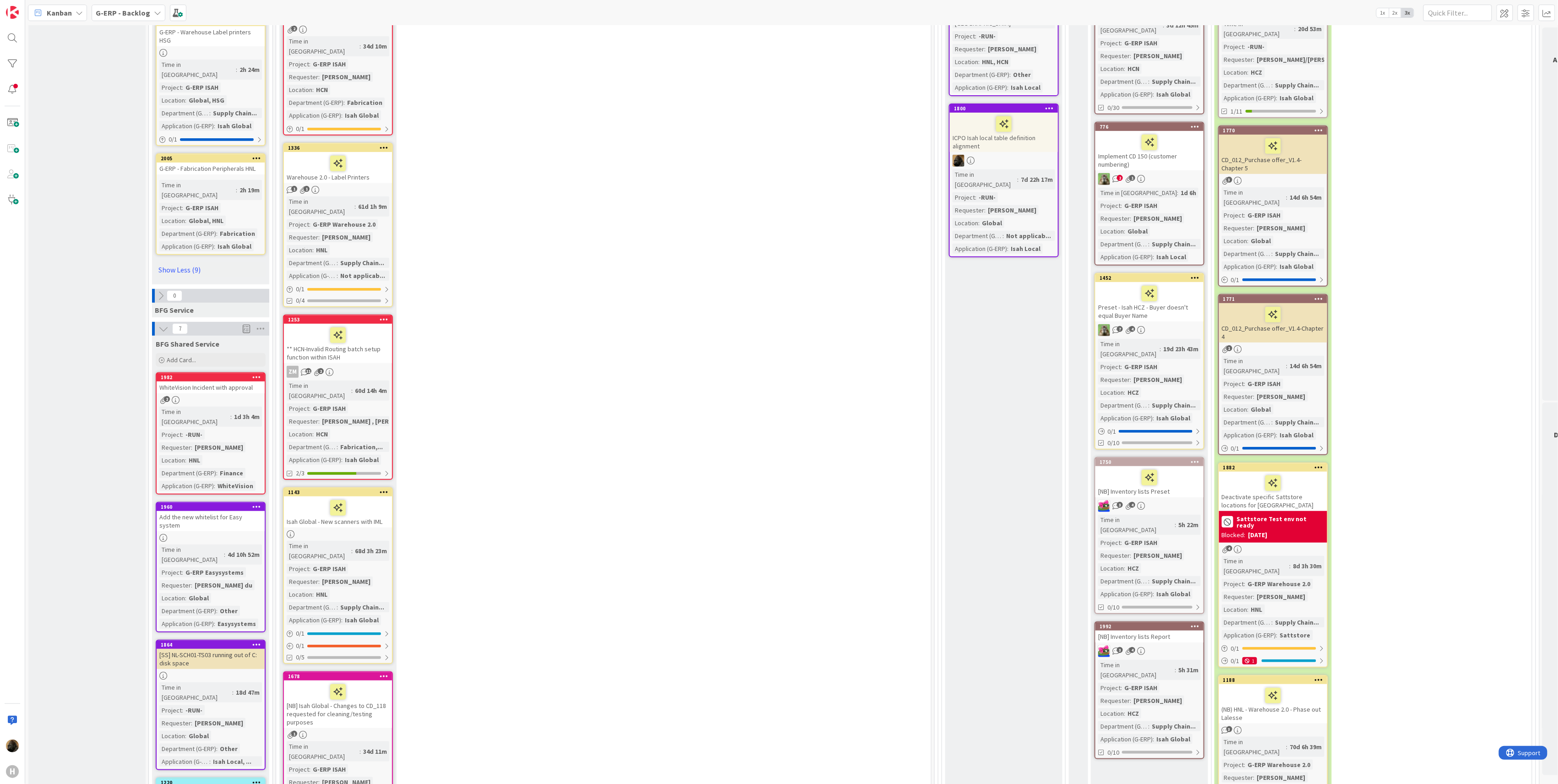
scroll to position [2686, 0]
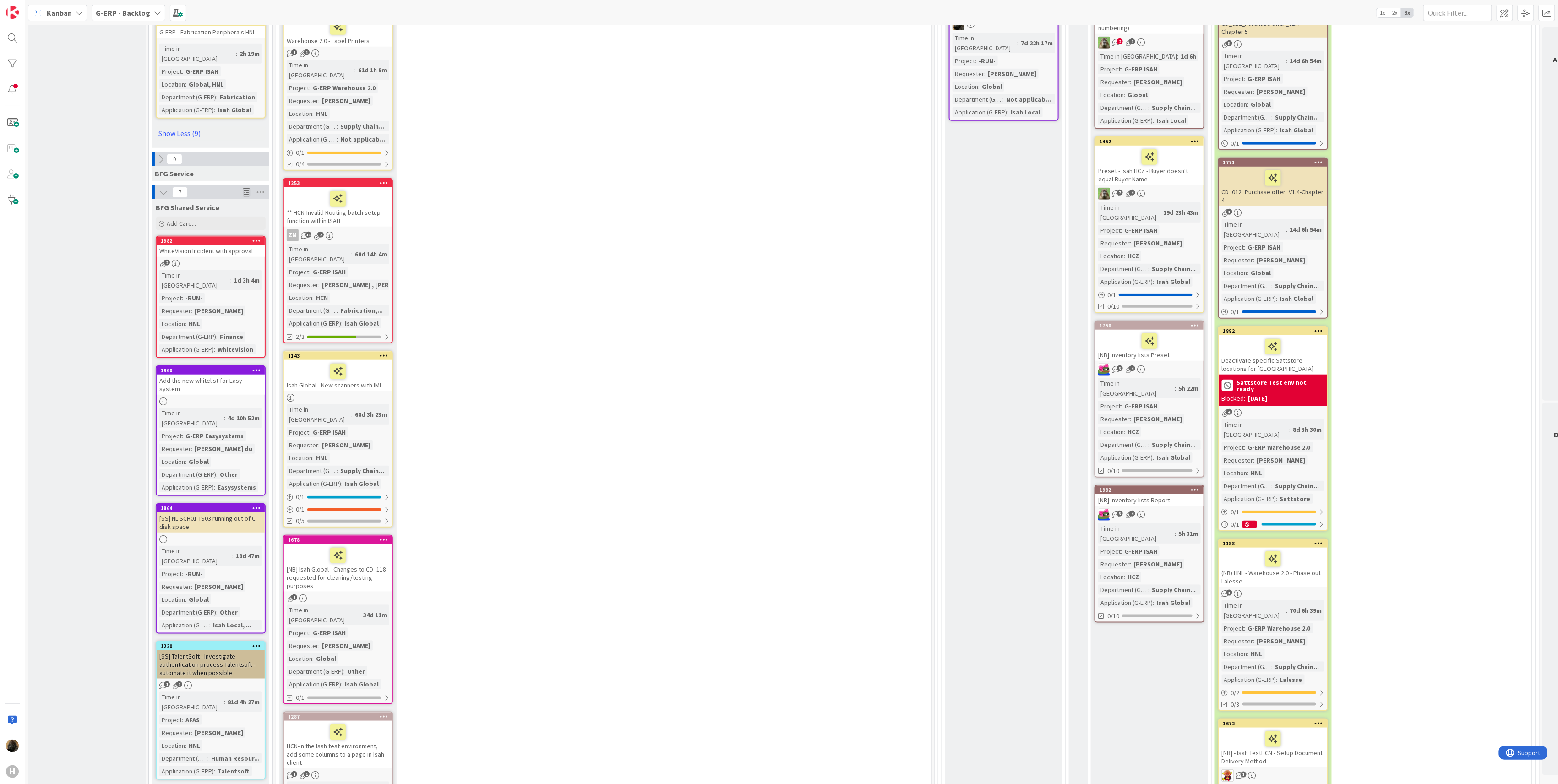
click at [114, 14] on b "G-ERP - Backlog" at bounding box center [123, 13] width 54 height 9
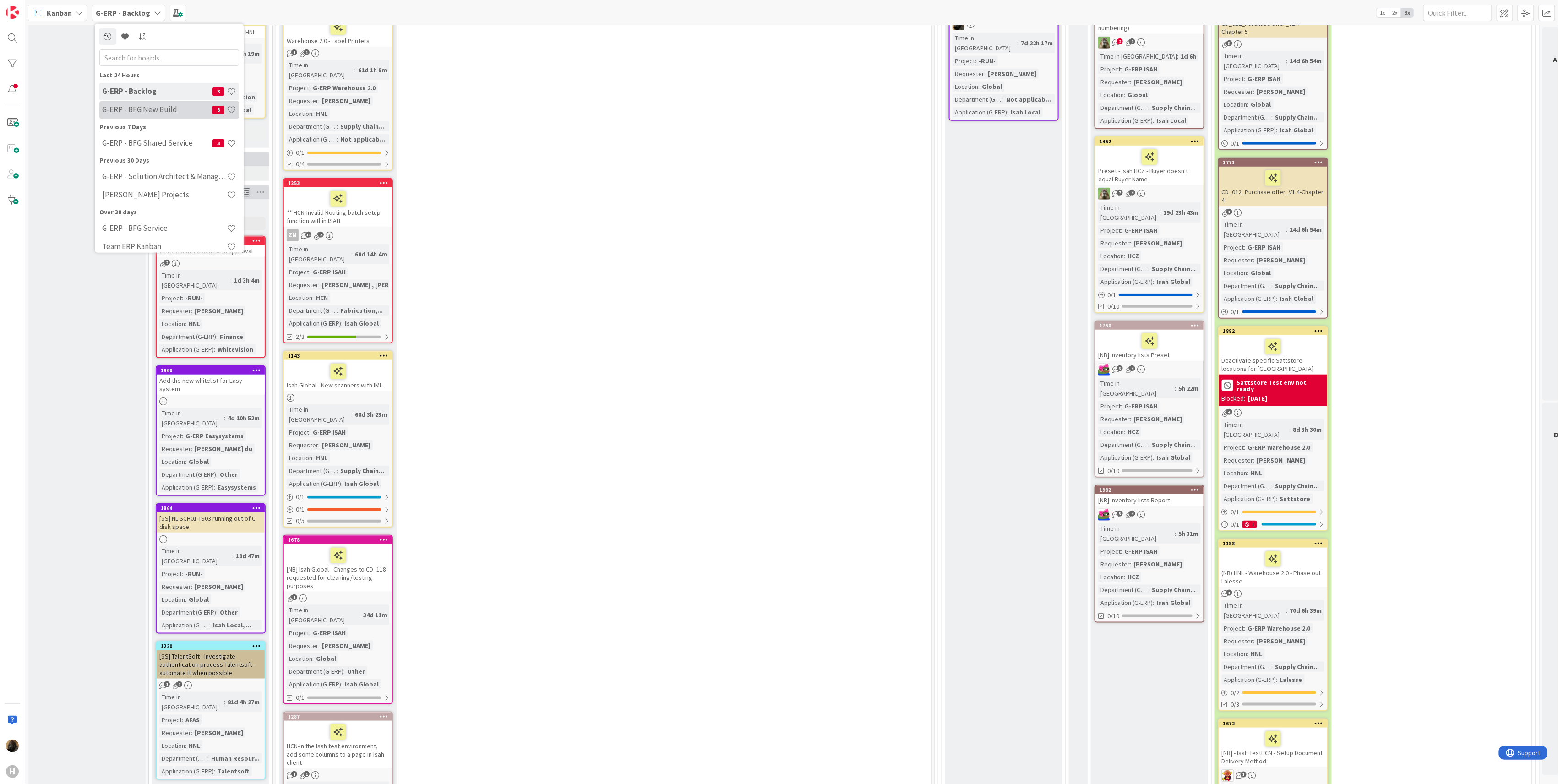
click at [129, 103] on div "G-ERP - BFG New Build 8" at bounding box center [169, 109] width 139 height 18
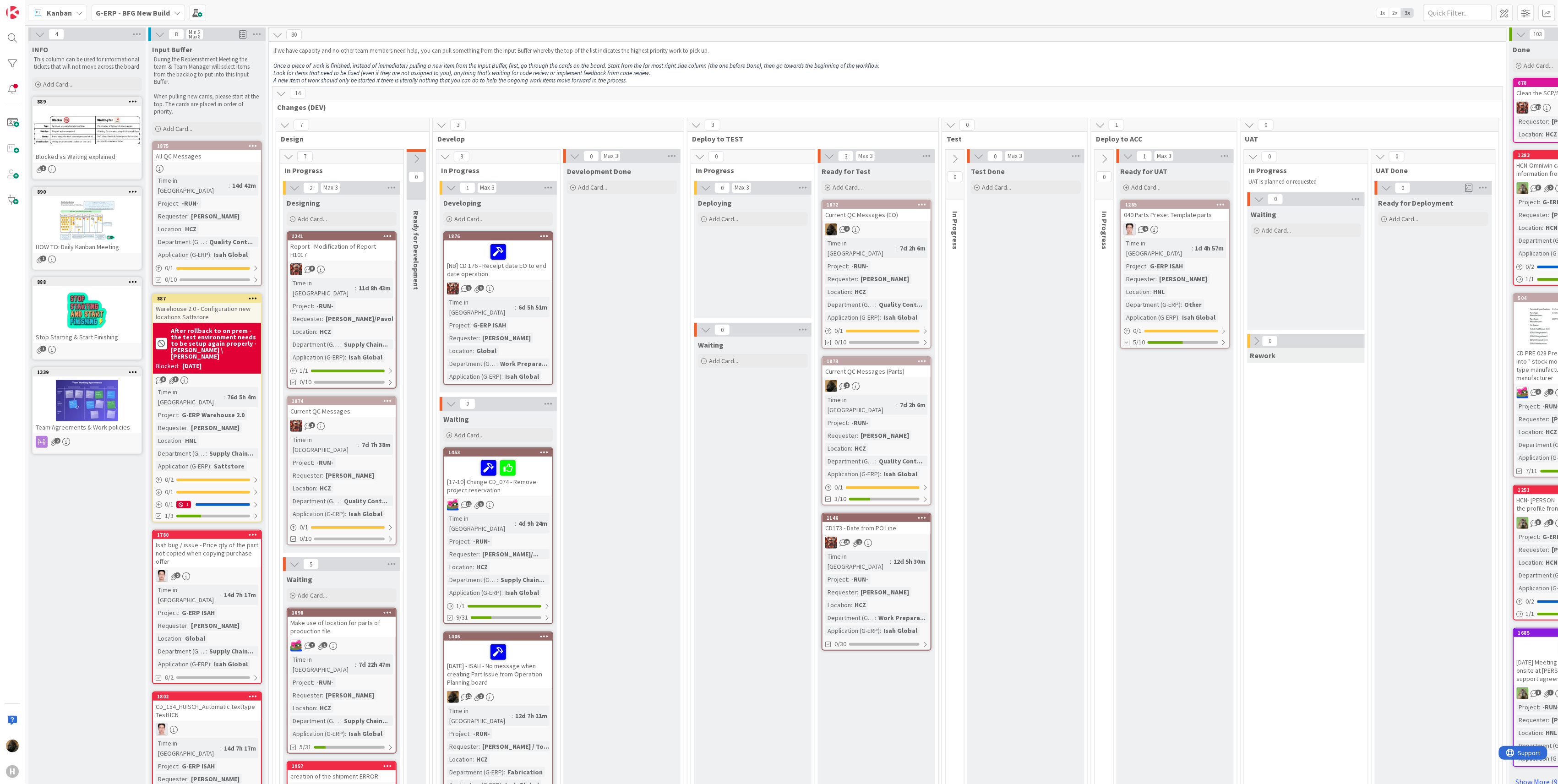
click at [66, 17] on span "Kanban" at bounding box center [59, 13] width 25 height 11
click at [159, 13] on b "G-ERP - BFG New Build" at bounding box center [133, 13] width 74 height 9
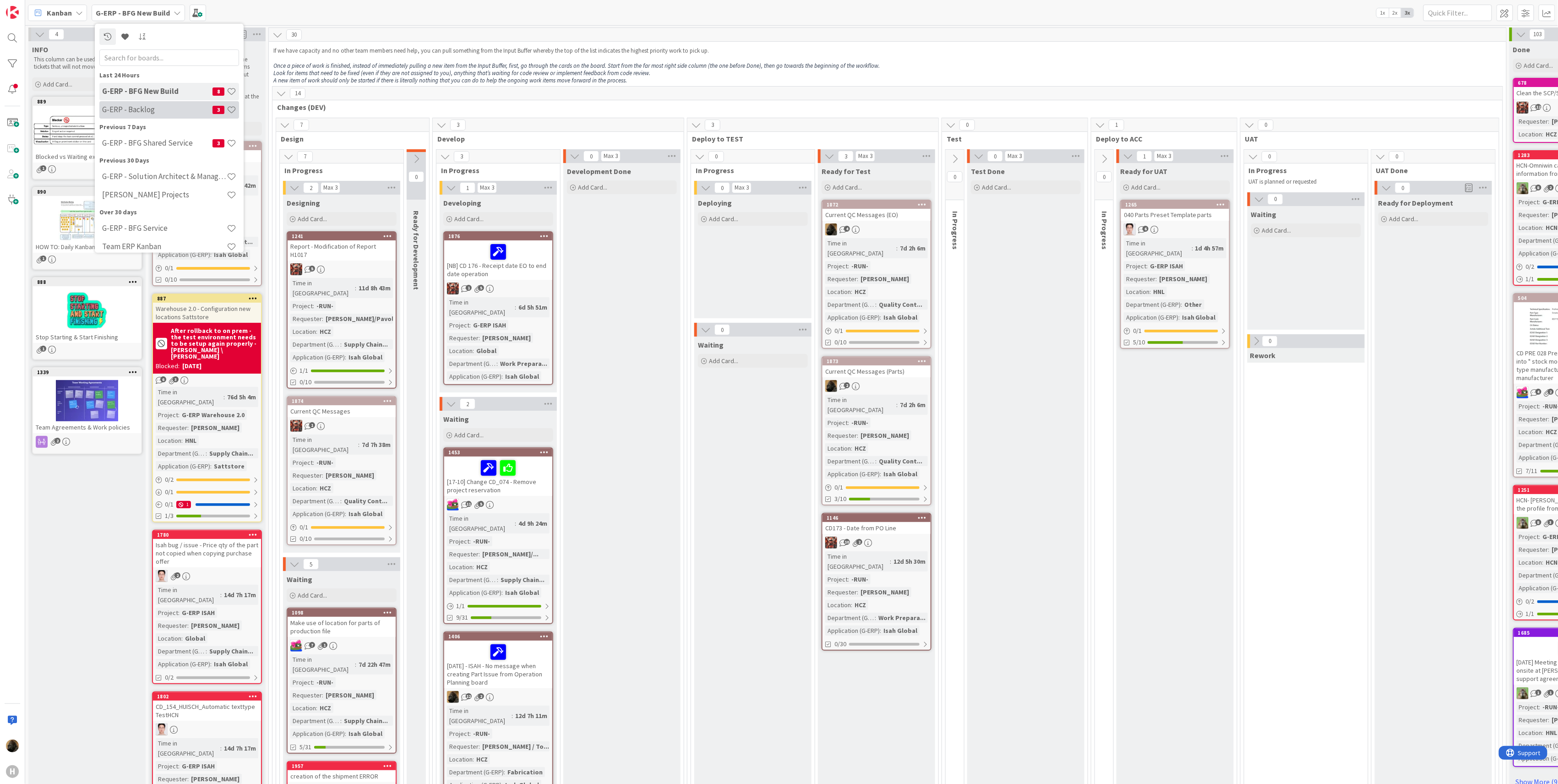
click at [154, 111] on h4 "G-ERP - Backlog" at bounding box center [157, 109] width 111 height 9
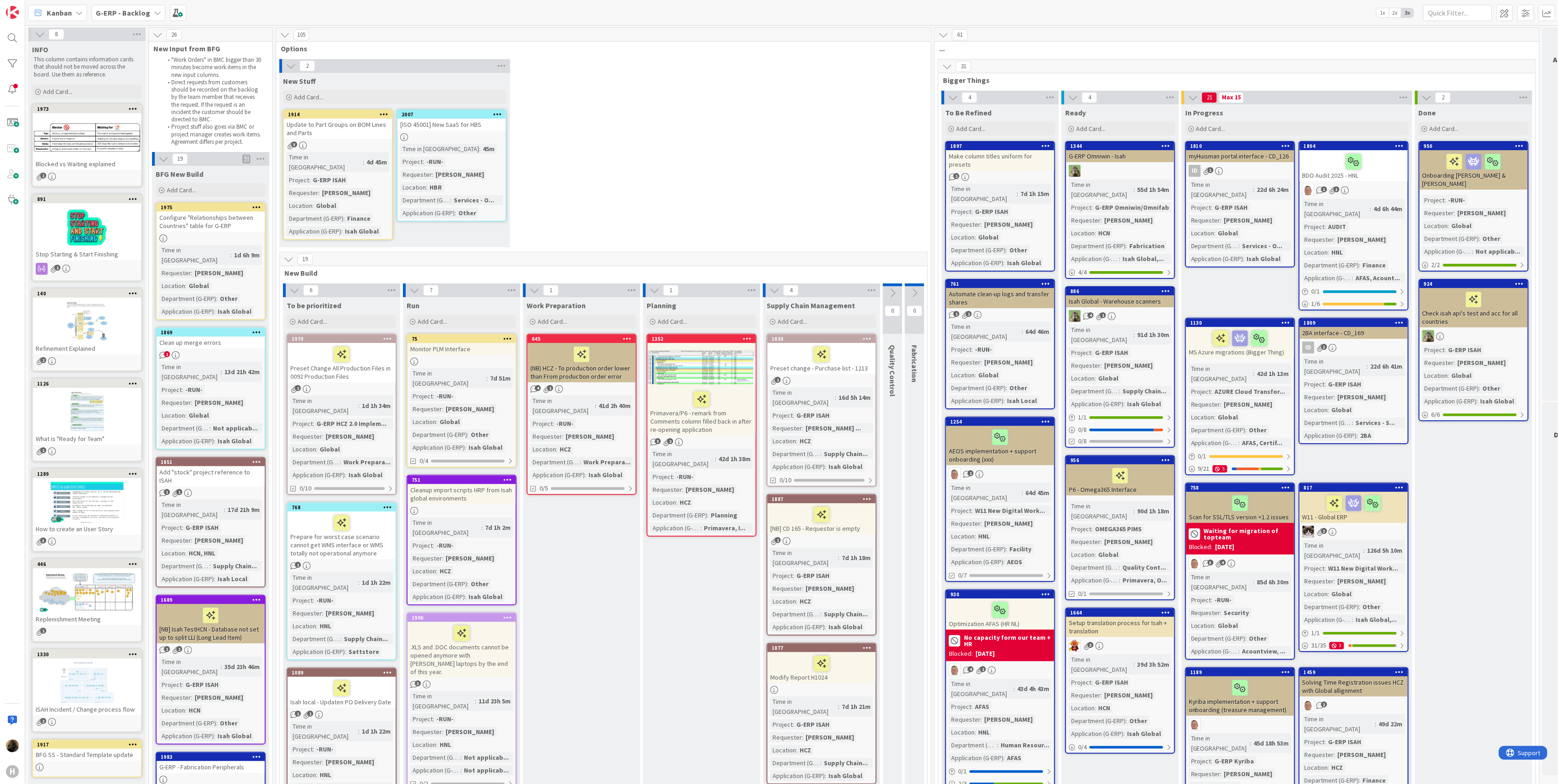
click at [323, 121] on div "Update to Part Groups on BOM Lines and Parts" at bounding box center [338, 129] width 108 height 20
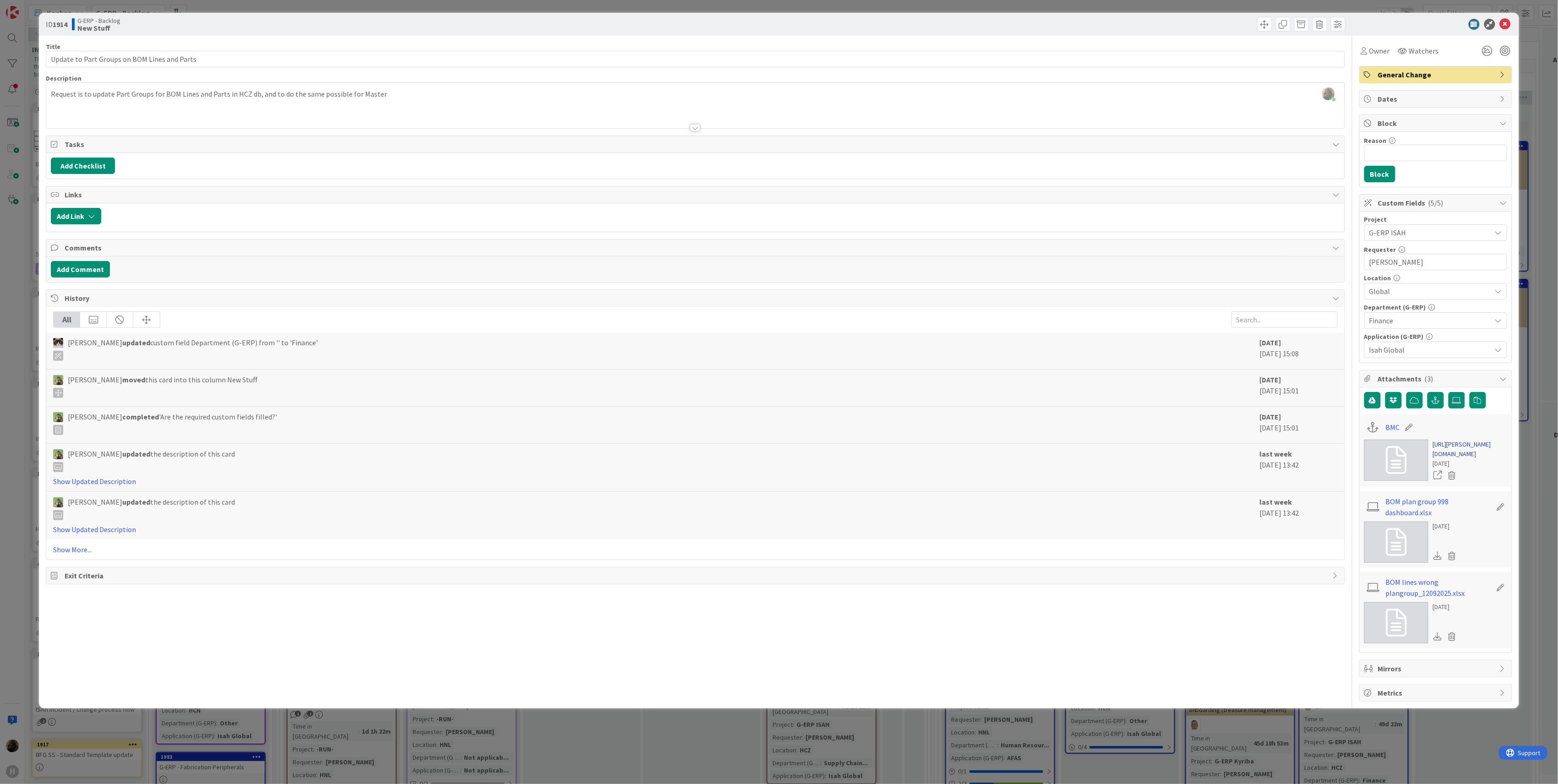
click at [1446, 456] on link "https://huisman-smartit.onbmc.com/smartit/app/#/workorder/AGGF4KX6HRENQATC6NOCT…" at bounding box center [1470, 449] width 74 height 19
click at [1073, 297] on span "History" at bounding box center [696, 298] width 1264 height 11
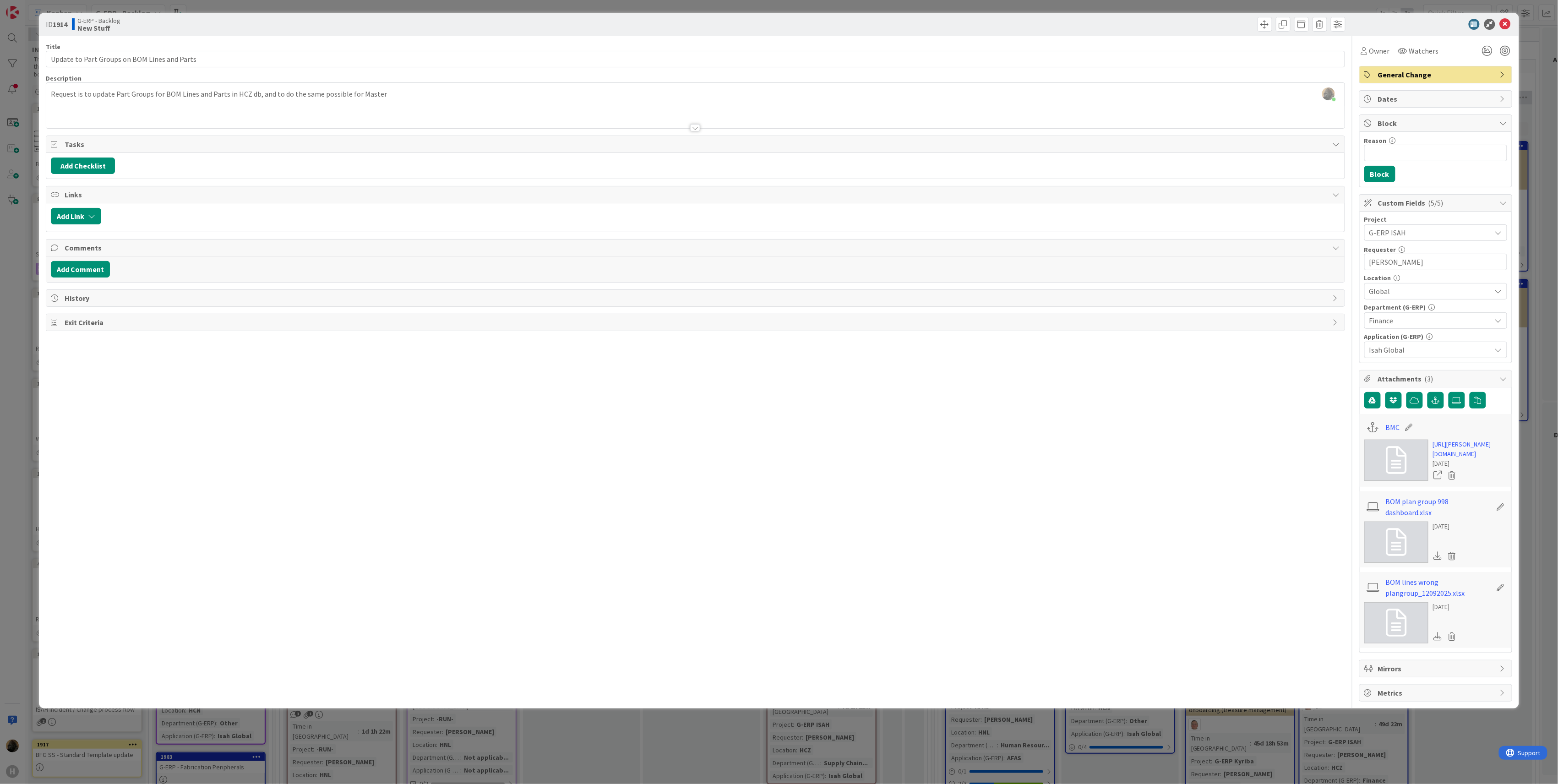
click at [23, 443] on div "ID 1914 G-ERP - Backlog New Stuff Title 44 / 128 Update to Part Groups on BOM L…" at bounding box center [779, 392] width 1558 height 784
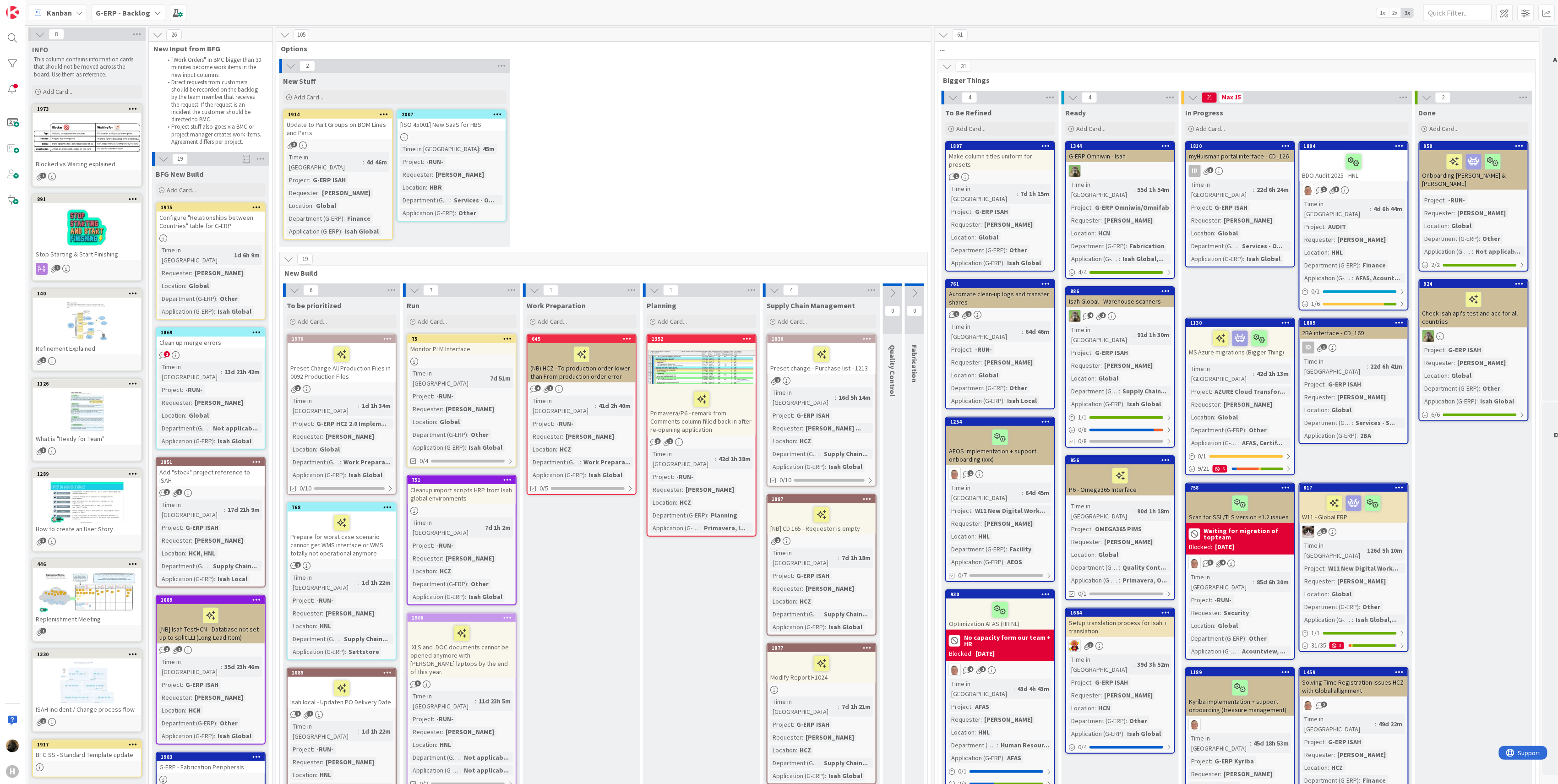
click at [658, 151] on div "2 New Stuff Add Card... 2007 [ISO 45001] New SaaS for HBS Time in Column : 45m …" at bounding box center [604, 155] width 651 height 193
click at [313, 122] on div "Update to Part Groups on BOM Lines and Parts" at bounding box center [338, 129] width 108 height 20
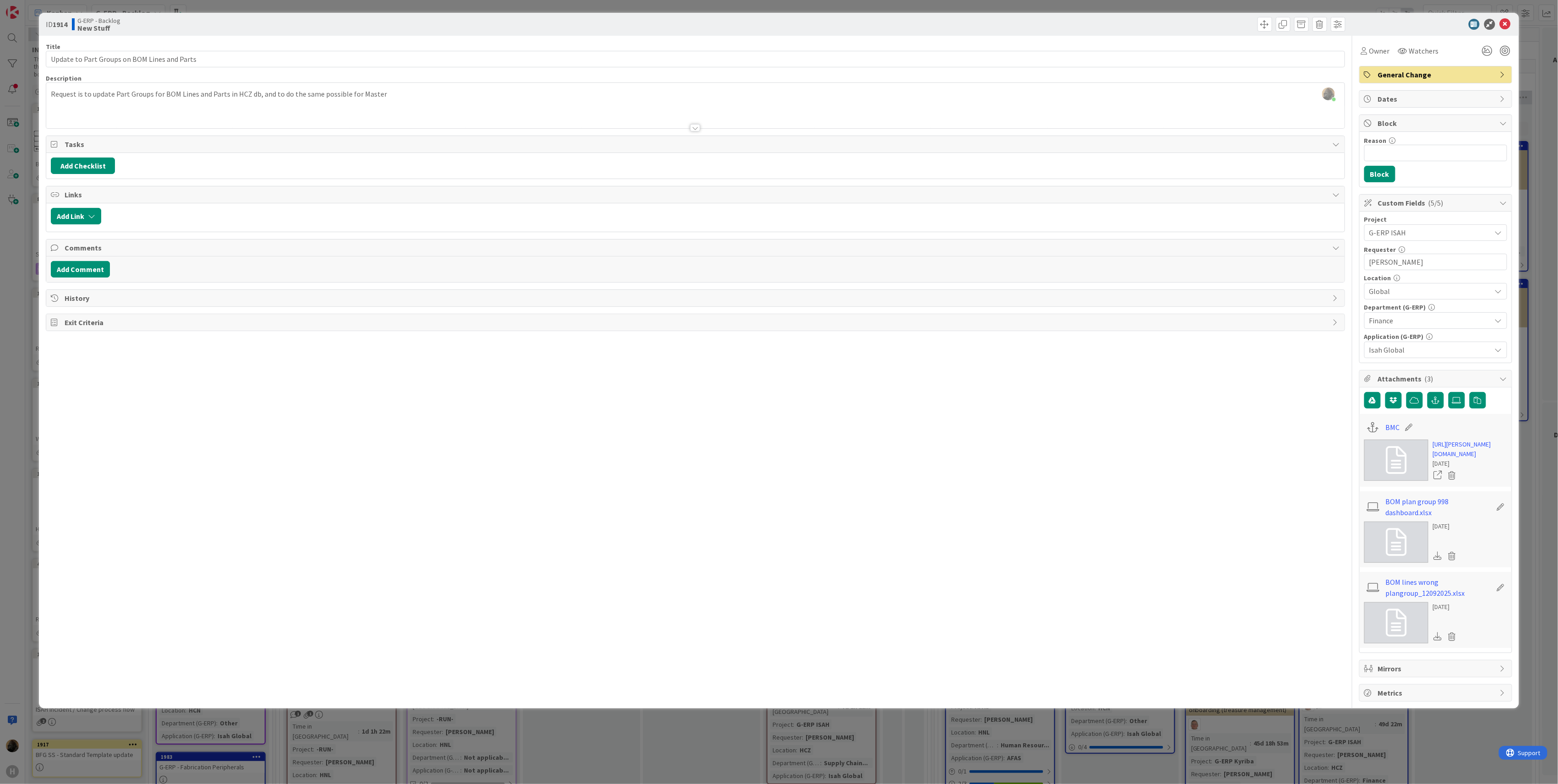
click at [12, 426] on div "ID 1914 G-ERP - Backlog New Stuff Title 44 / 128 Update to Part Groups on BOM L…" at bounding box center [779, 392] width 1558 height 784
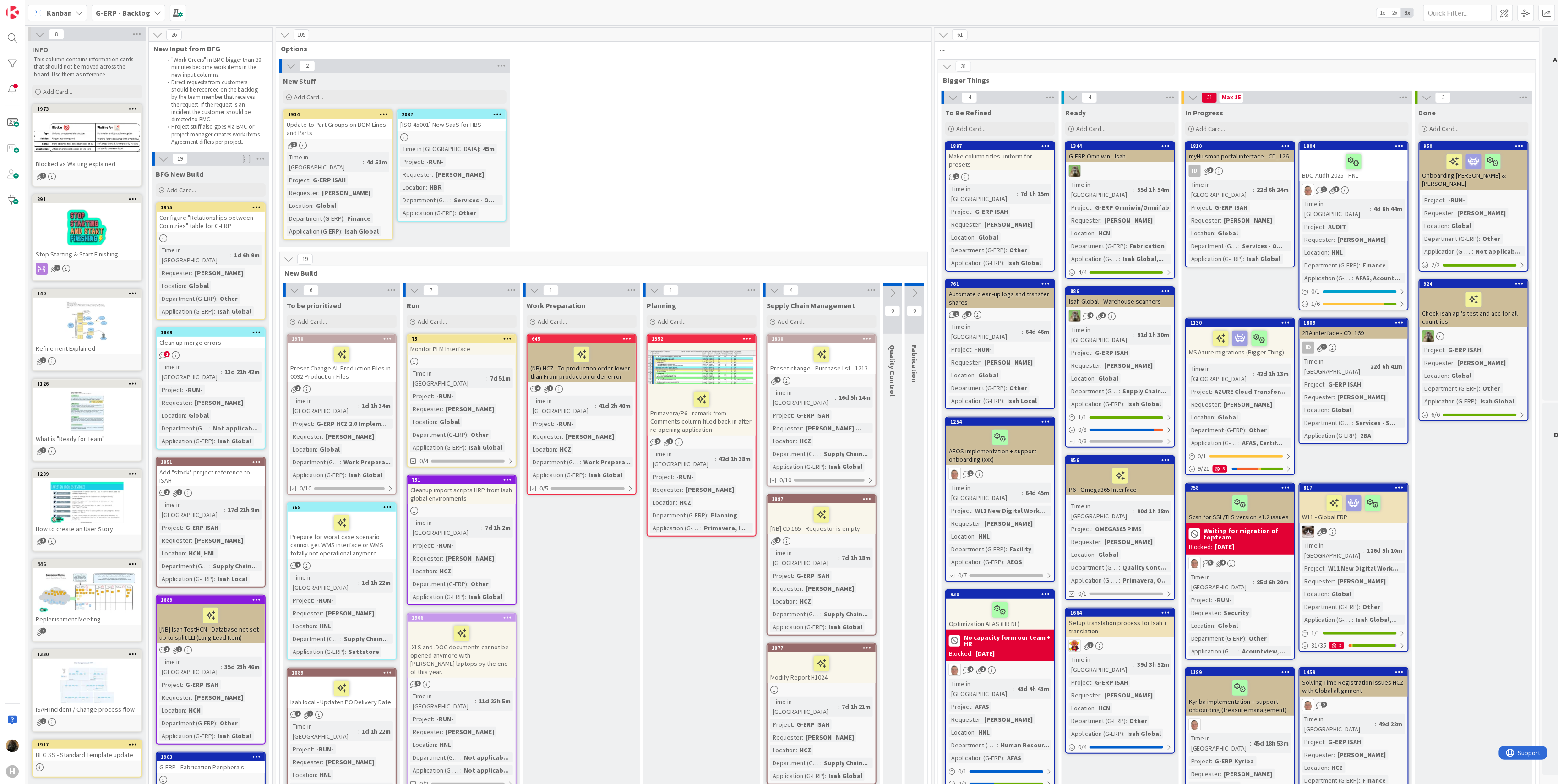
click at [722, 143] on div "2 New Stuff Add Card... 2007 [ISO 45001] New SaaS for HBS Time in Column : 45m …" at bounding box center [604, 155] width 651 height 193
drag, startPoint x: 635, startPoint y: 225, endPoint x: 487, endPoint y: 158, distance: 162.5
click at [635, 225] on div "2 New Stuff Add Card... 2007 [ISO 45001] New SaaS for HBS Time in Column : 45m …" at bounding box center [604, 155] width 651 height 193
click at [133, 10] on b "G-ERP - Backlog" at bounding box center [123, 13] width 54 height 9
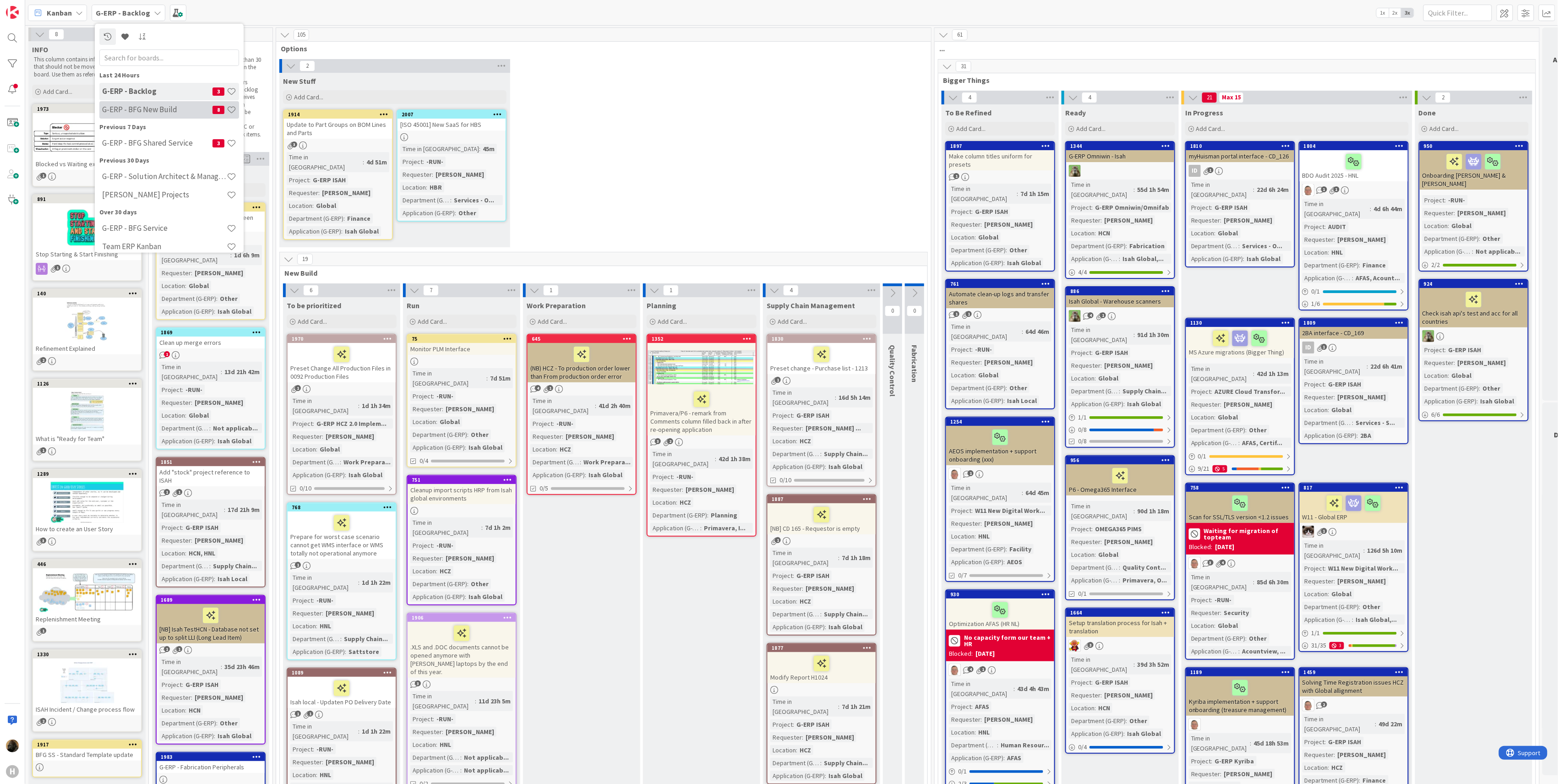
click at [148, 114] on h4 "G-ERP - BFG New Build" at bounding box center [157, 109] width 111 height 9
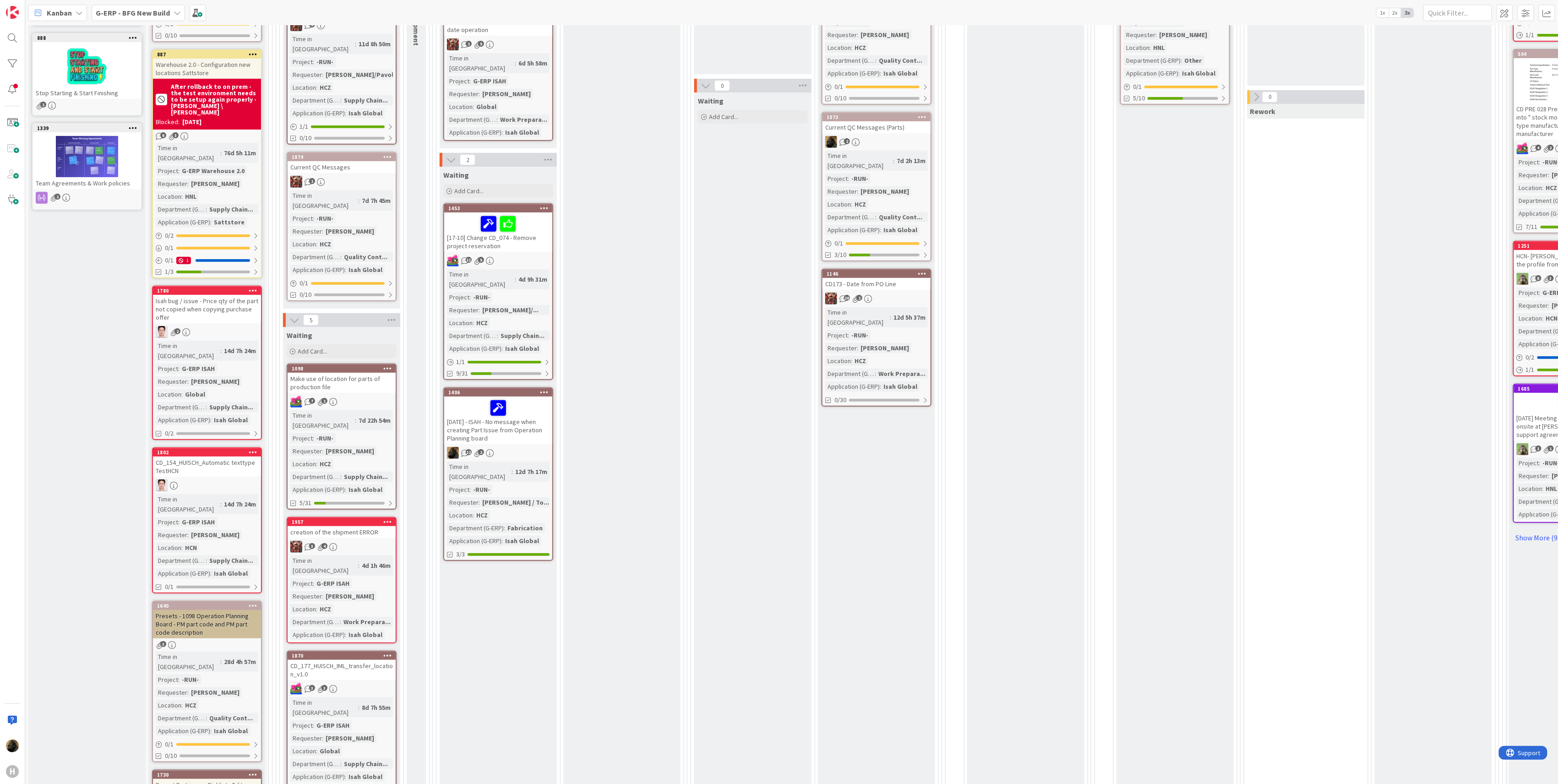
scroll to position [305, 0]
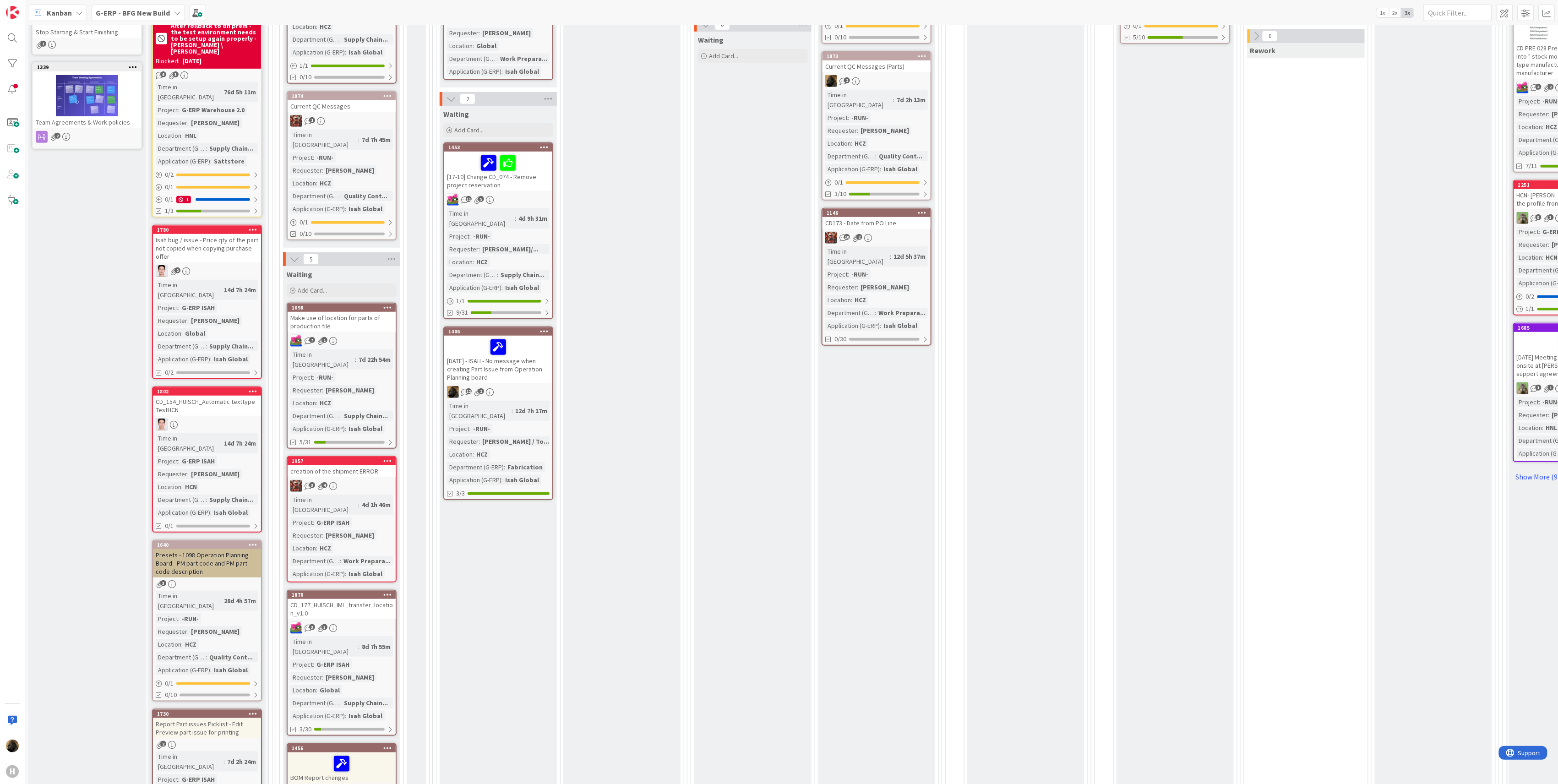
click at [515, 345] on div "[DATE] - ISAH - No message when creating Part Issue from Operation Planning boa…" at bounding box center [498, 359] width 108 height 48
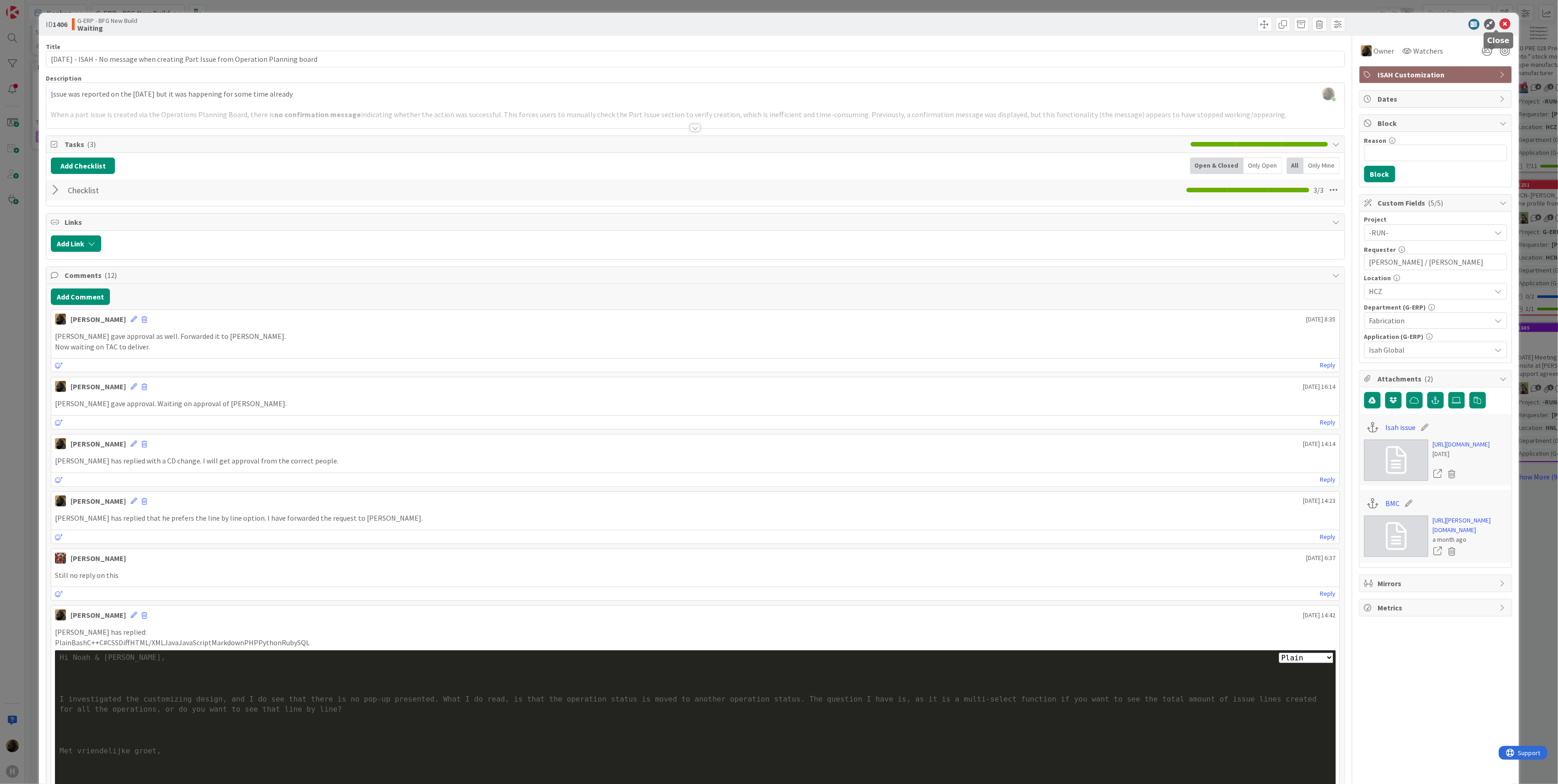
click at [1500, 24] on icon at bounding box center [1505, 24] width 11 height 11
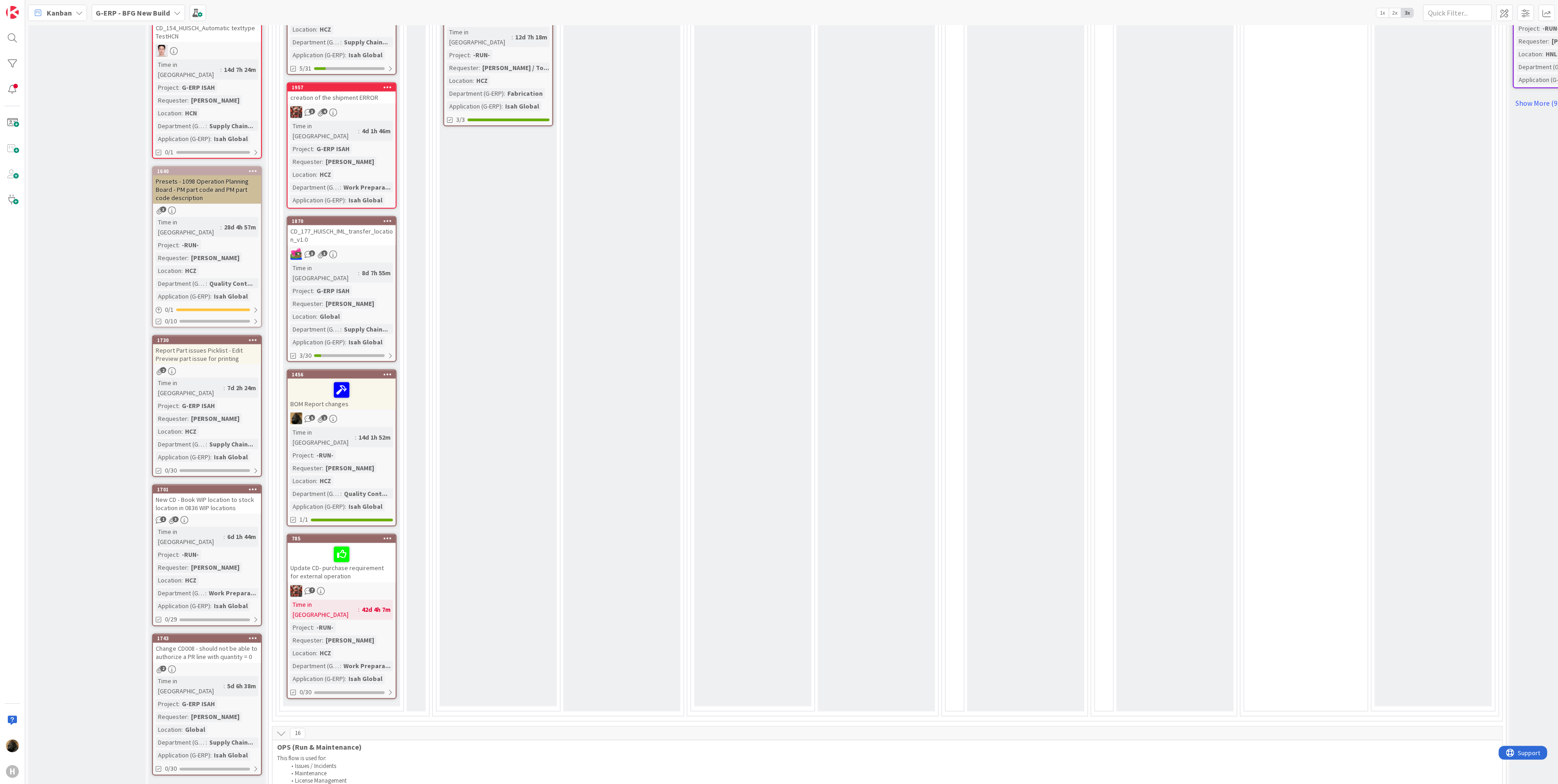
scroll to position [733, 0]
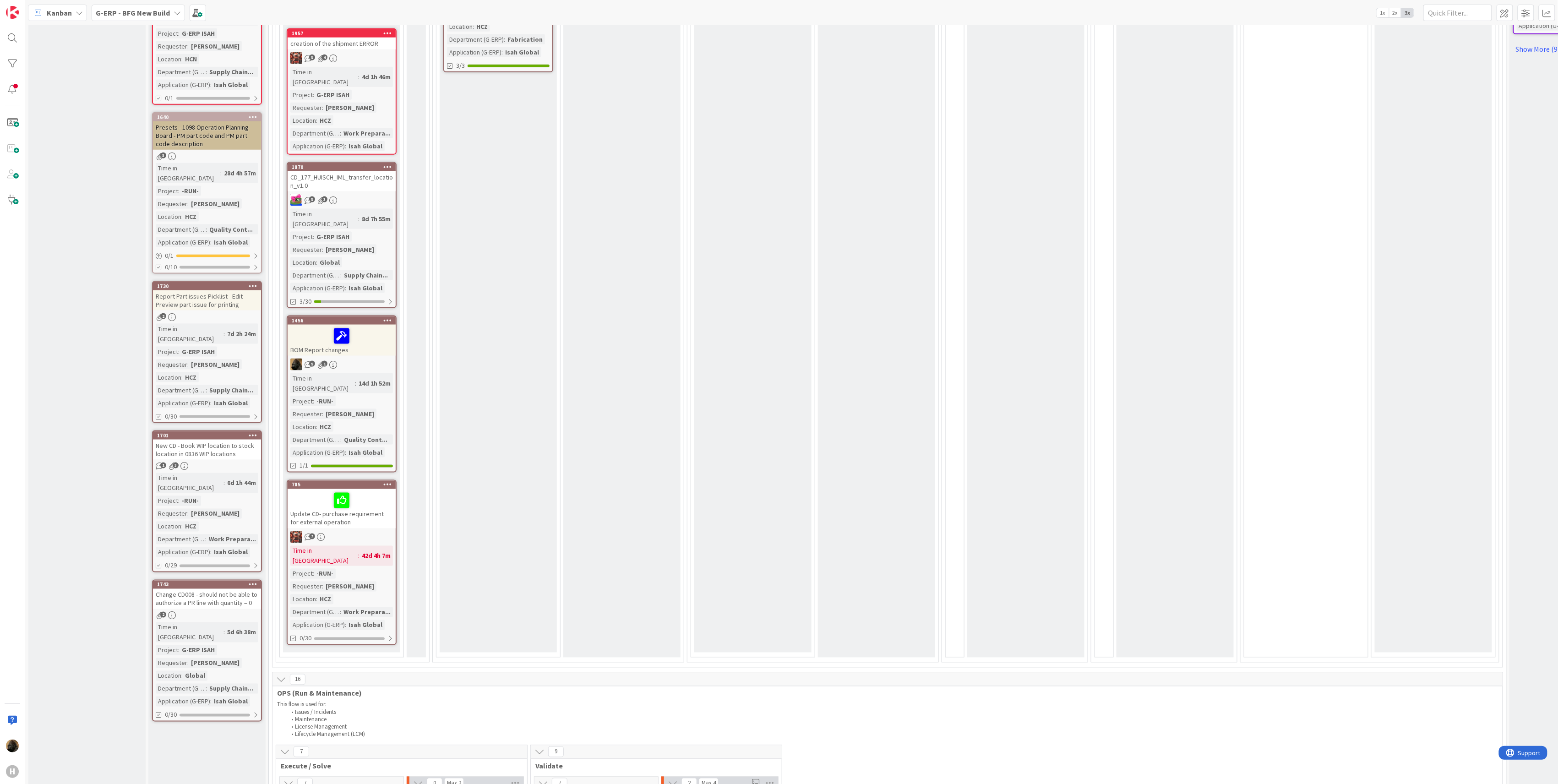
click at [381, 324] on div "BOM Report changes" at bounding box center [341, 340] width 108 height 31
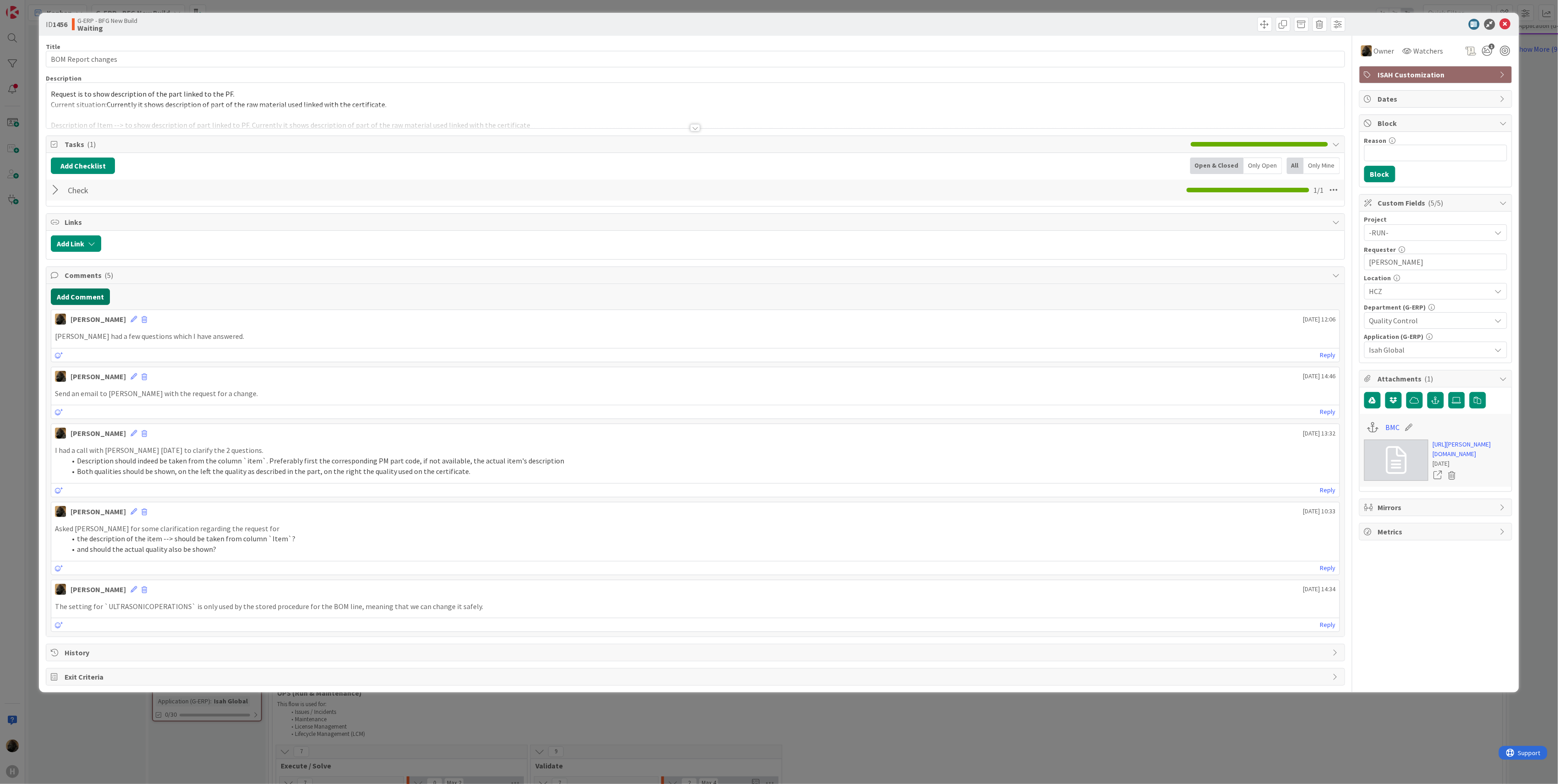
click at [64, 303] on button "Add Comment" at bounding box center [80, 297] width 59 height 16
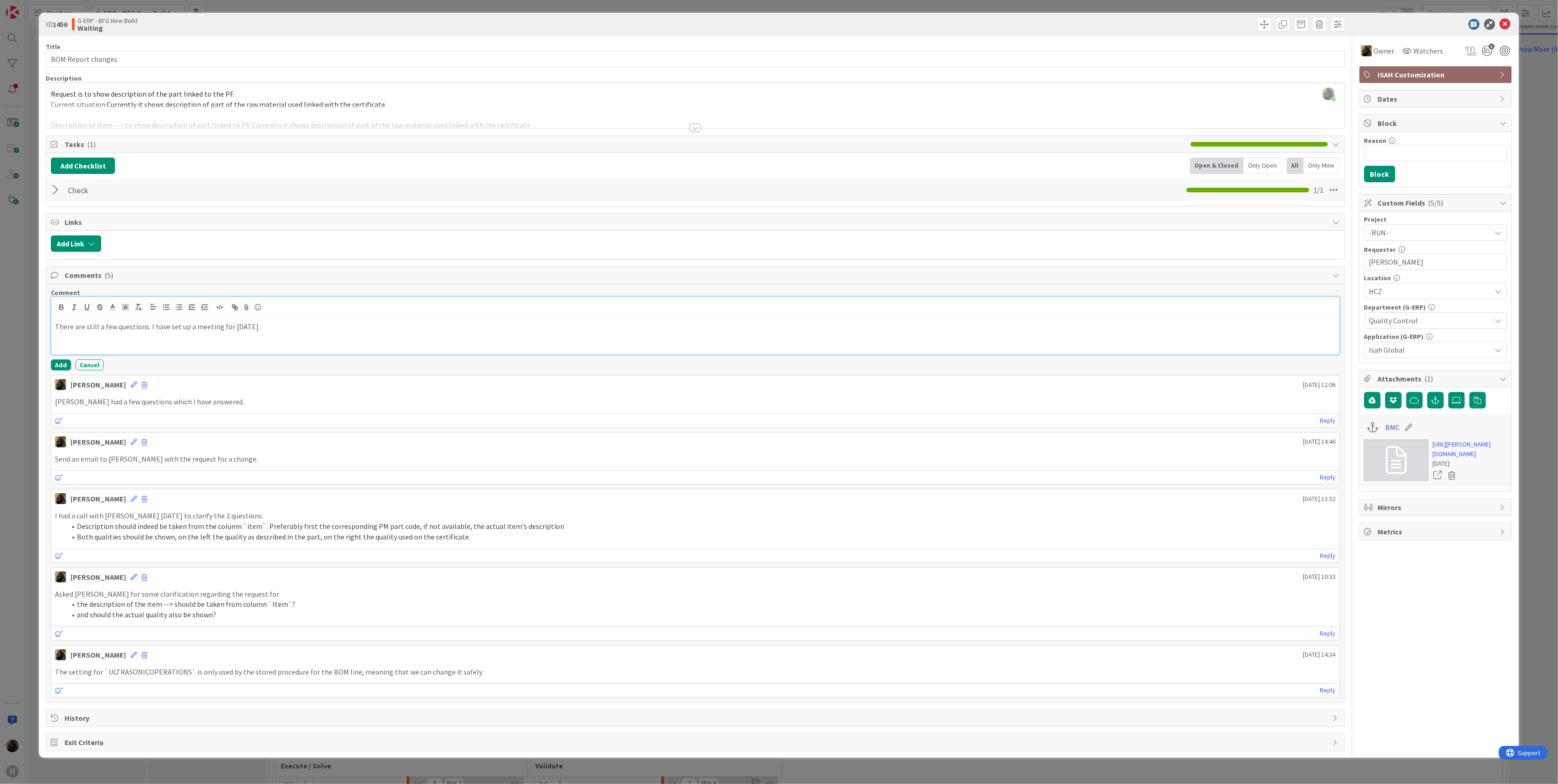
click at [336, 350] on div "There are still a few questions. I have set up a meeting for 2025-09-26" at bounding box center [695, 336] width 1289 height 37
click at [54, 368] on button "Add" at bounding box center [61, 365] width 20 height 11
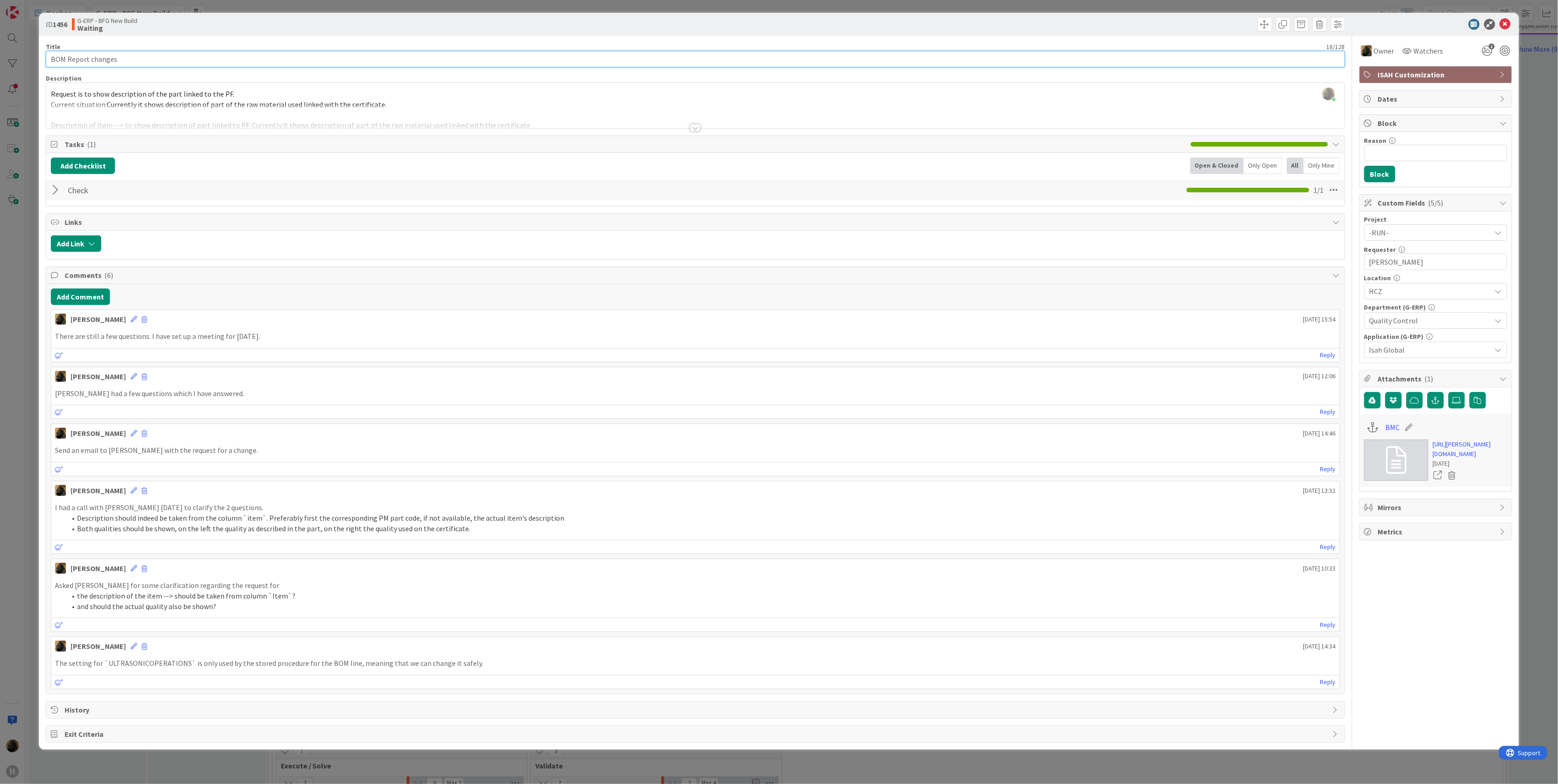
click at [79, 64] on input "BOM Report changes" at bounding box center [695, 59] width 1299 height 16
type input "2025-09-26 | BOM Report changes"
click at [1494, 48] on span "1" at bounding box center [1492, 47] width 6 height 6
click at [1474, 85] on icon at bounding box center [1477, 86] width 8 height 8
click at [1418, 36] on div "Owner Watchers 2 Tokens Next action is planned. No need for attention now ( 1 )…" at bounding box center [1435, 47] width 153 height 23
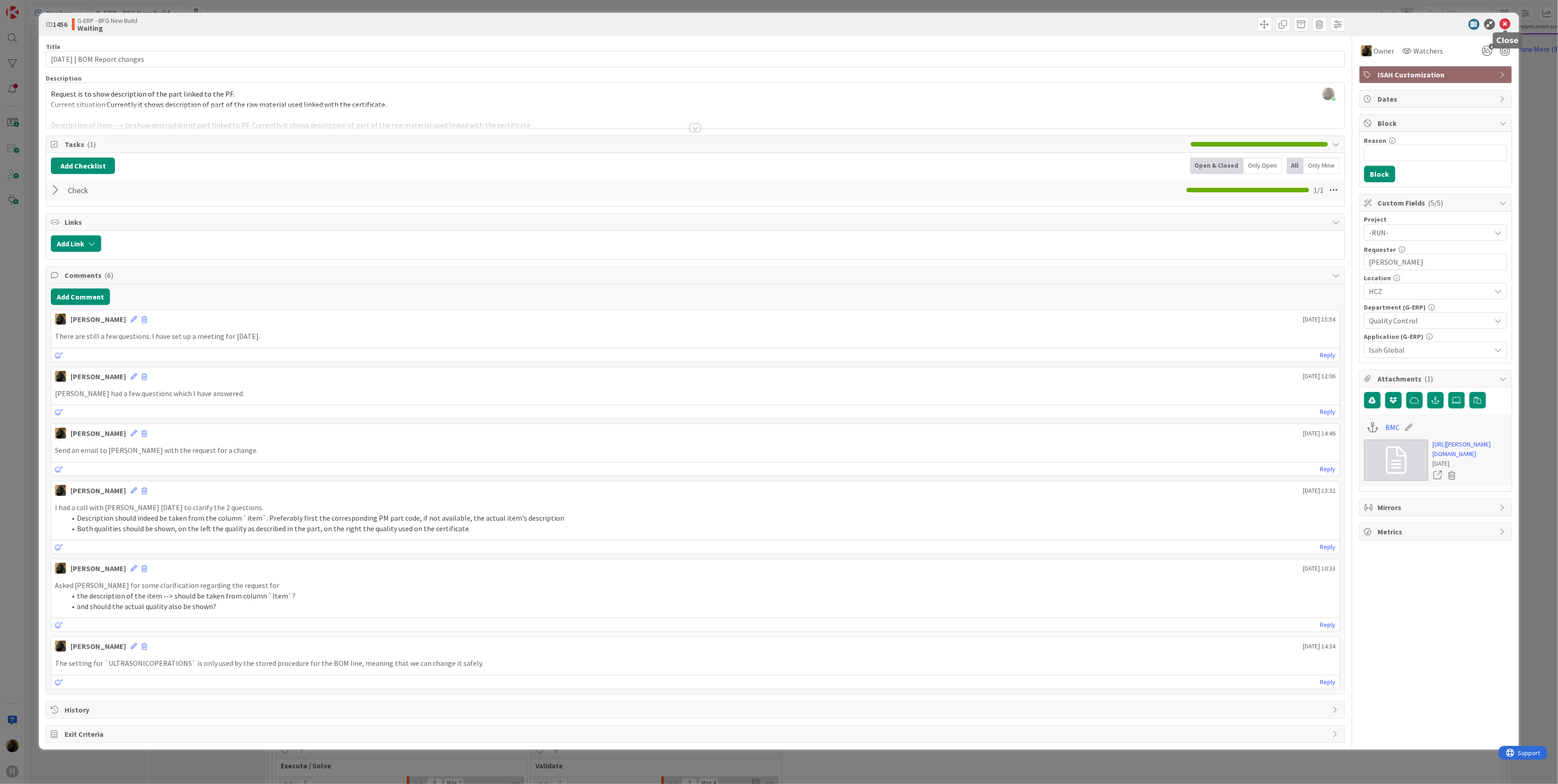
click at [1503, 24] on icon at bounding box center [1505, 24] width 11 height 11
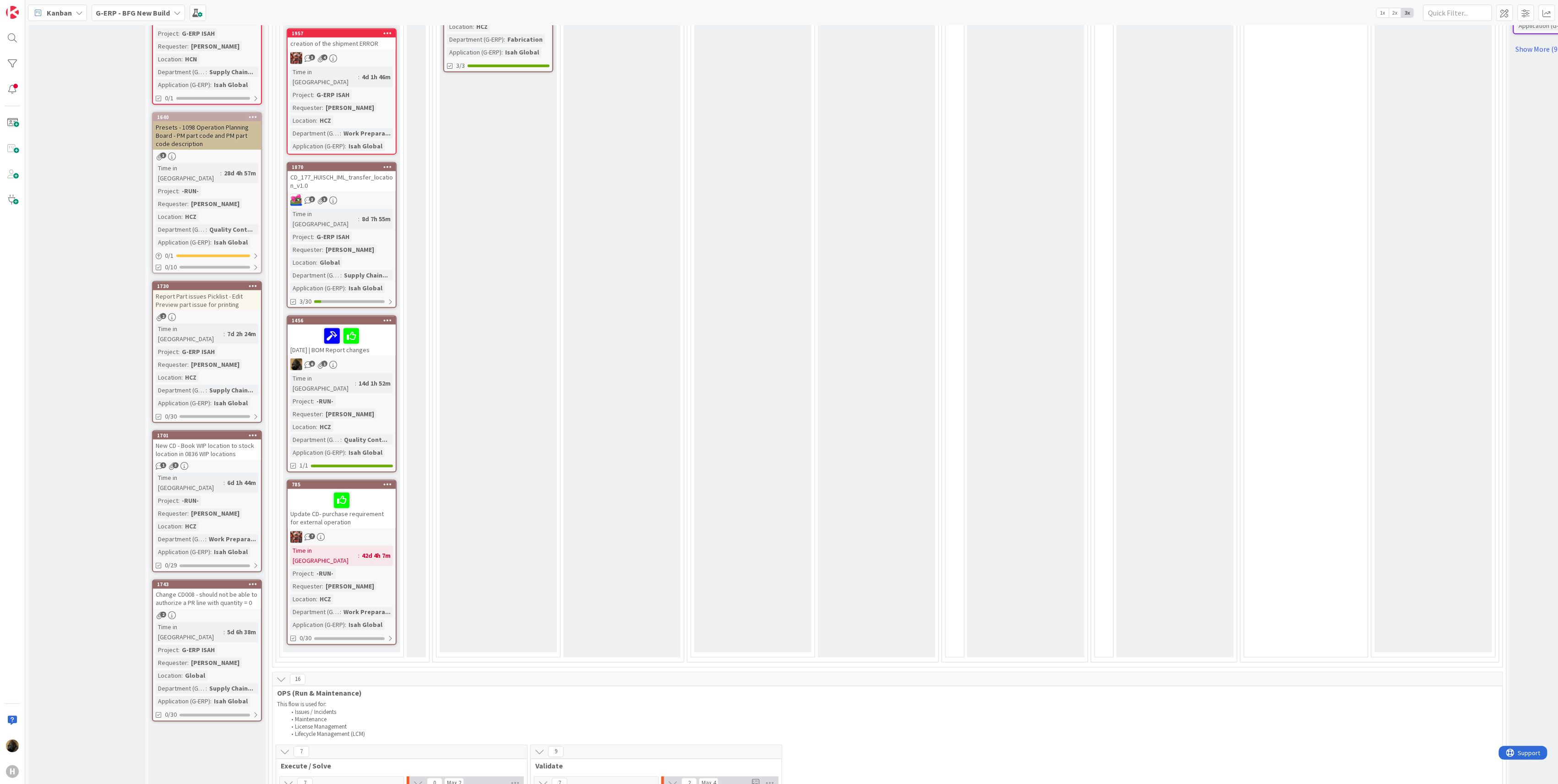
click at [750, 376] on div "Waiting Add Card..." at bounding box center [753, 128] width 118 height 1049
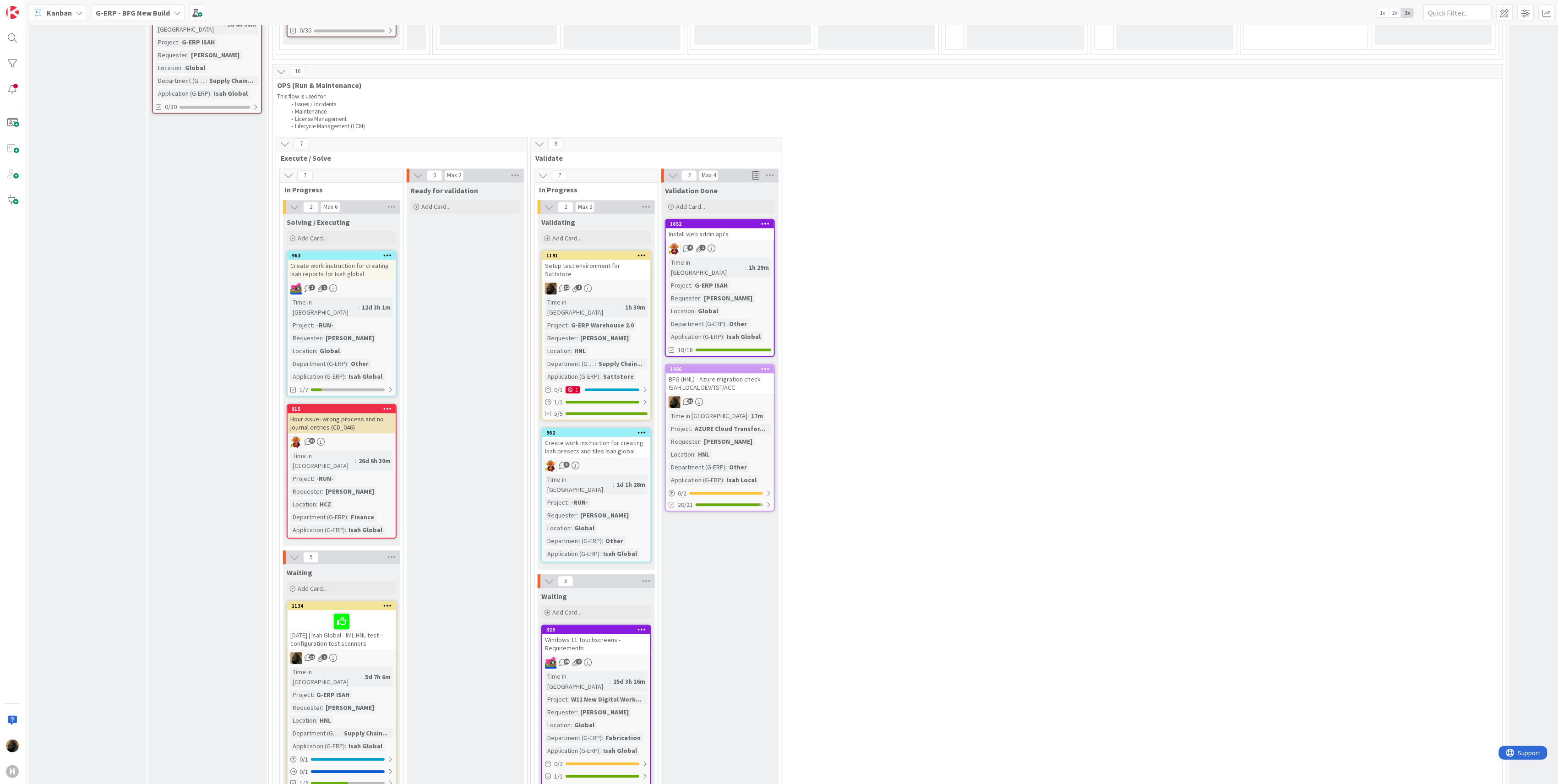
scroll to position [1282, 0]
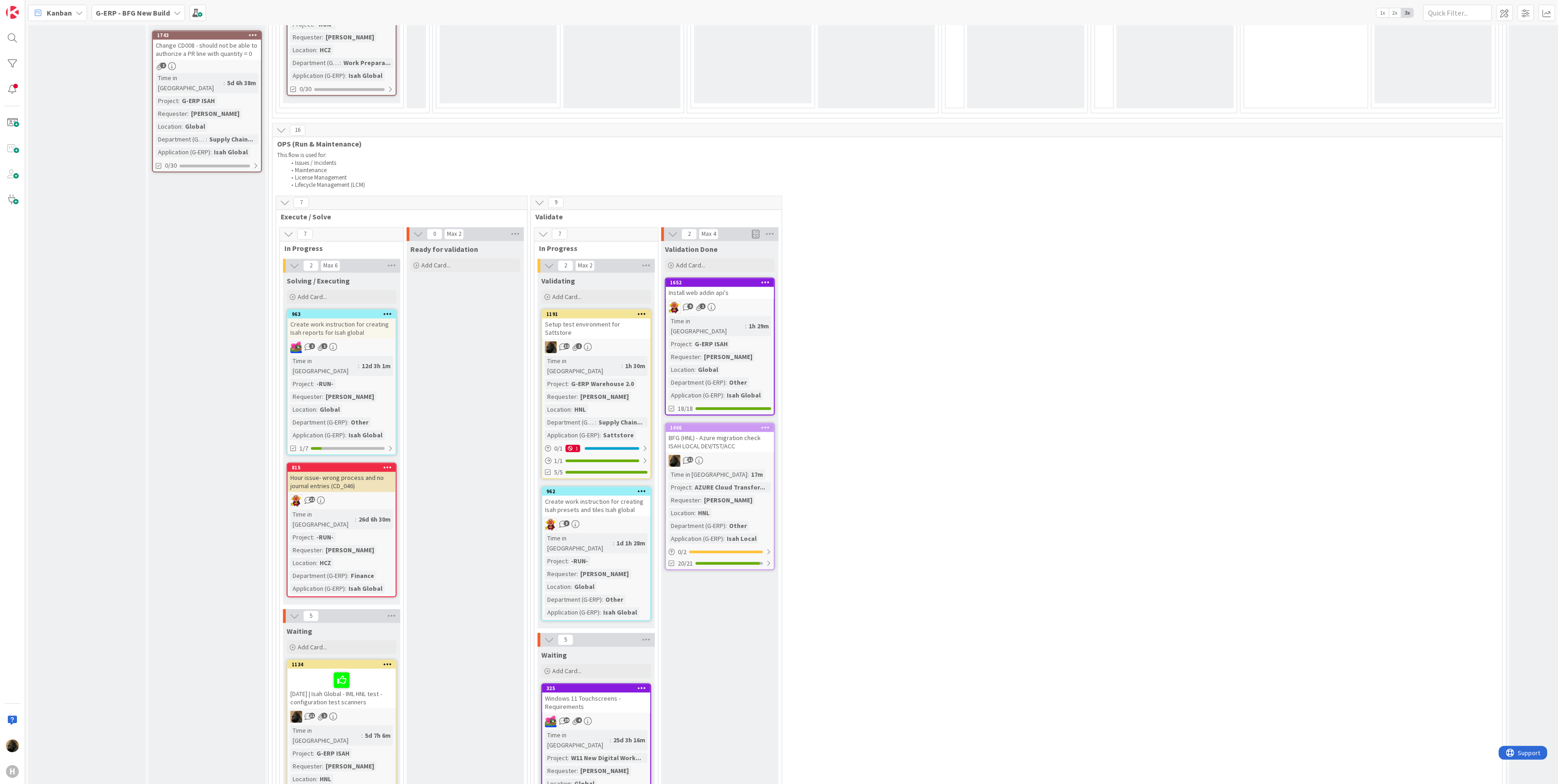
click at [604, 318] on div "Setup test environment for Sattstore" at bounding box center [596, 328] width 108 height 20
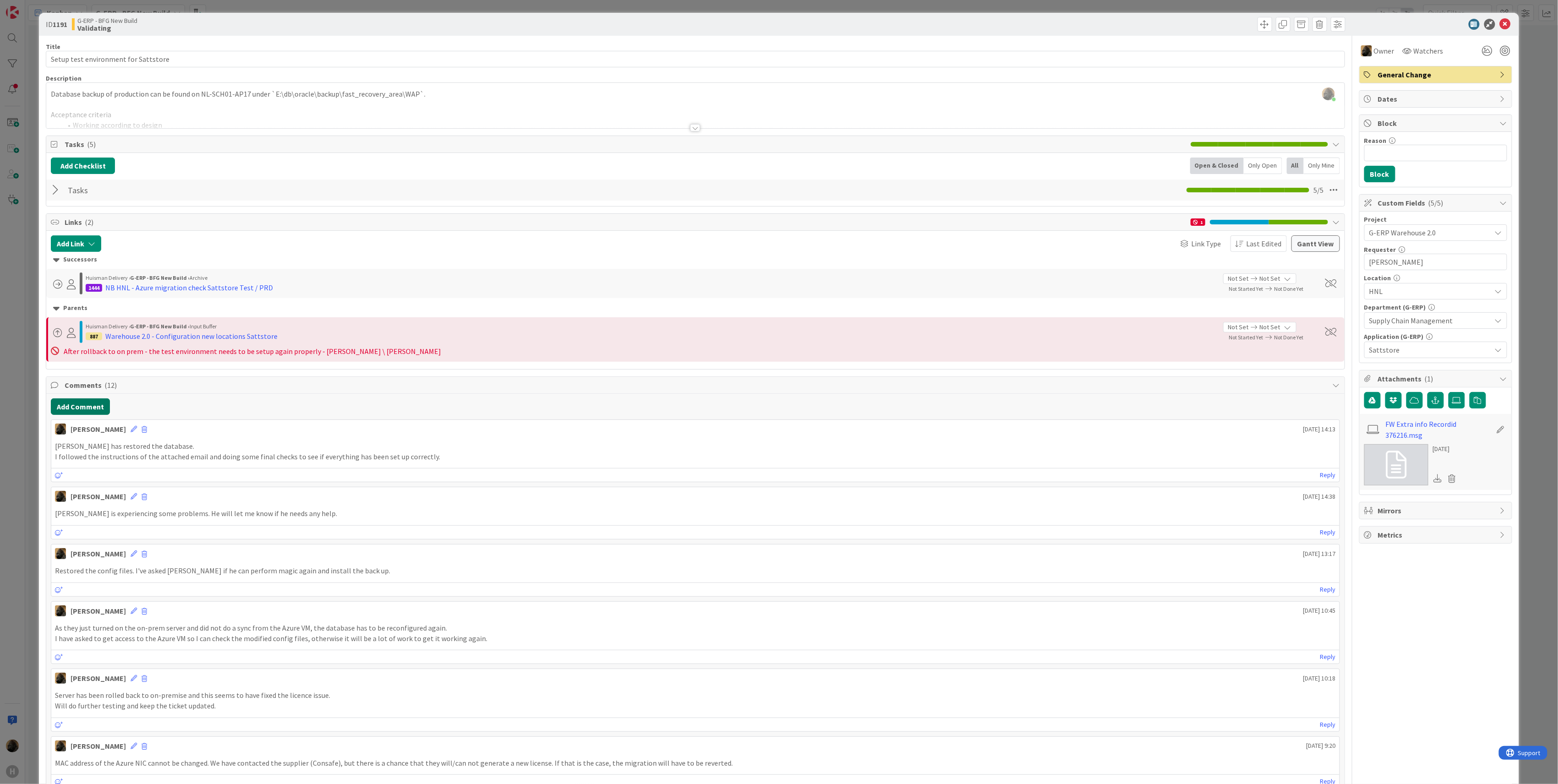
click at [85, 407] on button "Add Comment" at bounding box center [80, 406] width 59 height 16
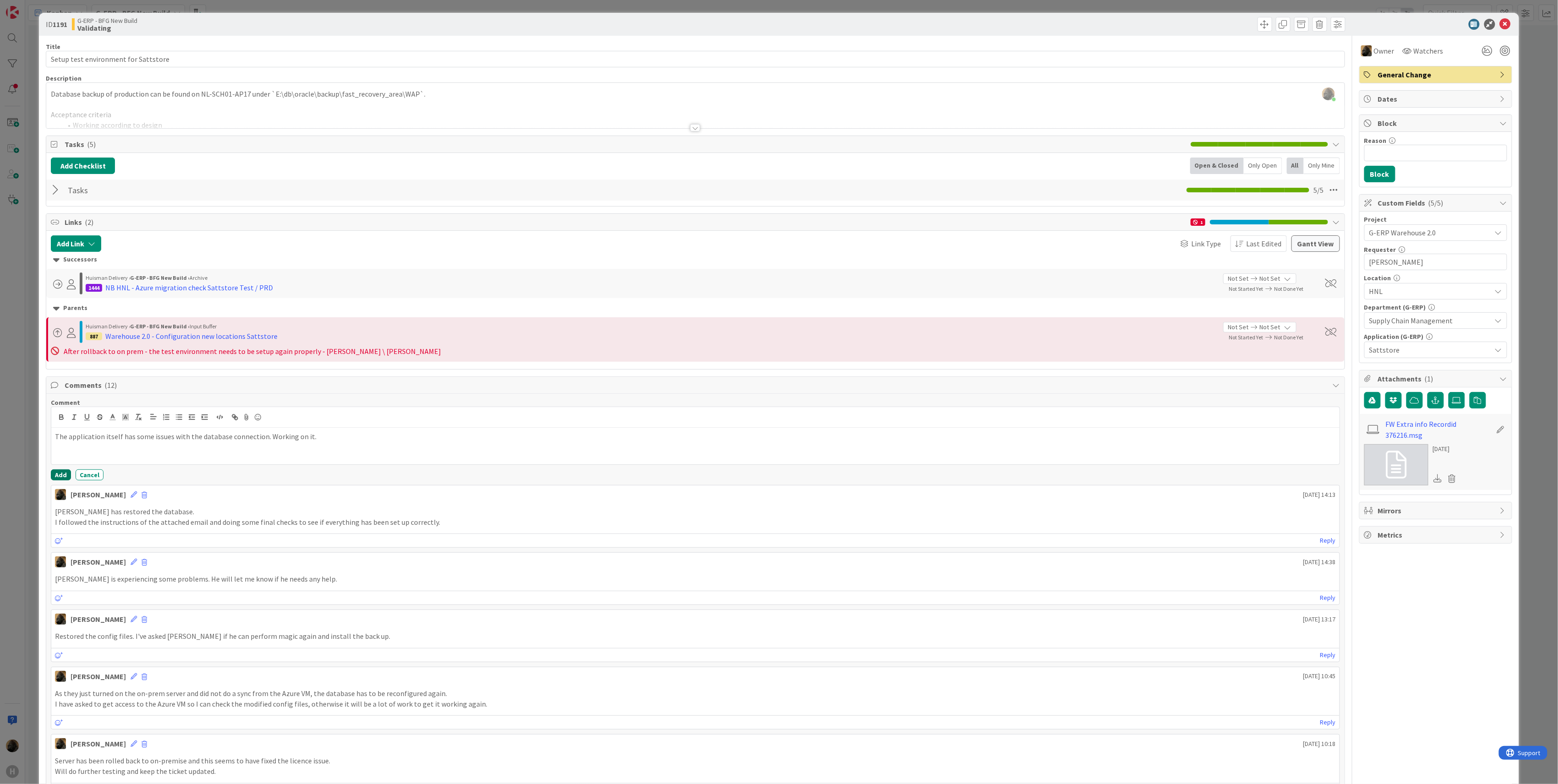
click at [58, 475] on button "Add" at bounding box center [61, 475] width 20 height 11
click at [1500, 21] on icon at bounding box center [1505, 24] width 11 height 11
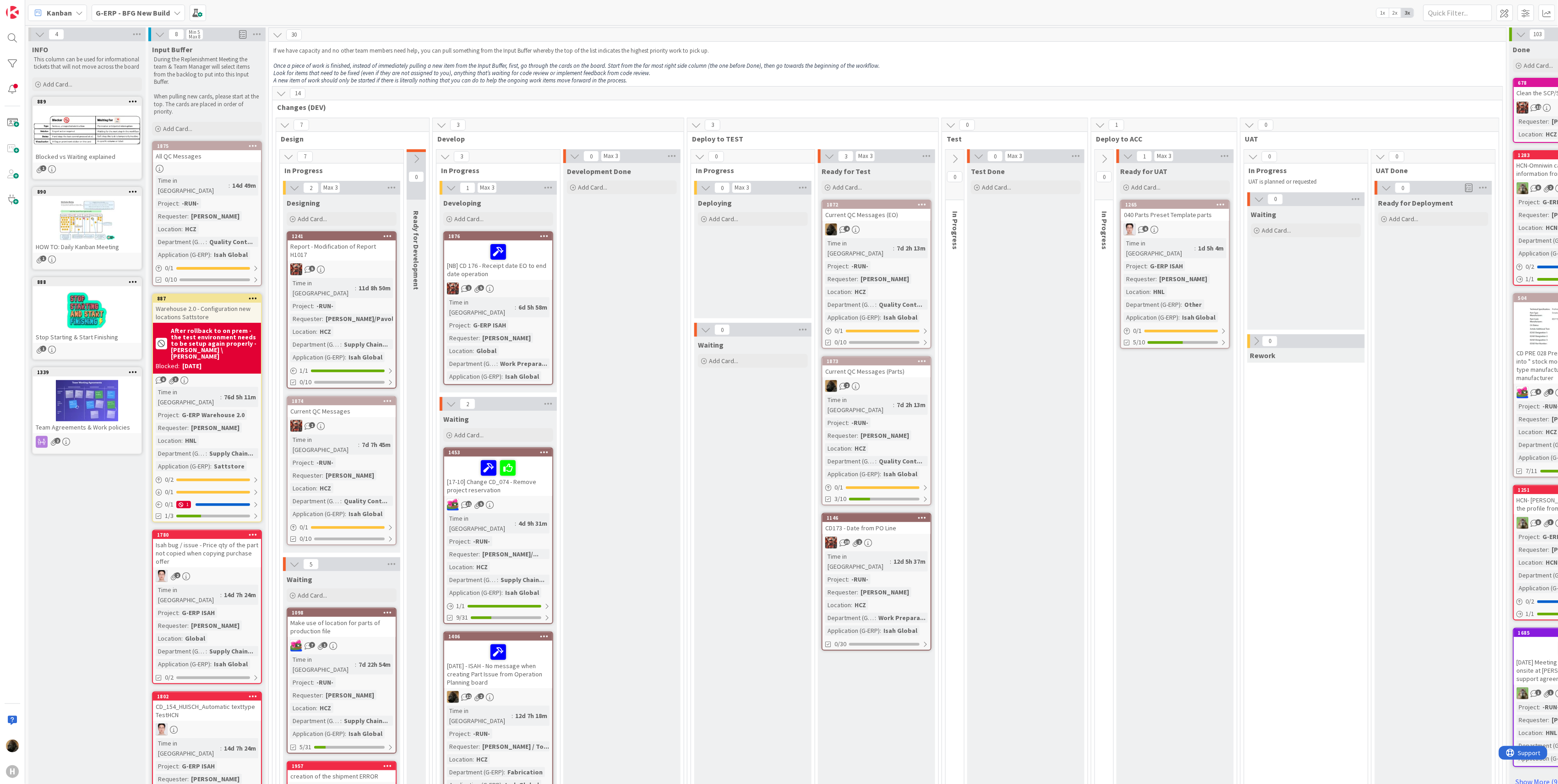
click at [870, 214] on div "Current QC Messages (EO)" at bounding box center [877, 214] width 108 height 12
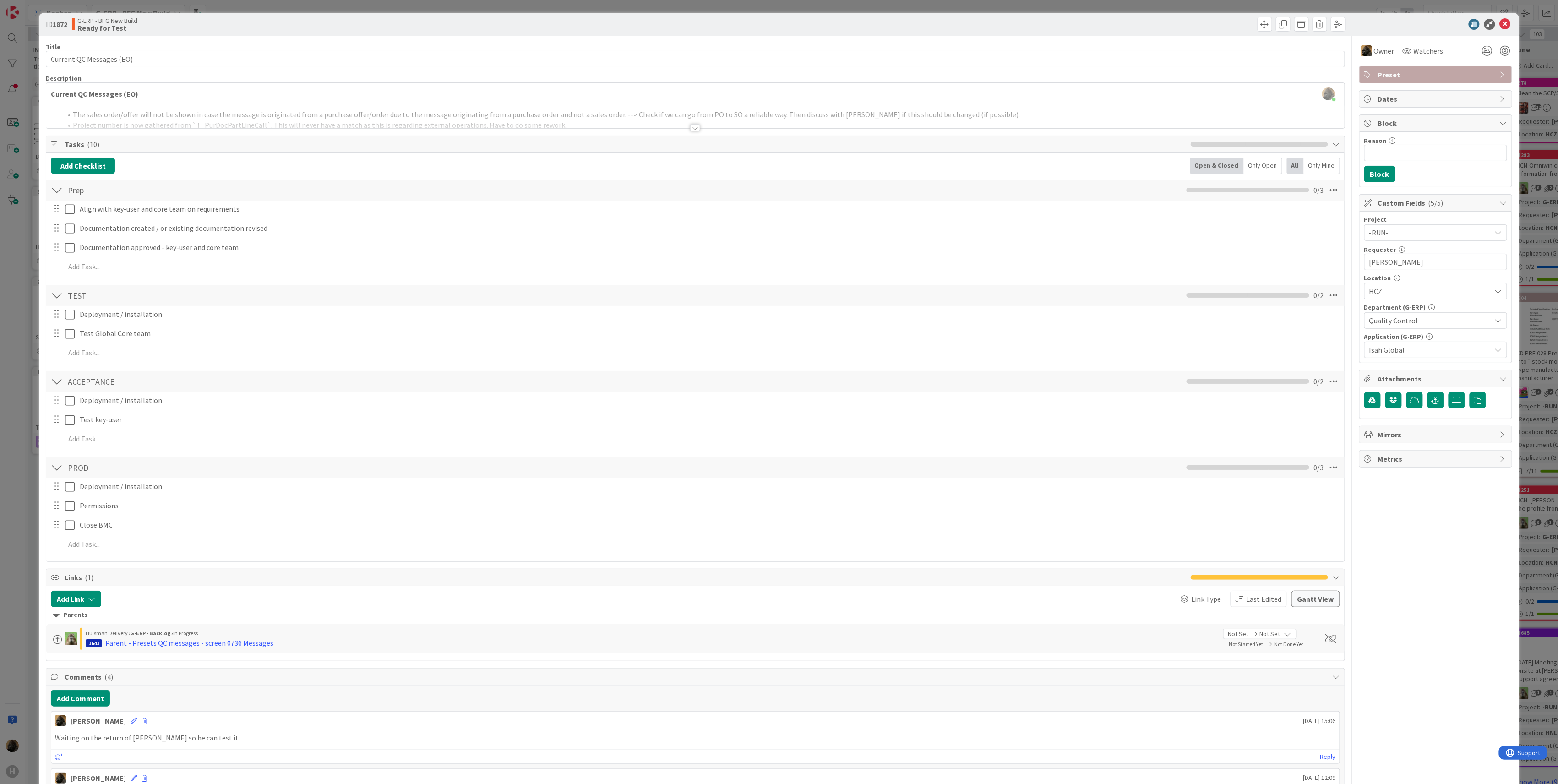
click at [693, 129] on div at bounding box center [695, 128] width 10 height 8
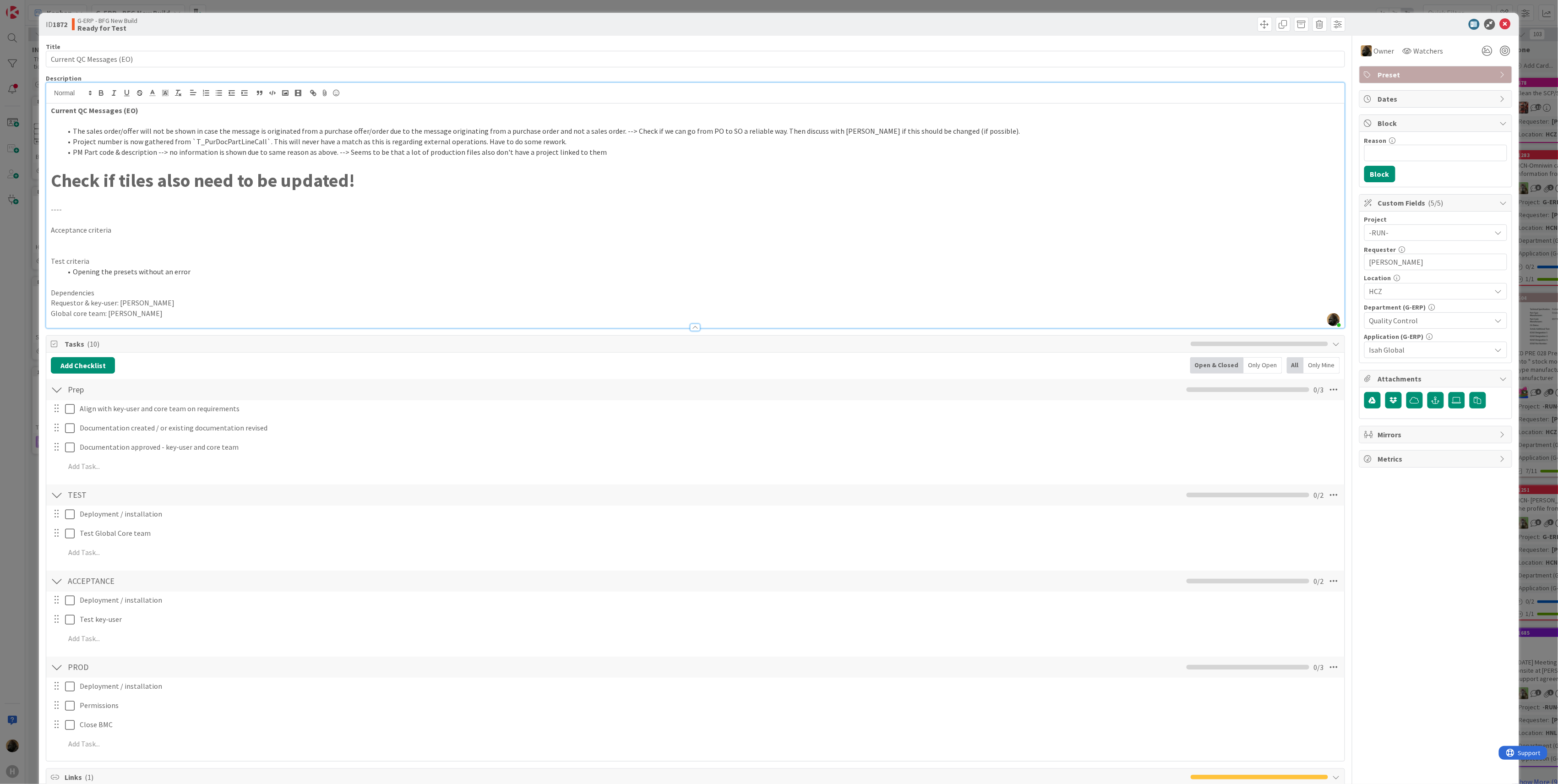
click at [690, 326] on div at bounding box center [695, 328] width 10 height 8
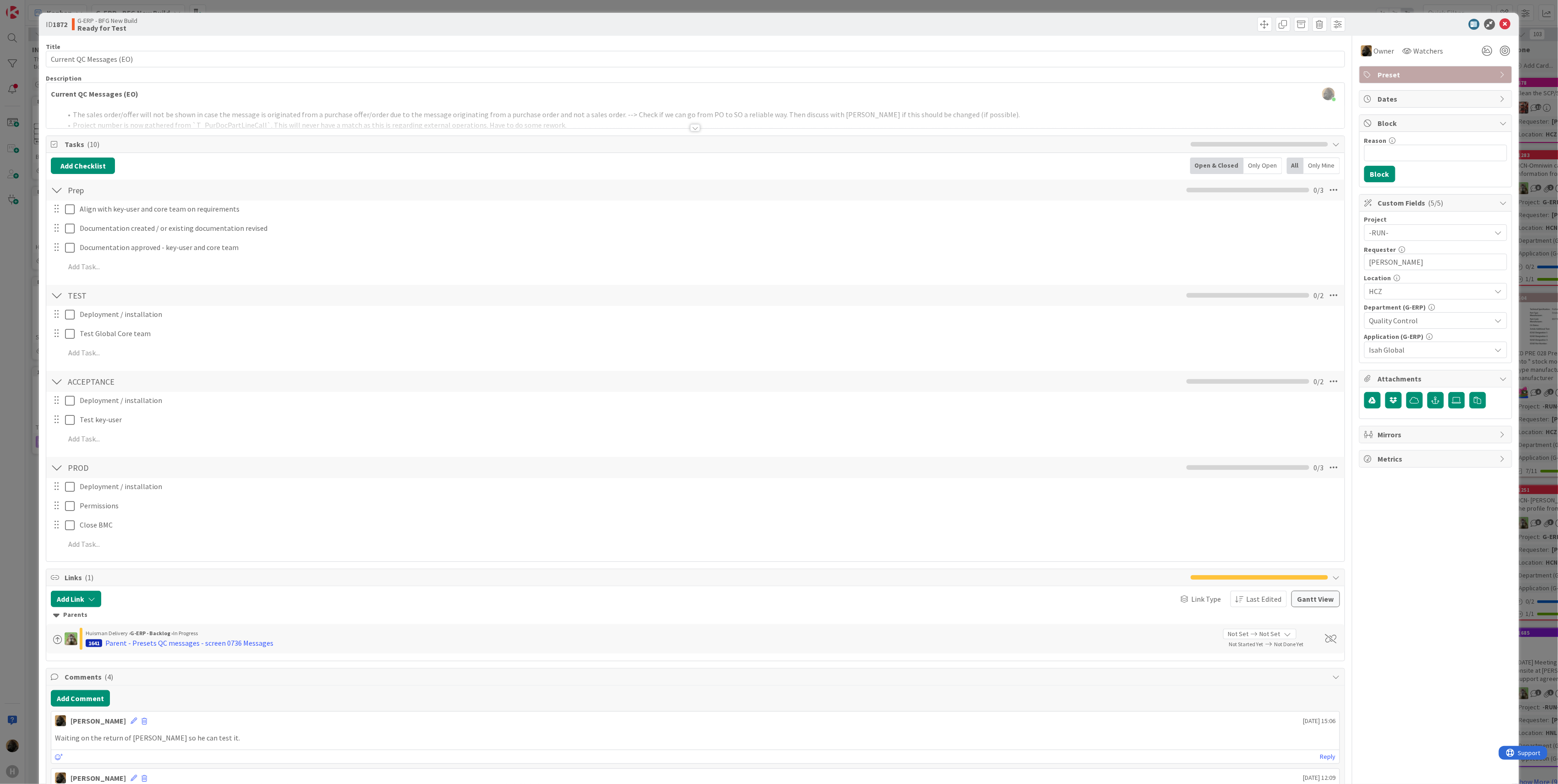
click at [25, 542] on div "ID 1872 G-ERP - BFG New Build Ready for Test Title 24 / 128 Current QC Messages…" at bounding box center [779, 392] width 1558 height 784
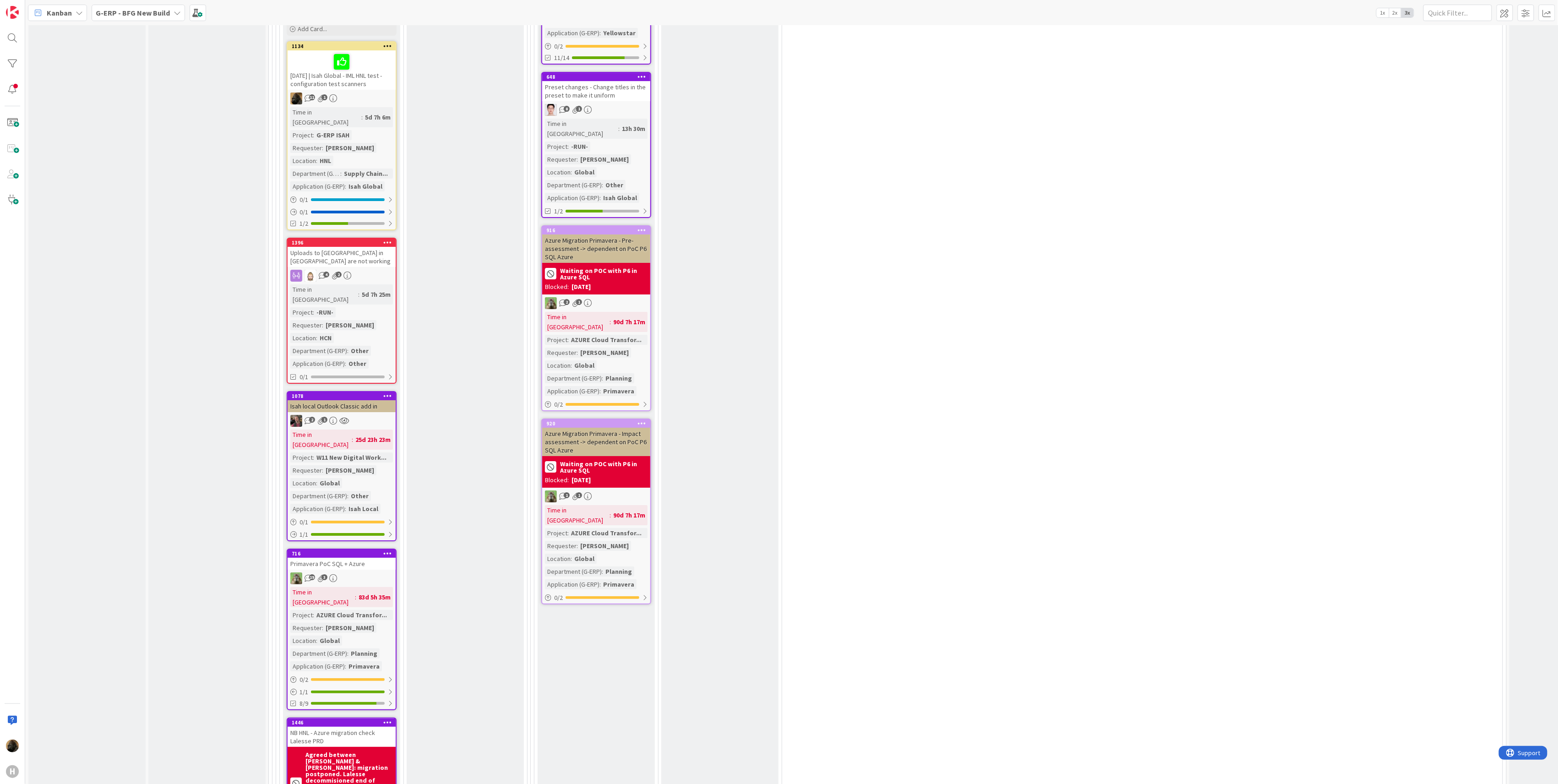
scroll to position [2138, 0]
